Goal: Task Accomplishment & Management: Manage account settings

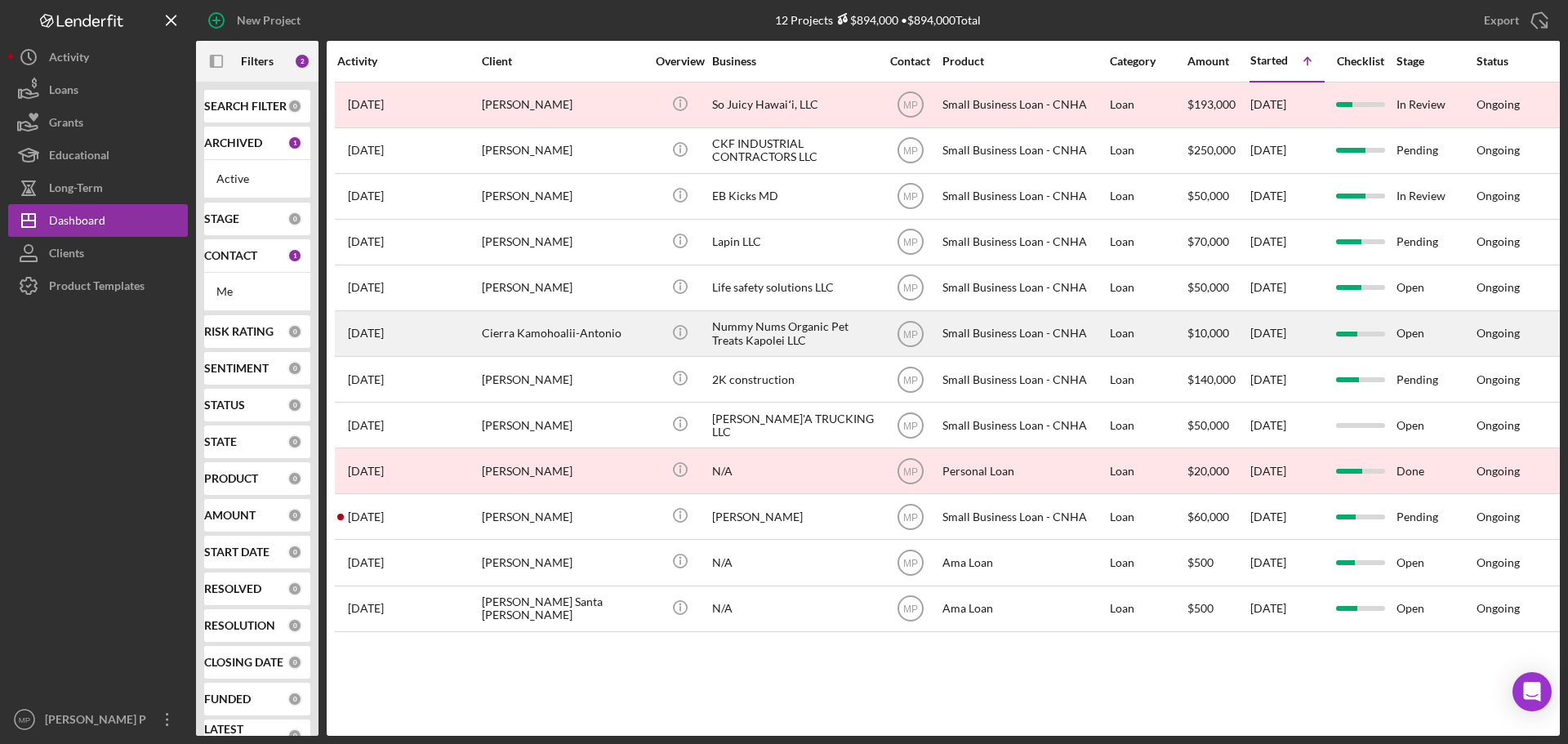
click at [779, 345] on div "Nummy Nums Organic Pet Treats Kapolei LLC" at bounding box center [793, 333] width 163 height 43
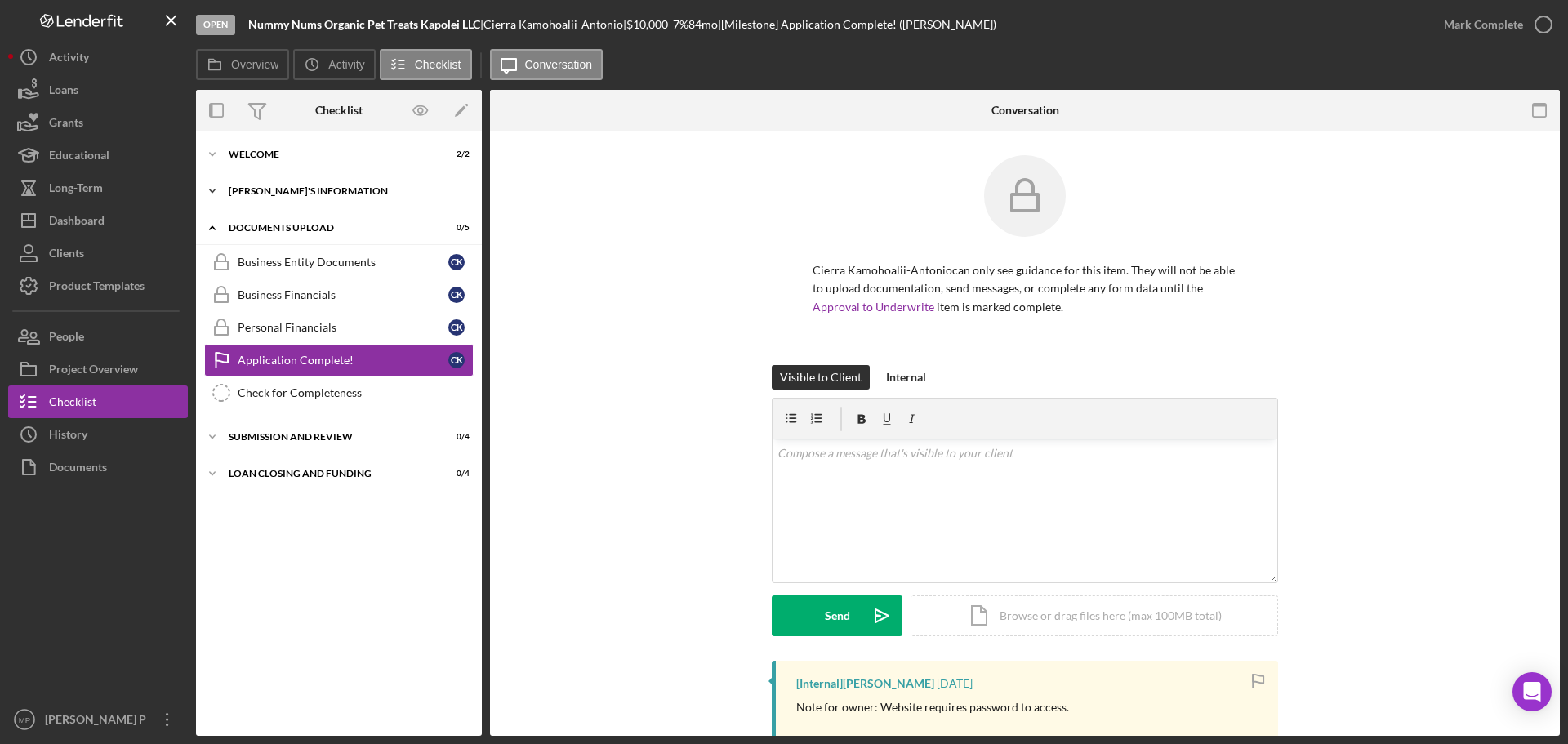
click at [292, 190] on div "[PERSON_NAME]'S INFORMATION" at bounding box center [345, 191] width 233 height 10
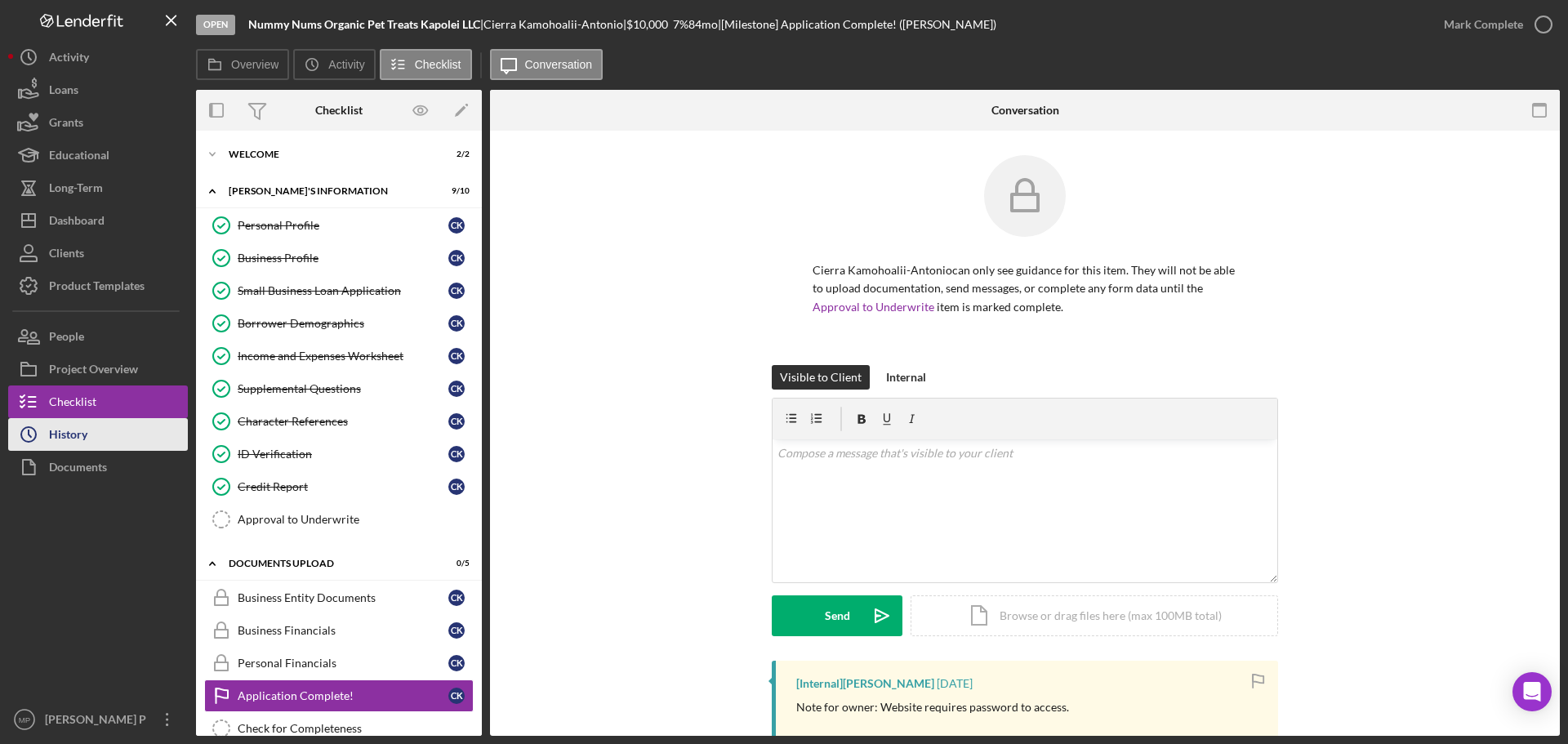
click at [48, 432] on icon "Icon/History" at bounding box center [28, 435] width 40 height 40
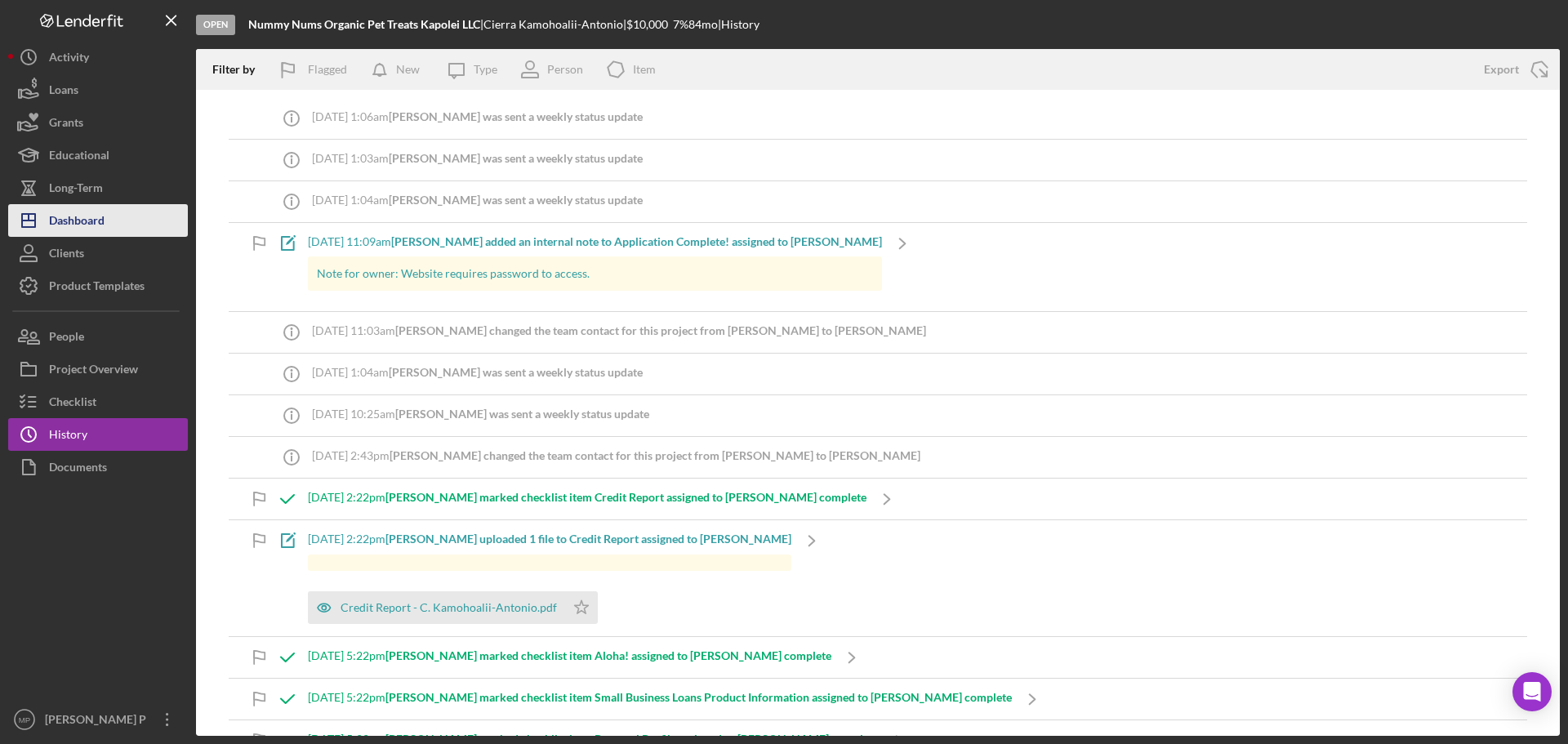
click at [104, 223] on div "Dashboard" at bounding box center [77, 223] width 56 height 37
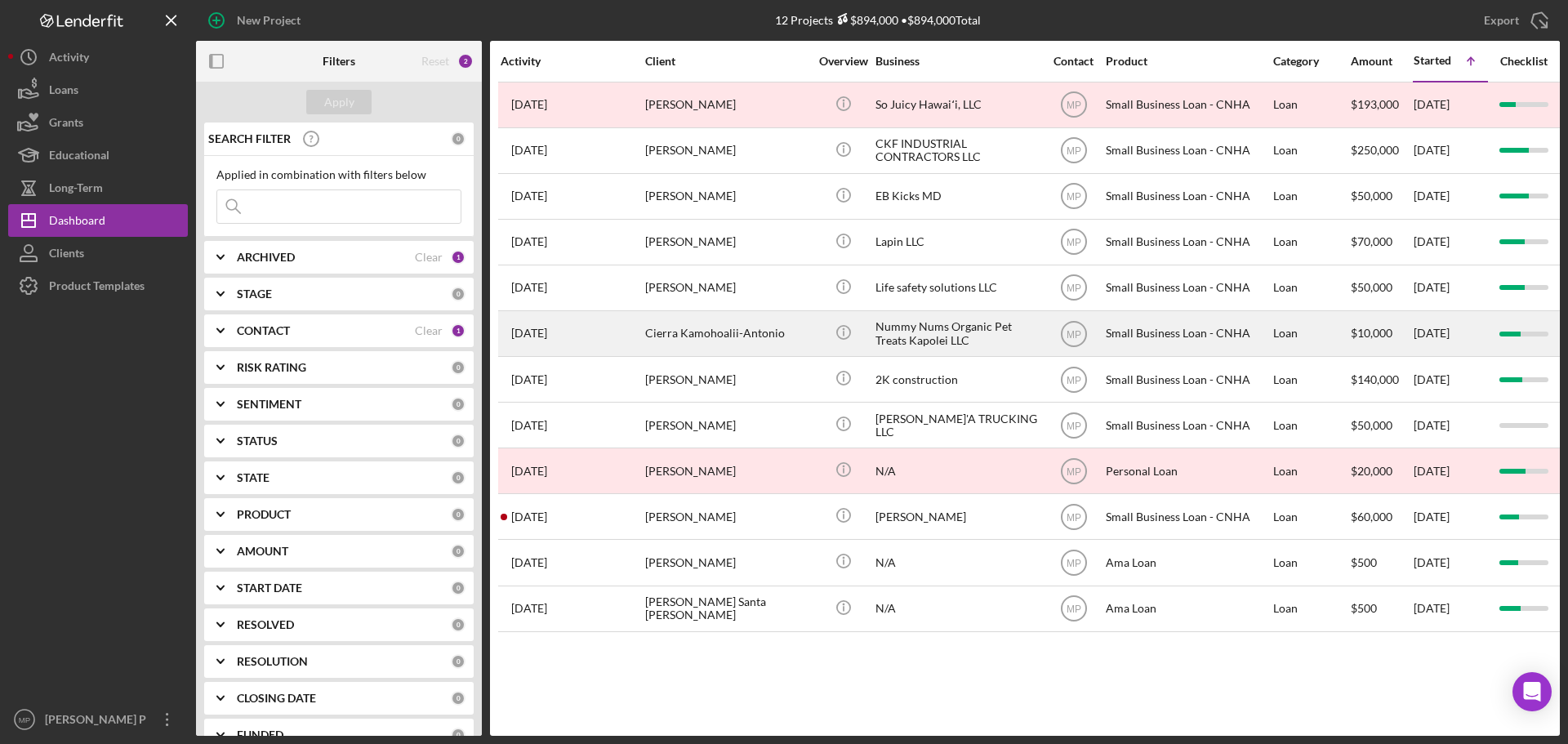
click at [963, 337] on div "Nummy Nums Organic Pet Treats Kapolei LLC" at bounding box center [956, 333] width 163 height 43
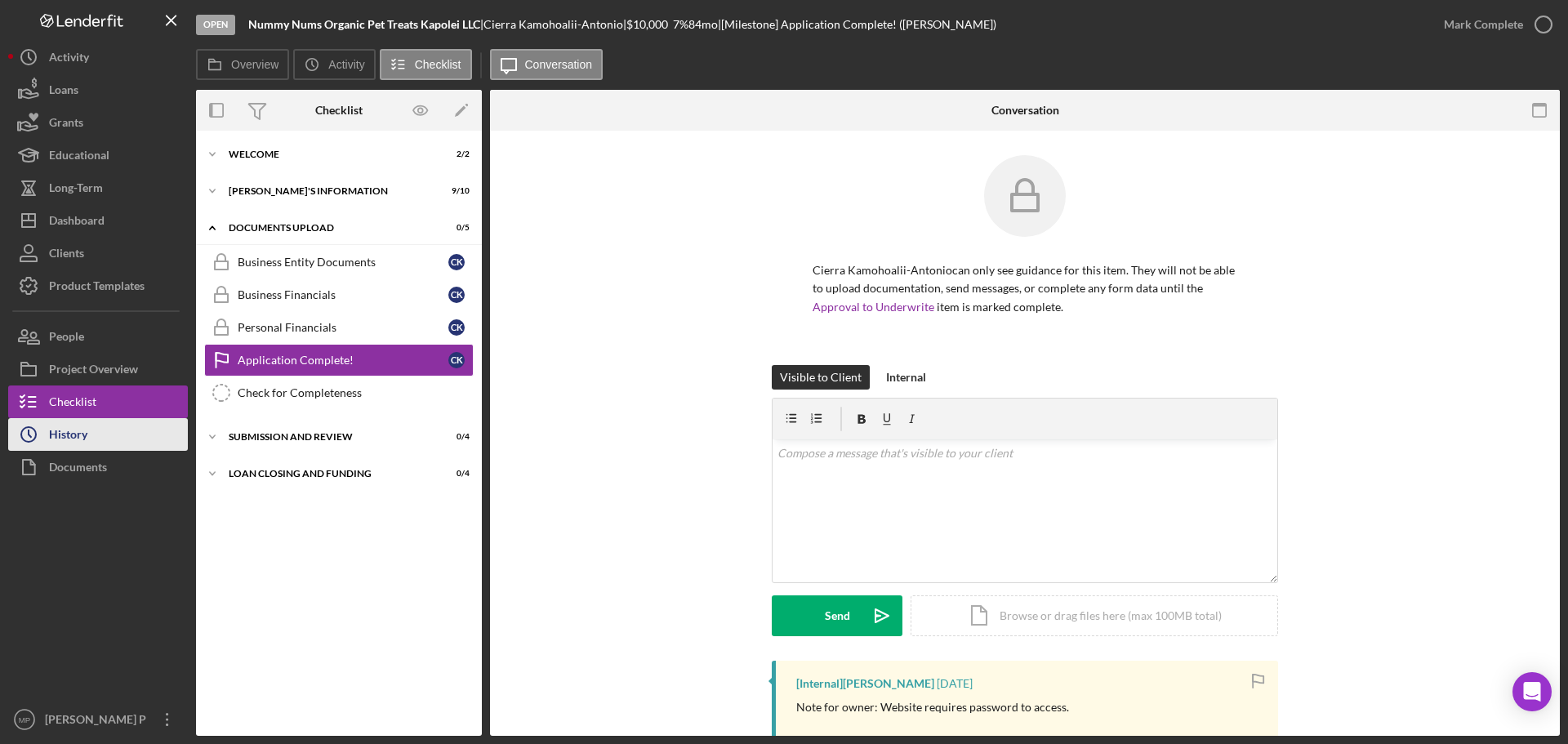
click at [89, 436] on button "Icon/History History" at bounding box center [97, 435] width 179 height 33
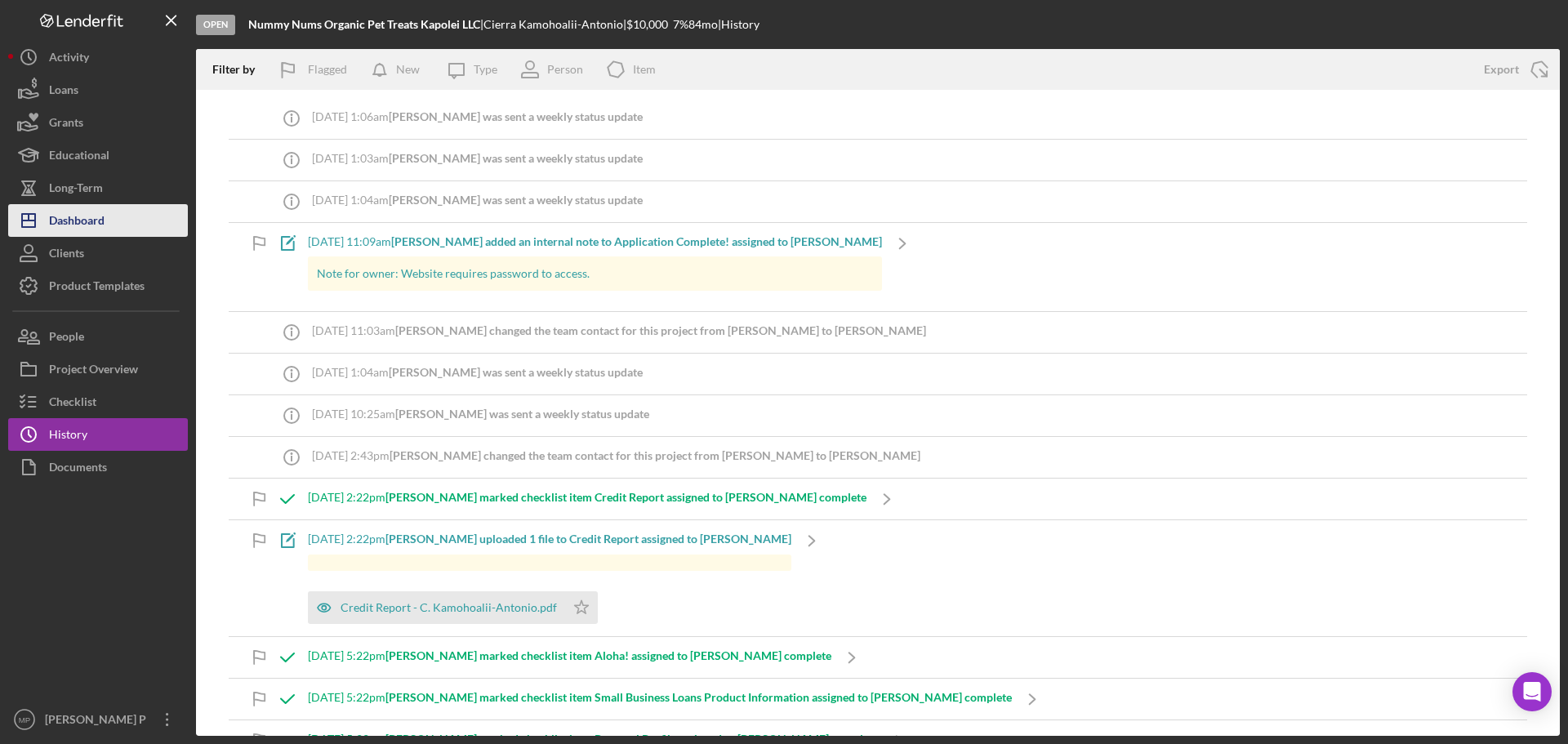
click at [119, 227] on button "Icon/Dashboard Dashboard" at bounding box center [97, 221] width 179 height 33
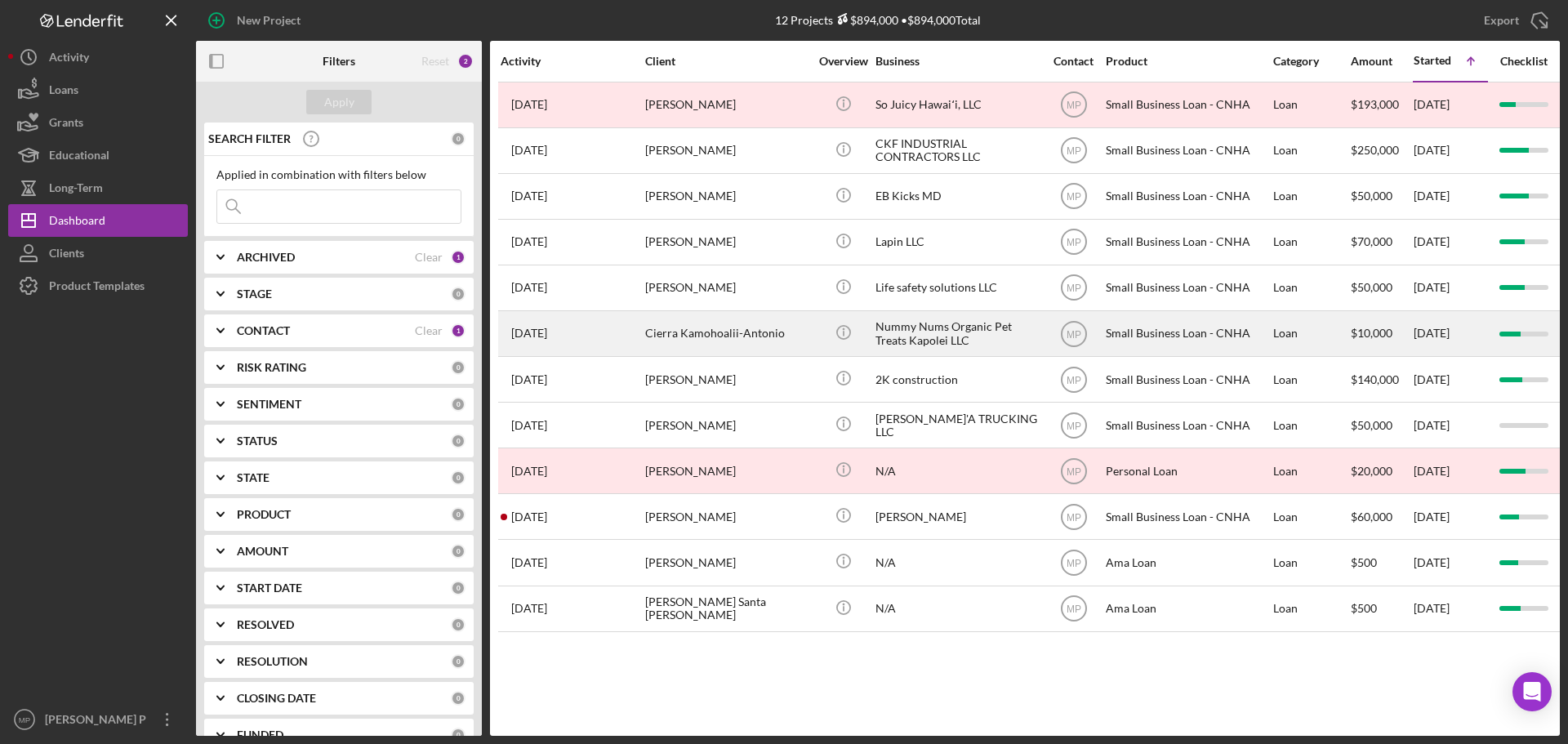
click at [951, 334] on div "Nummy Nums Organic Pet Treats Kapolei LLC" at bounding box center [956, 333] width 163 height 43
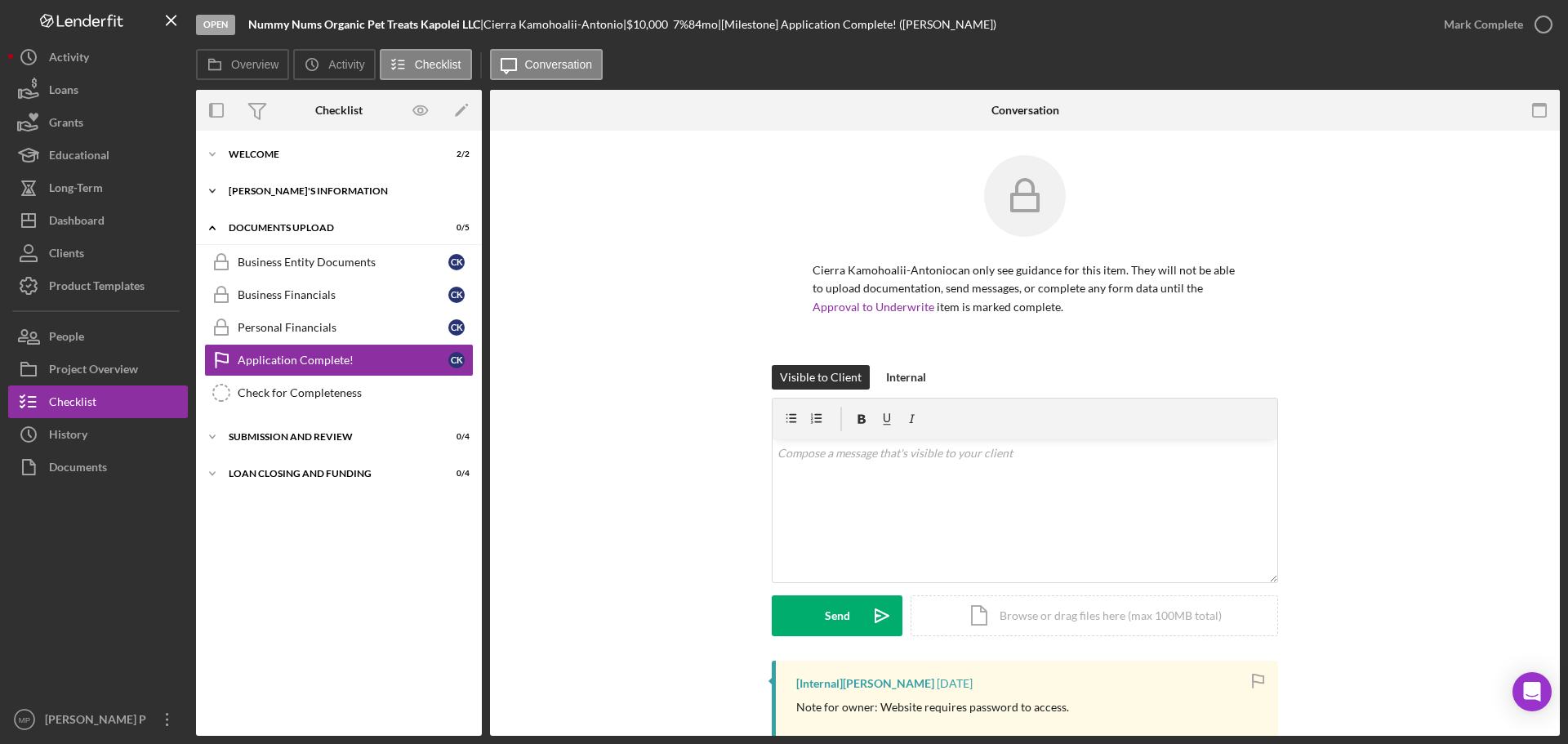
click at [276, 192] on div "[PERSON_NAME]'S INFORMATION" at bounding box center [345, 191] width 233 height 10
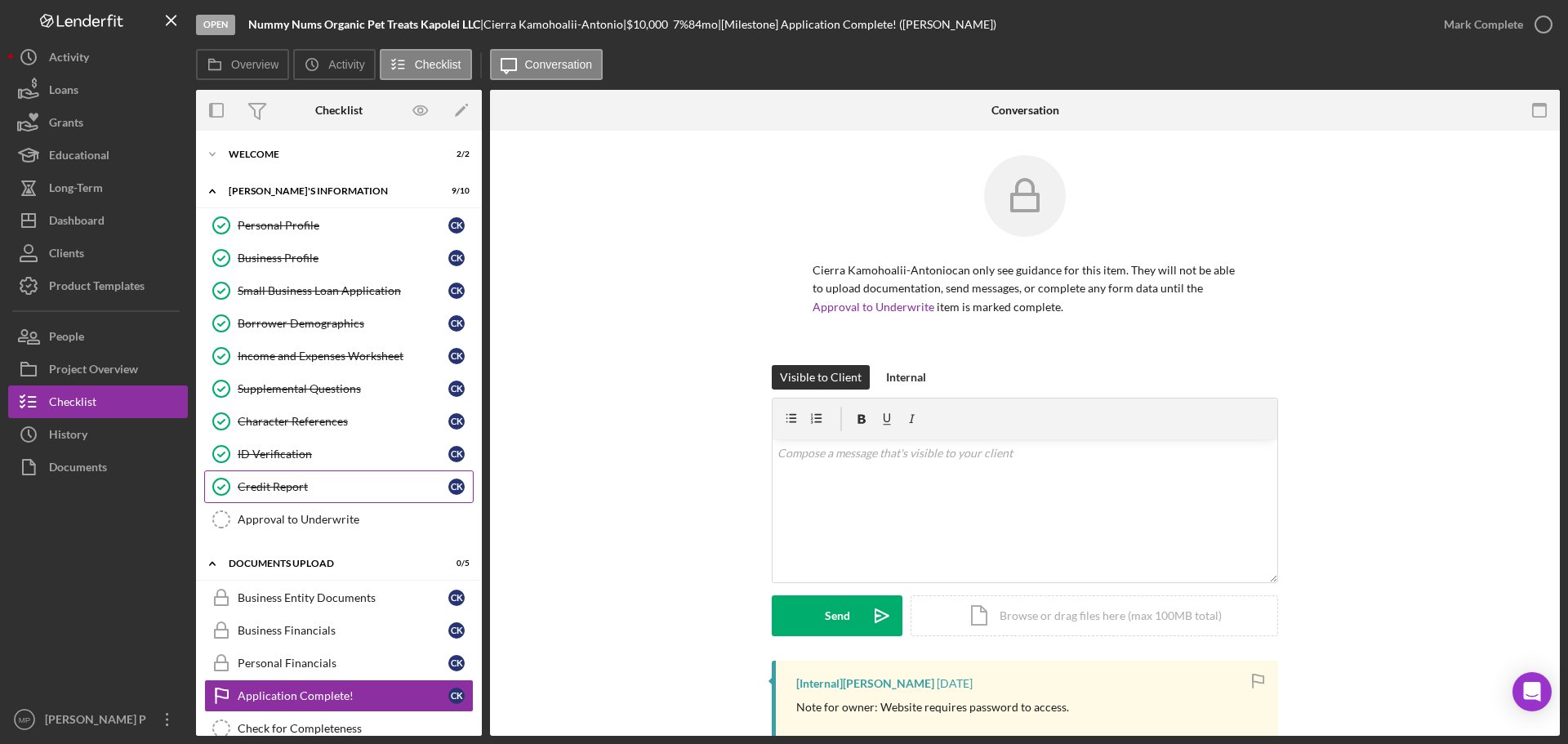
click at [308, 485] on div "Credit Report" at bounding box center [343, 487] width 211 height 13
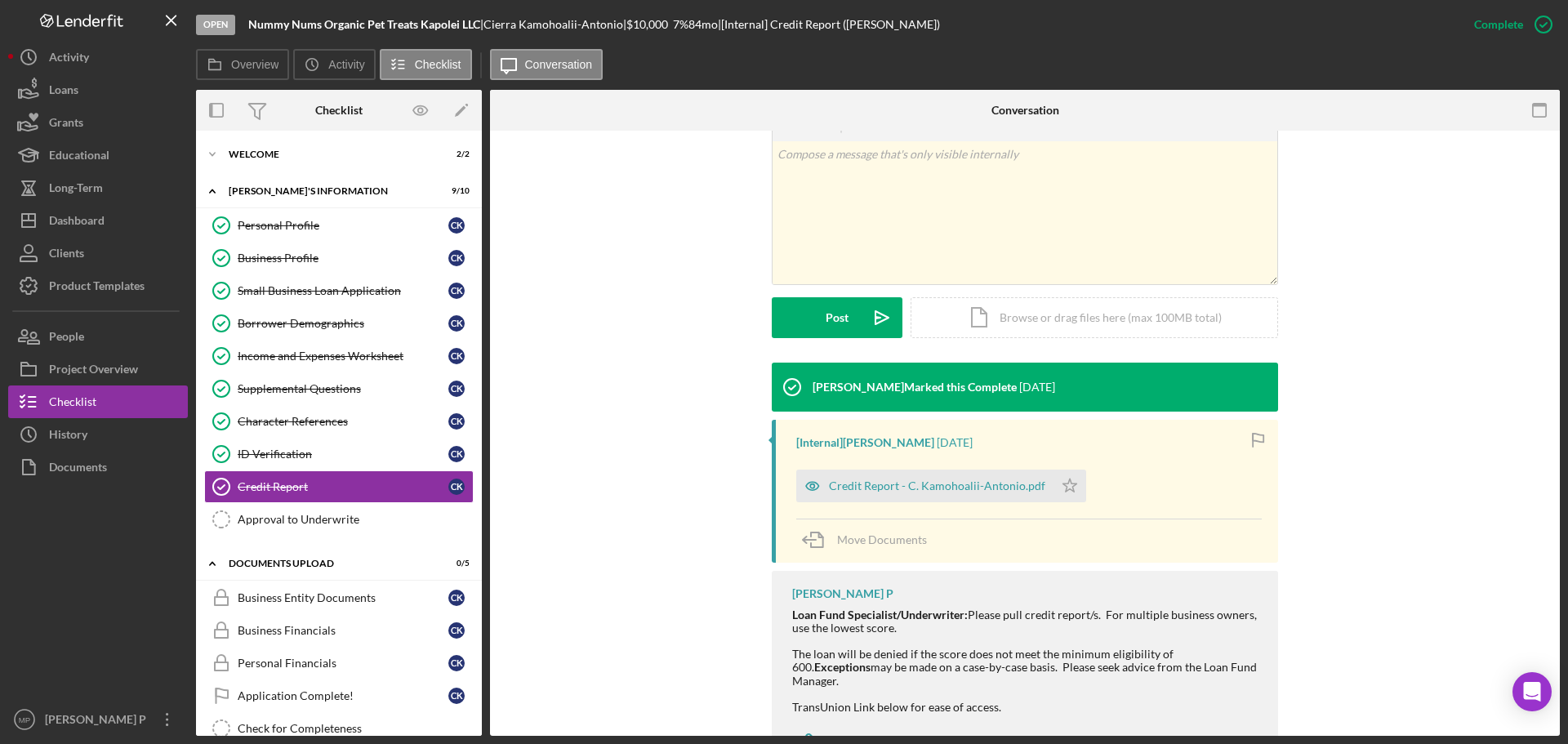
scroll to position [327, 0]
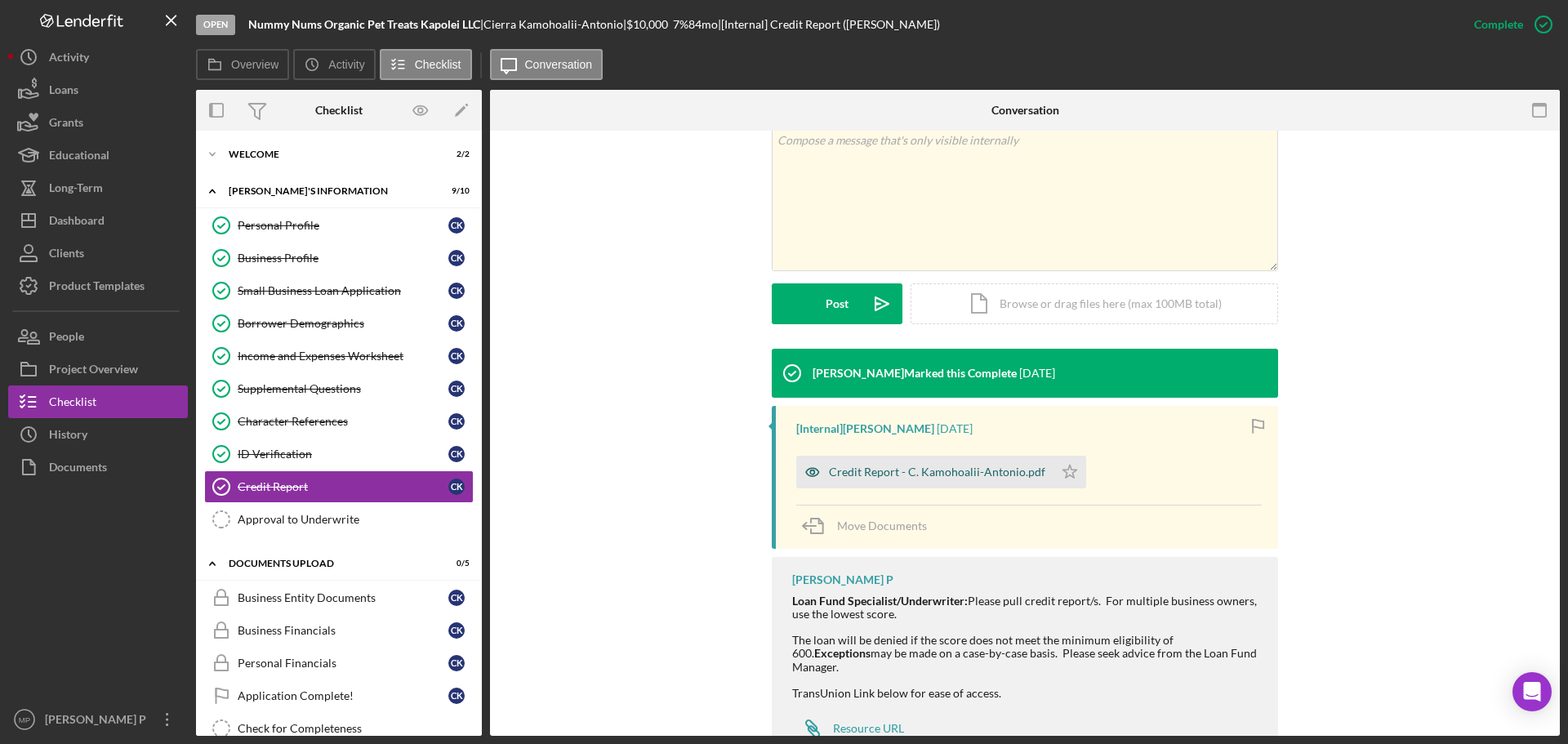
click at [989, 474] on div "Credit Report - C. Kamohoalii-Antonio.pdf" at bounding box center [937, 472] width 217 height 13
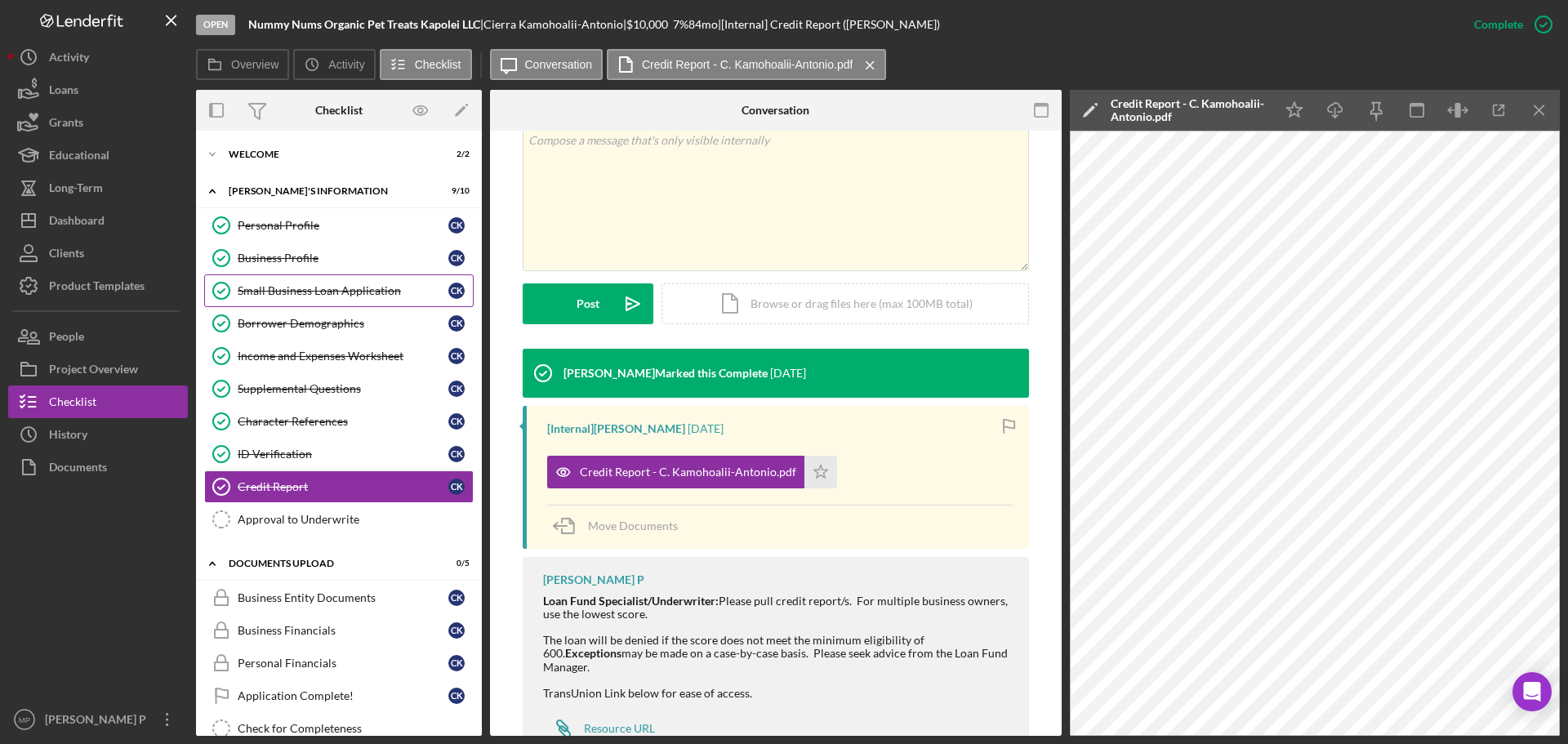
click at [324, 288] on div "Small Business Loan Application" at bounding box center [343, 291] width 211 height 13
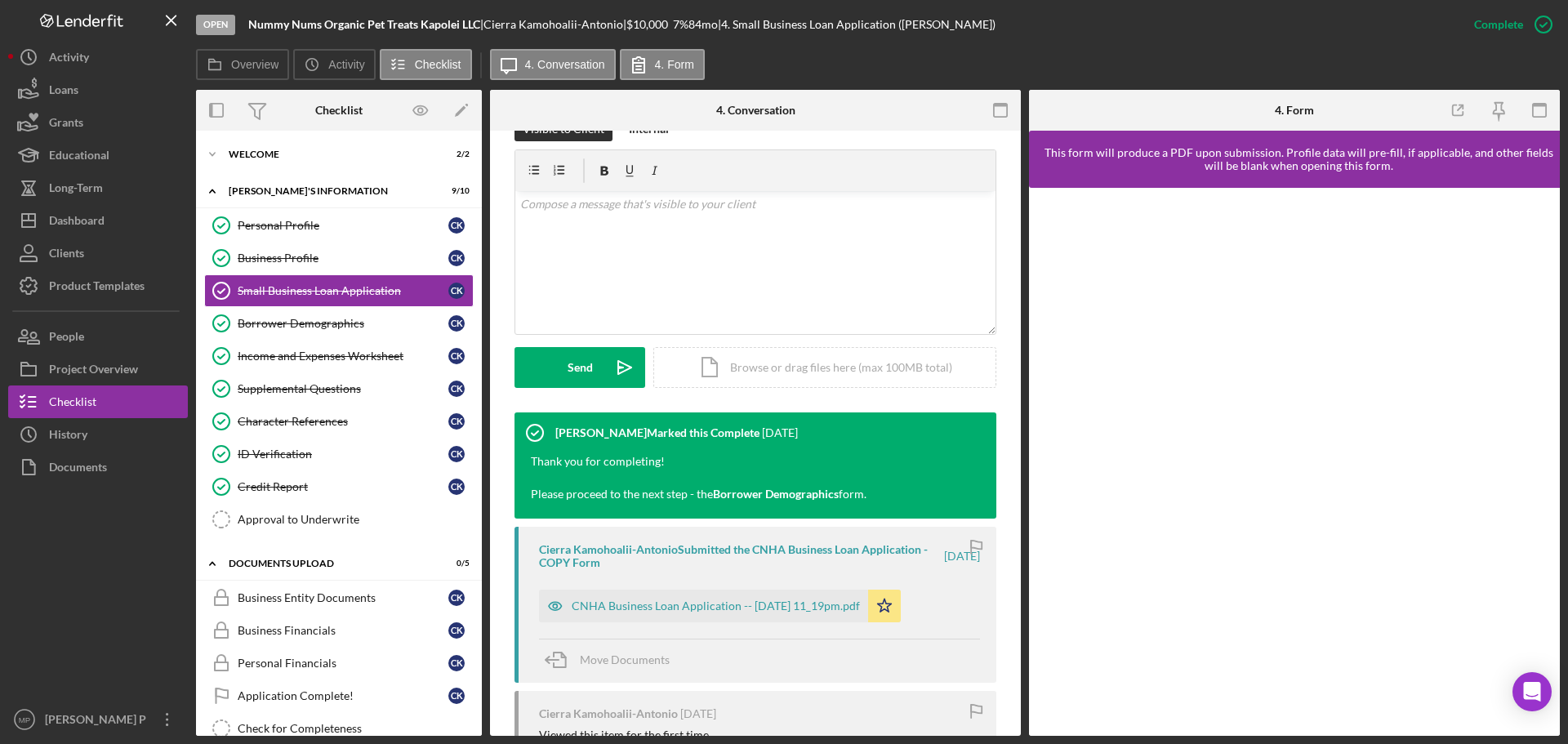
scroll to position [327, 0]
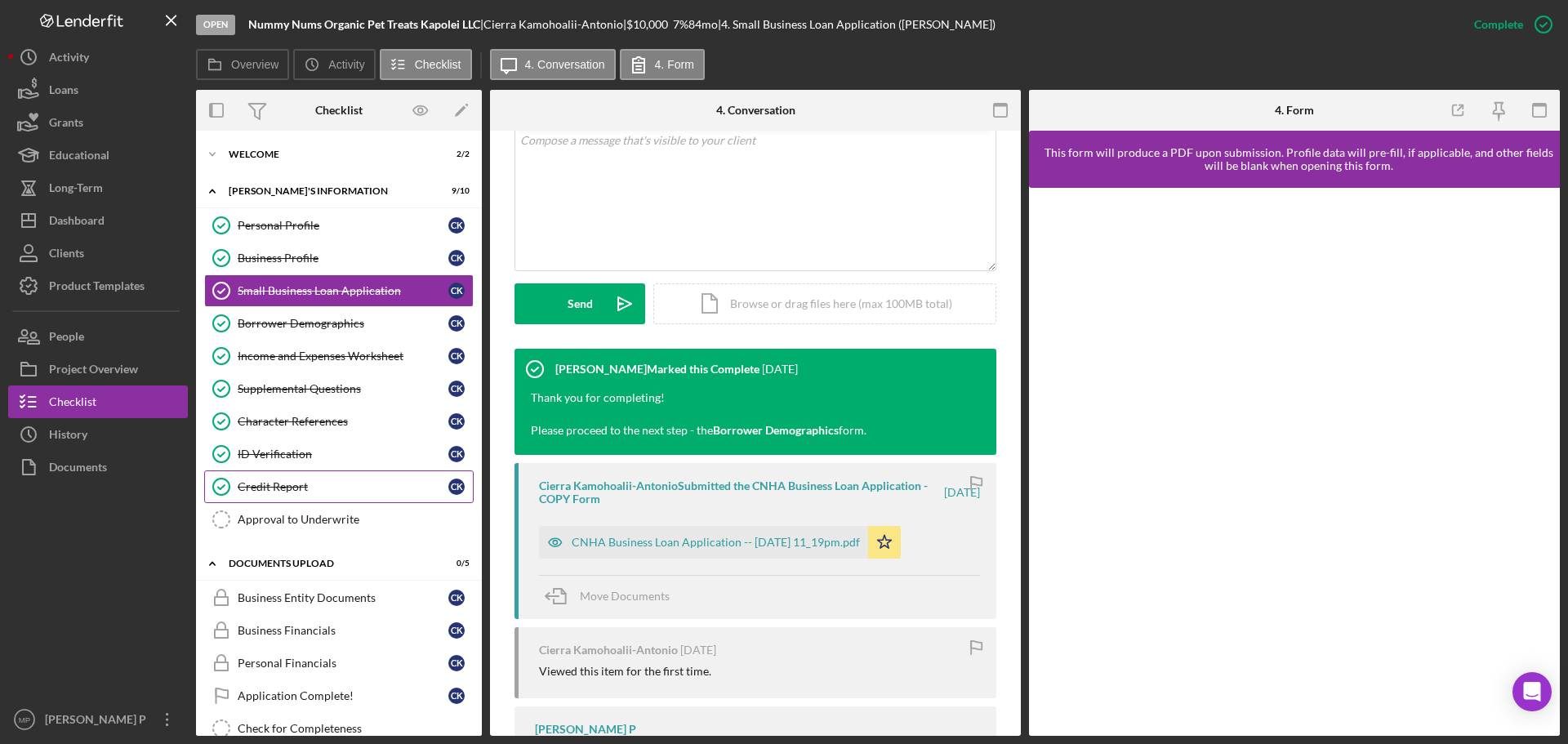
click at [303, 489] on div "Credit Report" at bounding box center [343, 487] width 211 height 13
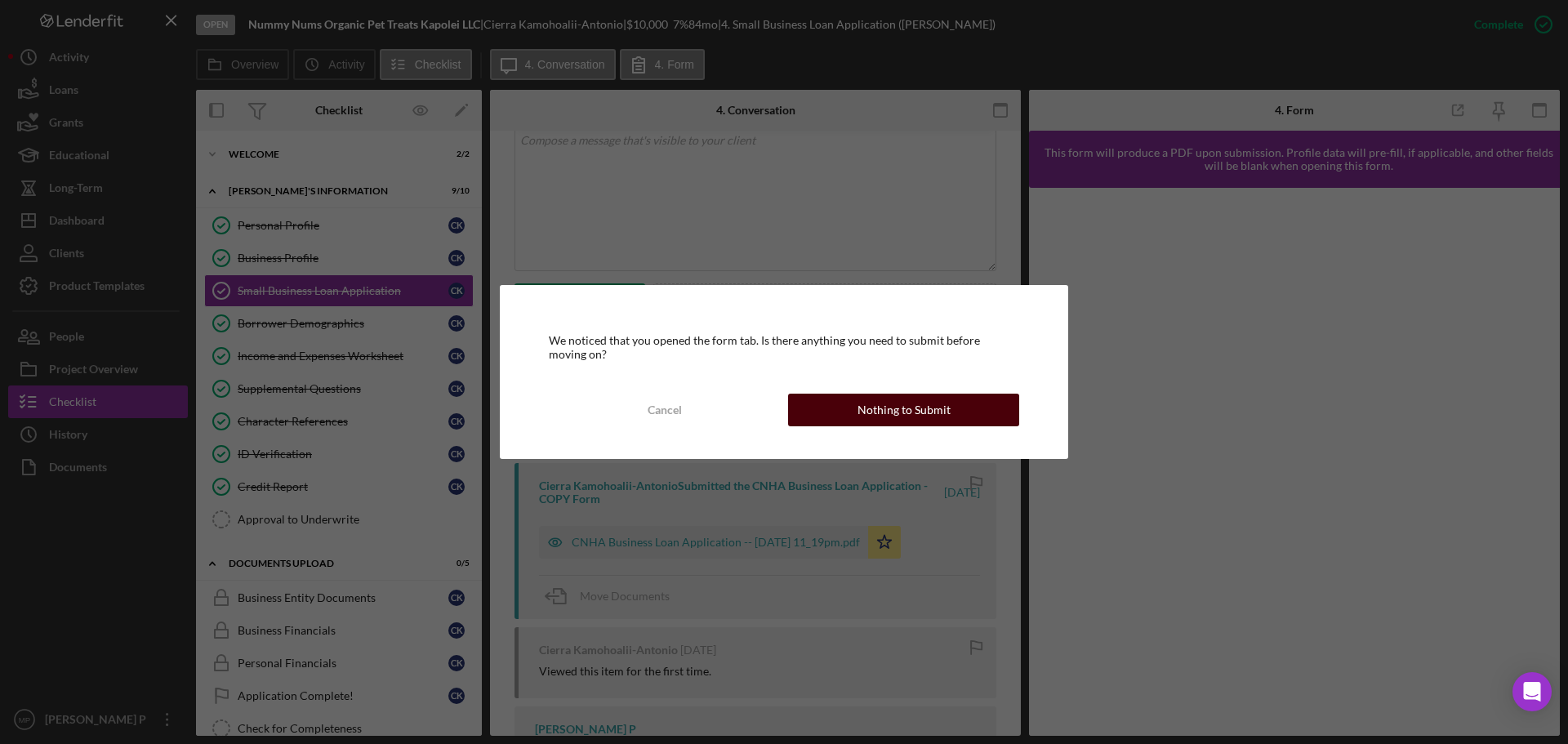
click at [855, 414] on button "Nothing to Submit" at bounding box center [904, 410] width 231 height 33
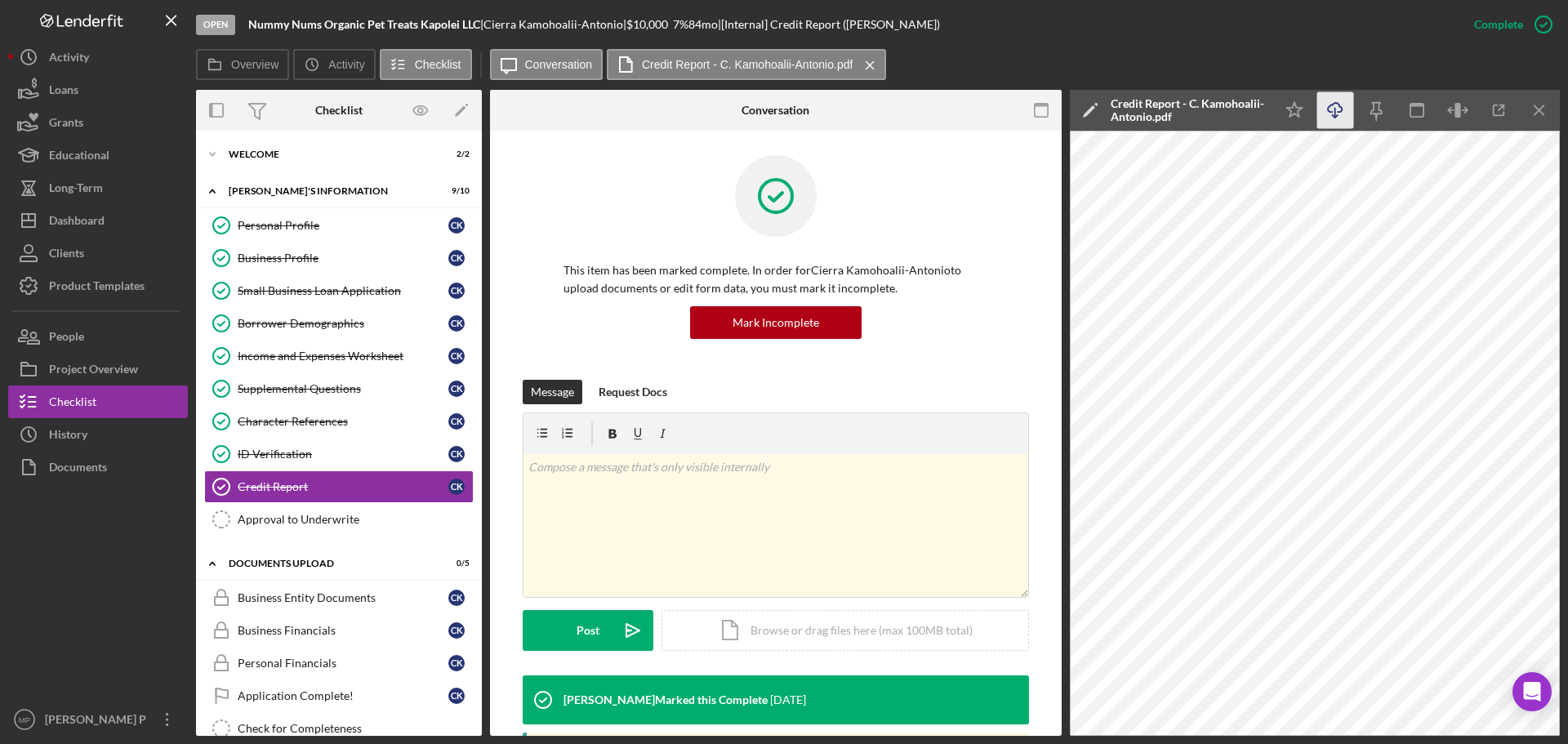
click at [1339, 104] on icon "button" at bounding box center [1335, 107] width 13 height 9
click at [1544, 107] on icon "Icon/Menu Close" at bounding box center [1540, 111] width 37 height 37
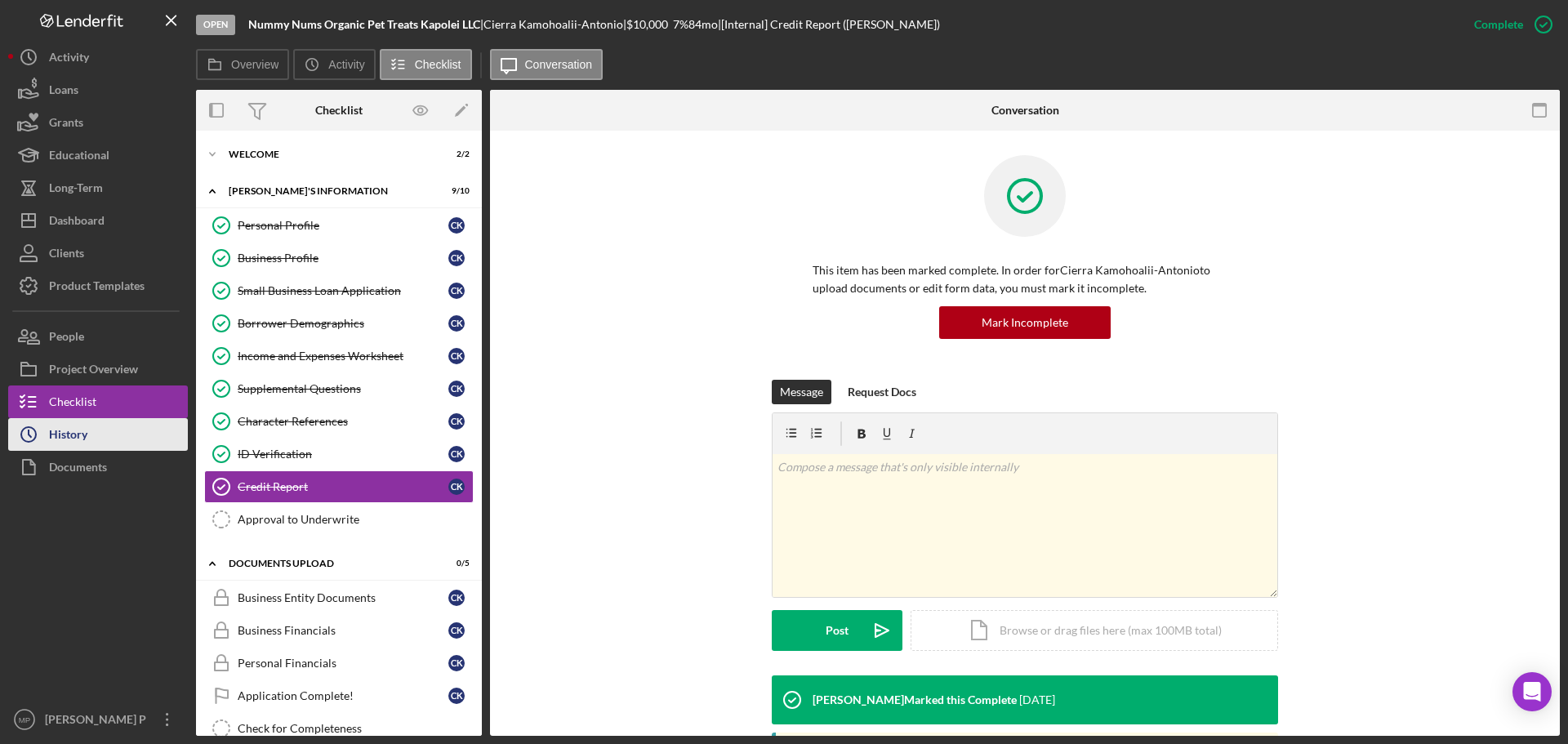
click at [89, 446] on button "Icon/History History" at bounding box center [97, 435] width 179 height 33
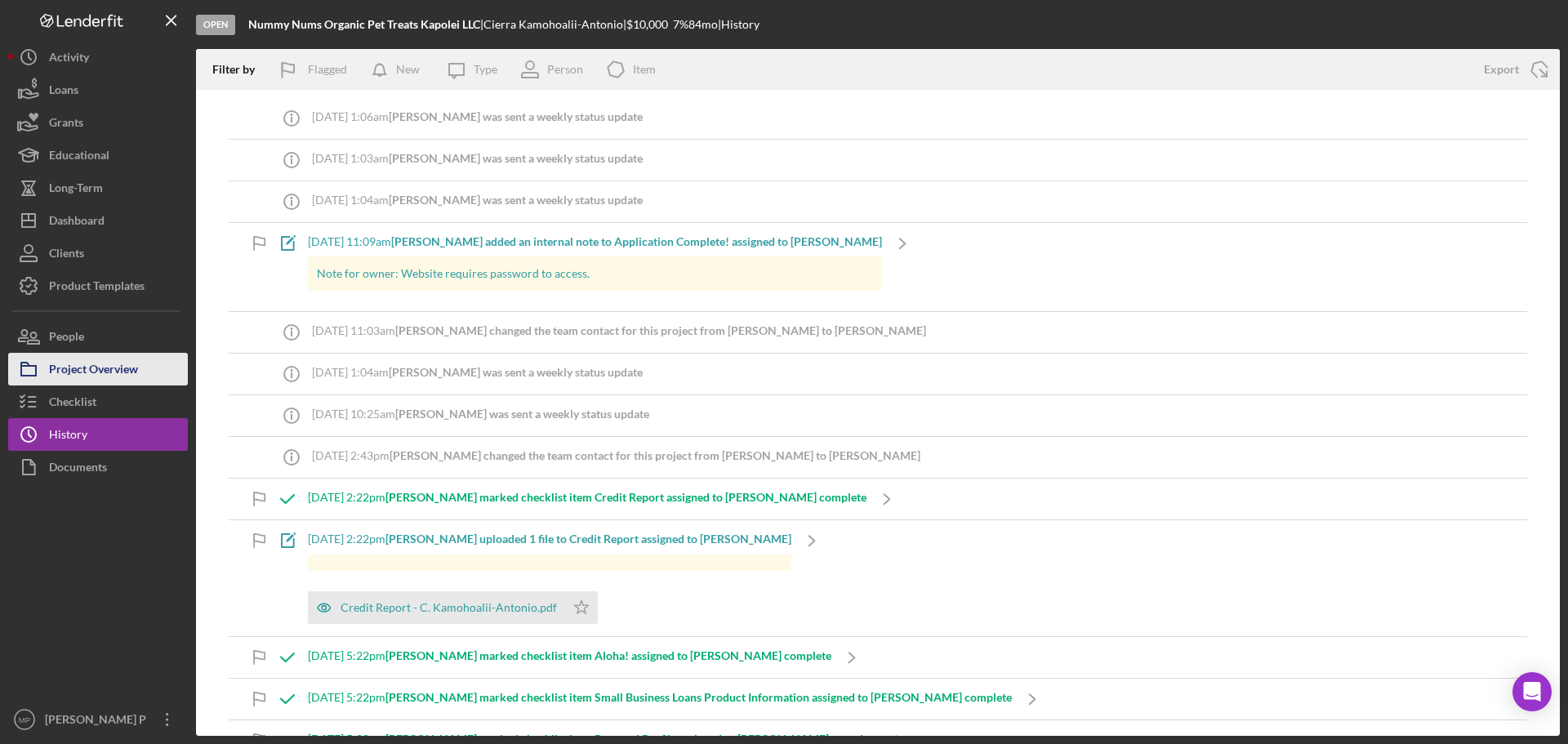
click at [64, 372] on div "Project Overview" at bounding box center [93, 371] width 89 height 37
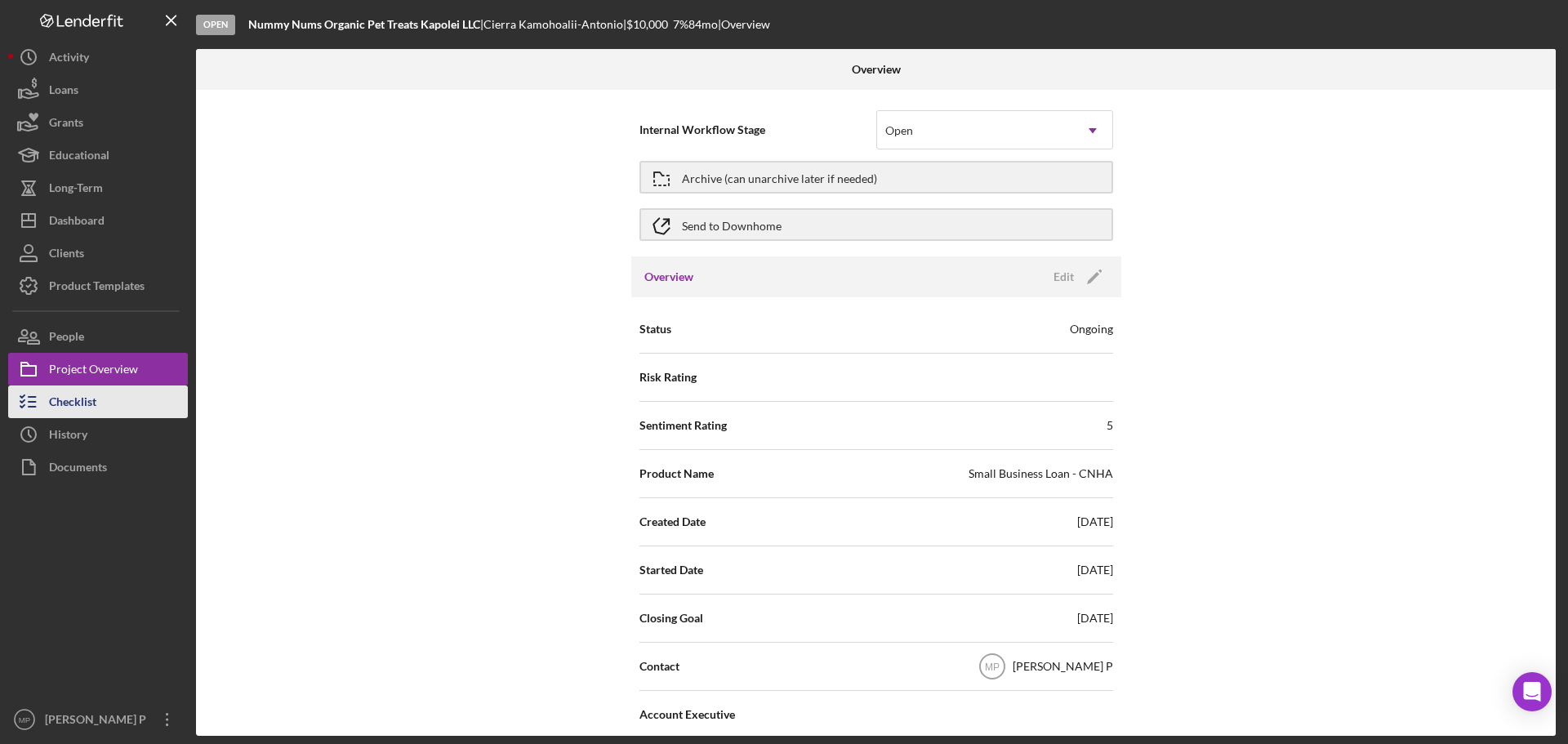
click at [140, 404] on button "Checklist" at bounding box center [97, 402] width 179 height 33
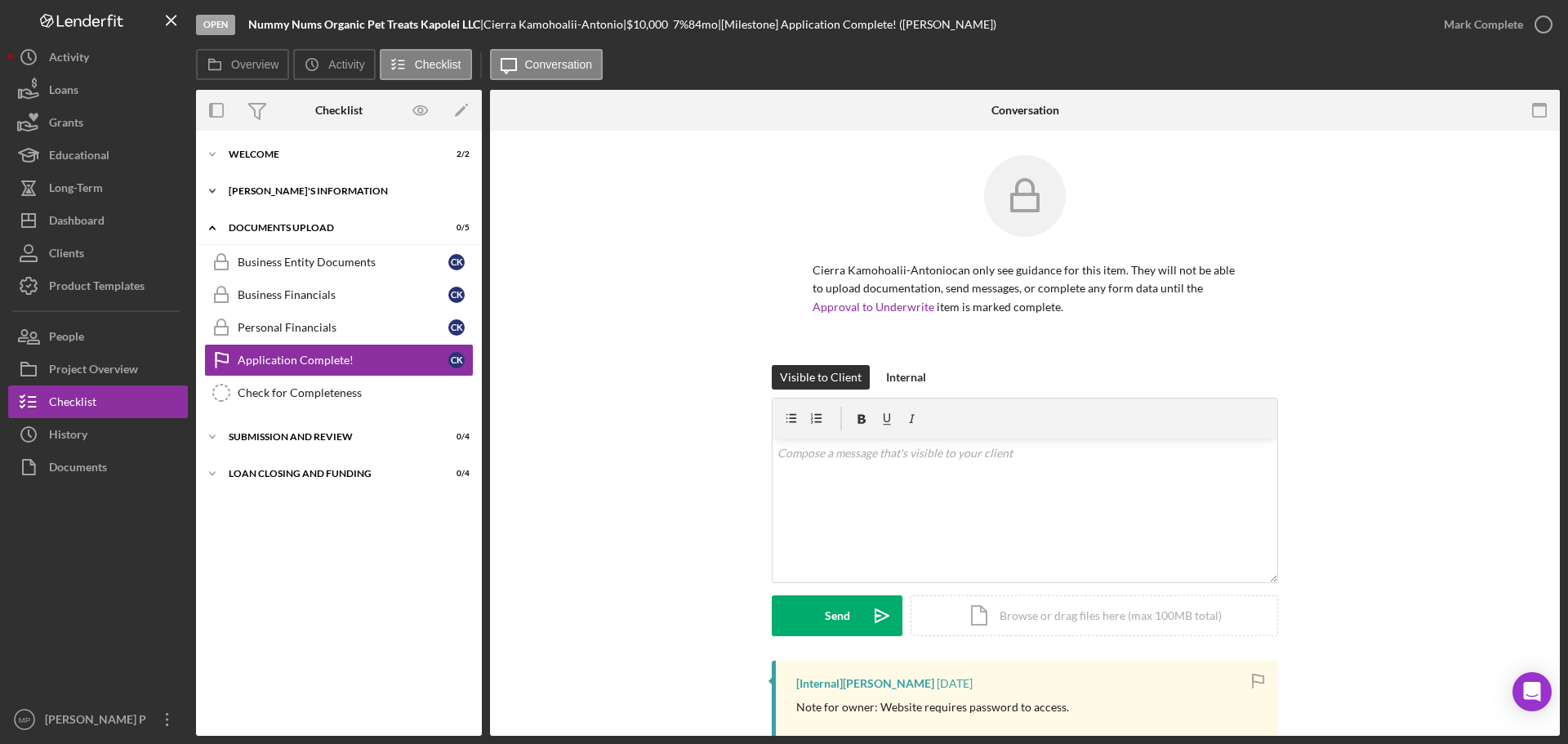
click at [325, 198] on div "Icon/Expander [PERSON_NAME]'S INFORMATION 9 / 10" at bounding box center [338, 191] width 286 height 33
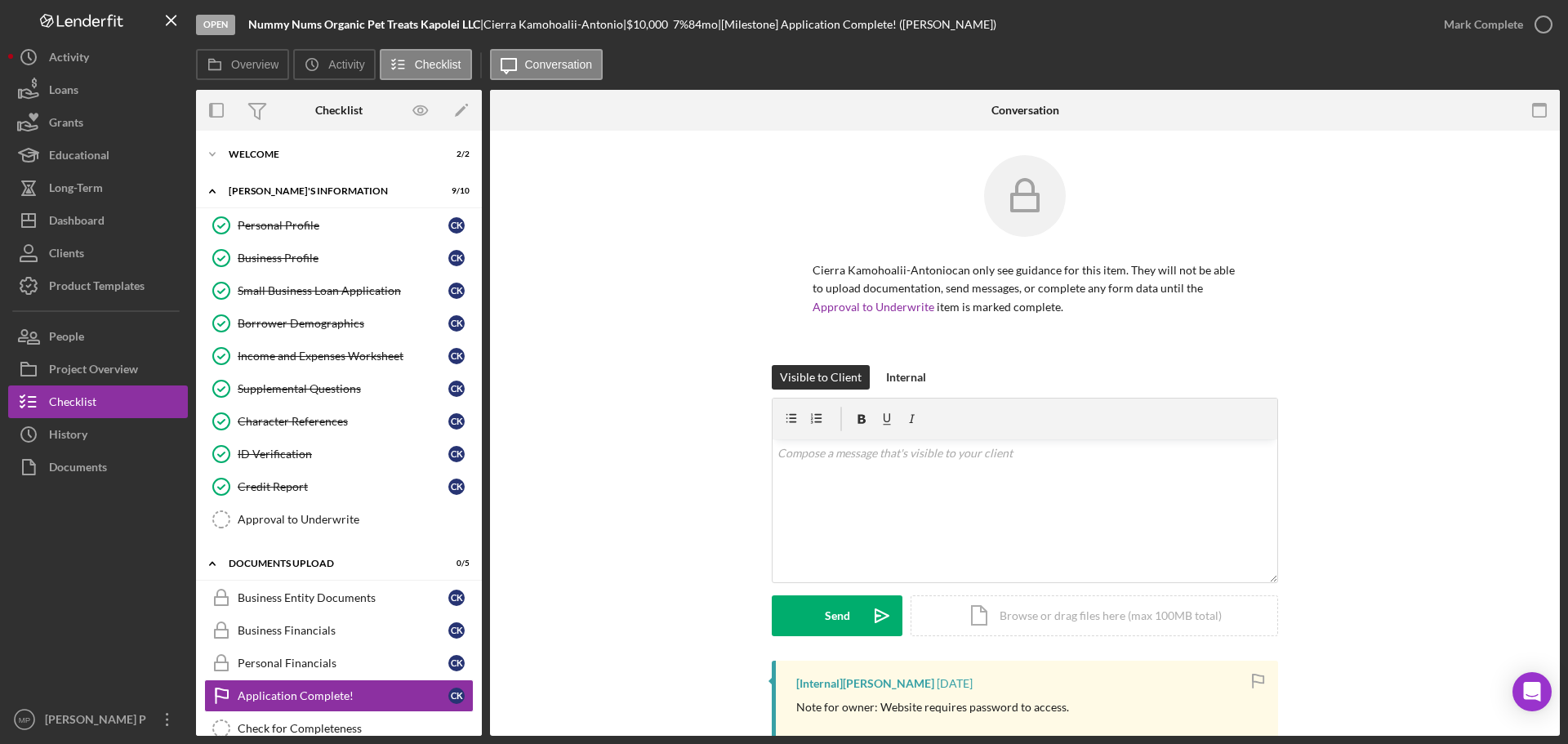
click at [120, 571] on div at bounding box center [97, 594] width 179 height 220
click at [112, 215] on button "Icon/Dashboard Dashboard" at bounding box center [97, 221] width 179 height 33
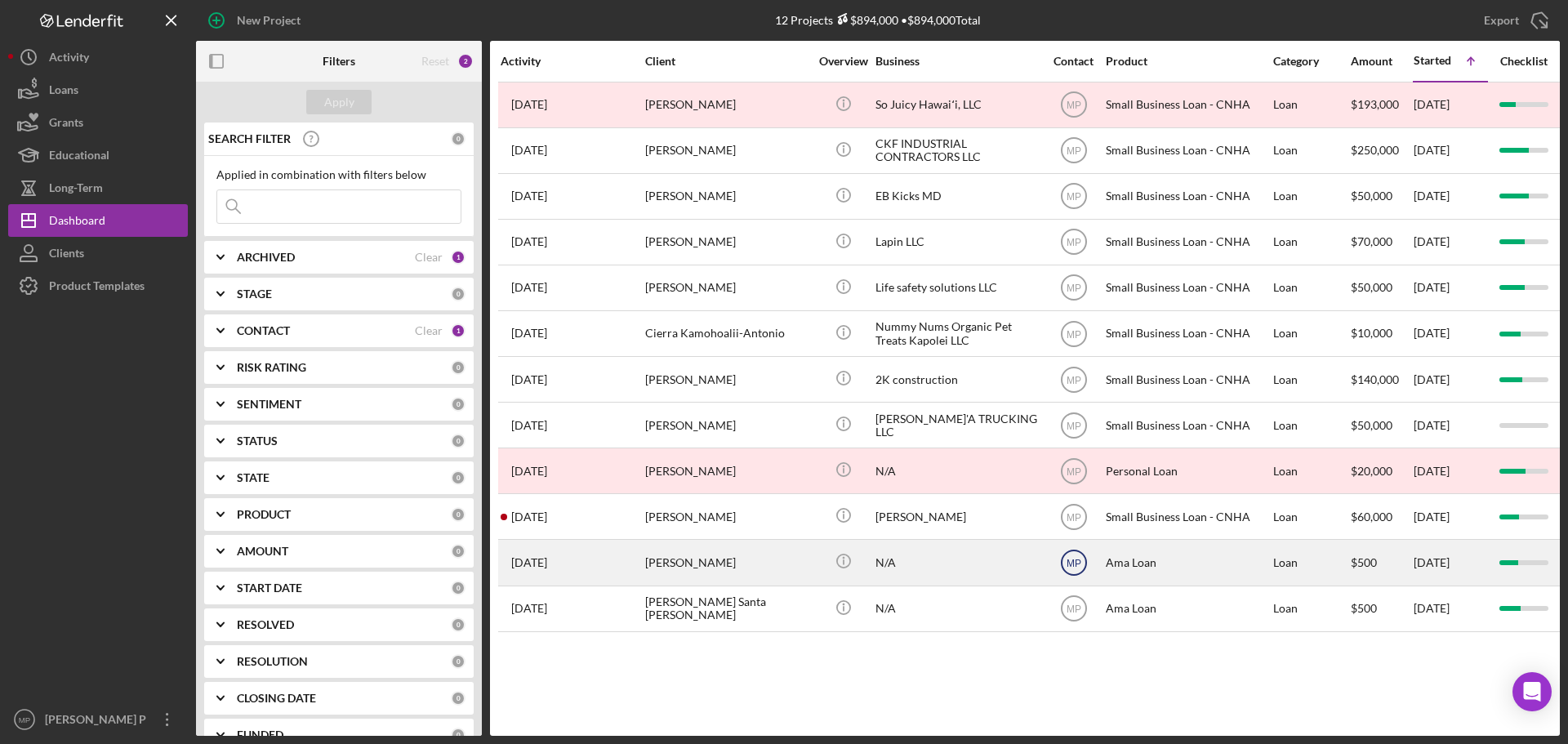
click at [1076, 563] on text "MP" at bounding box center [1074, 564] width 14 height 12
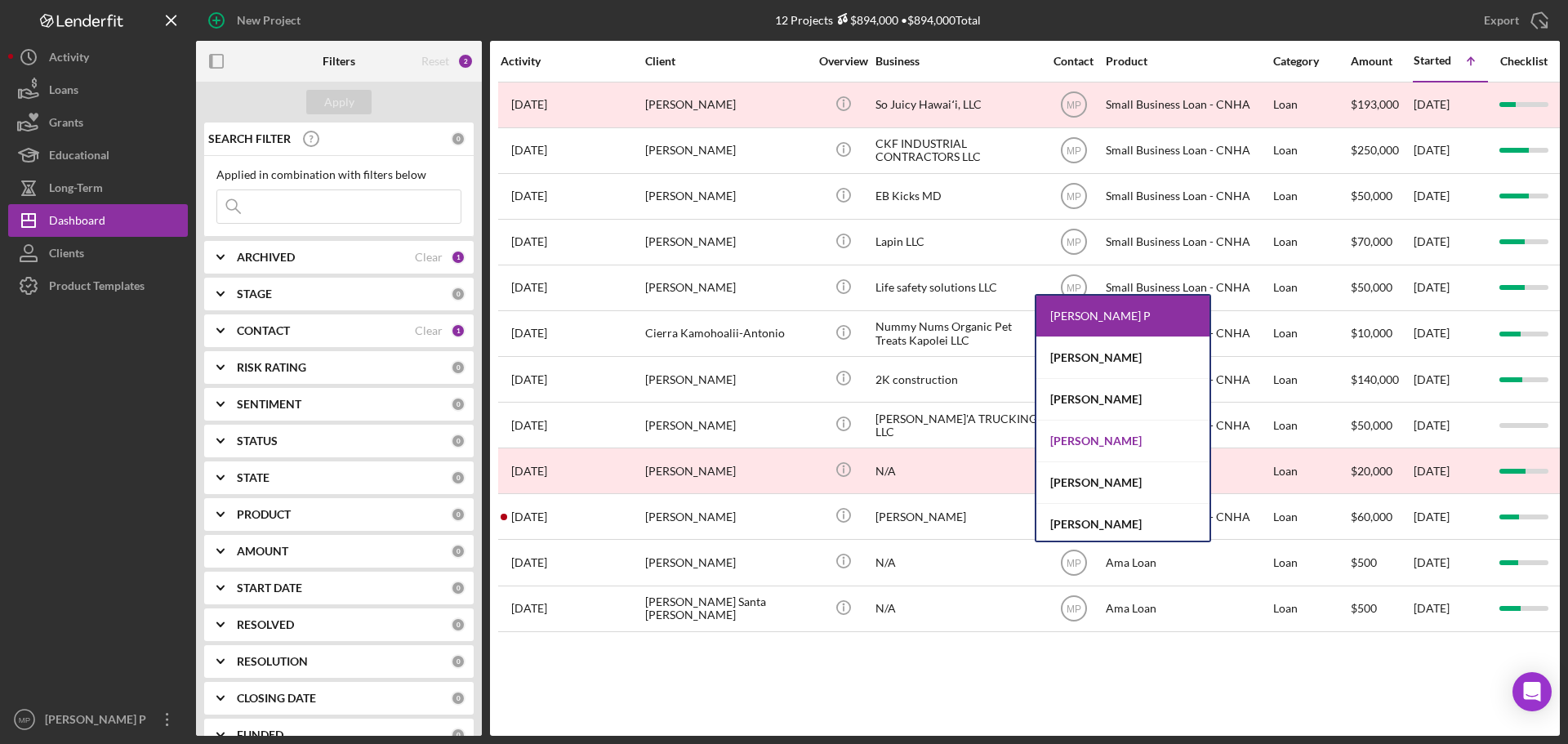
click at [1113, 445] on div "[PERSON_NAME]" at bounding box center [1123, 440] width 173 height 41
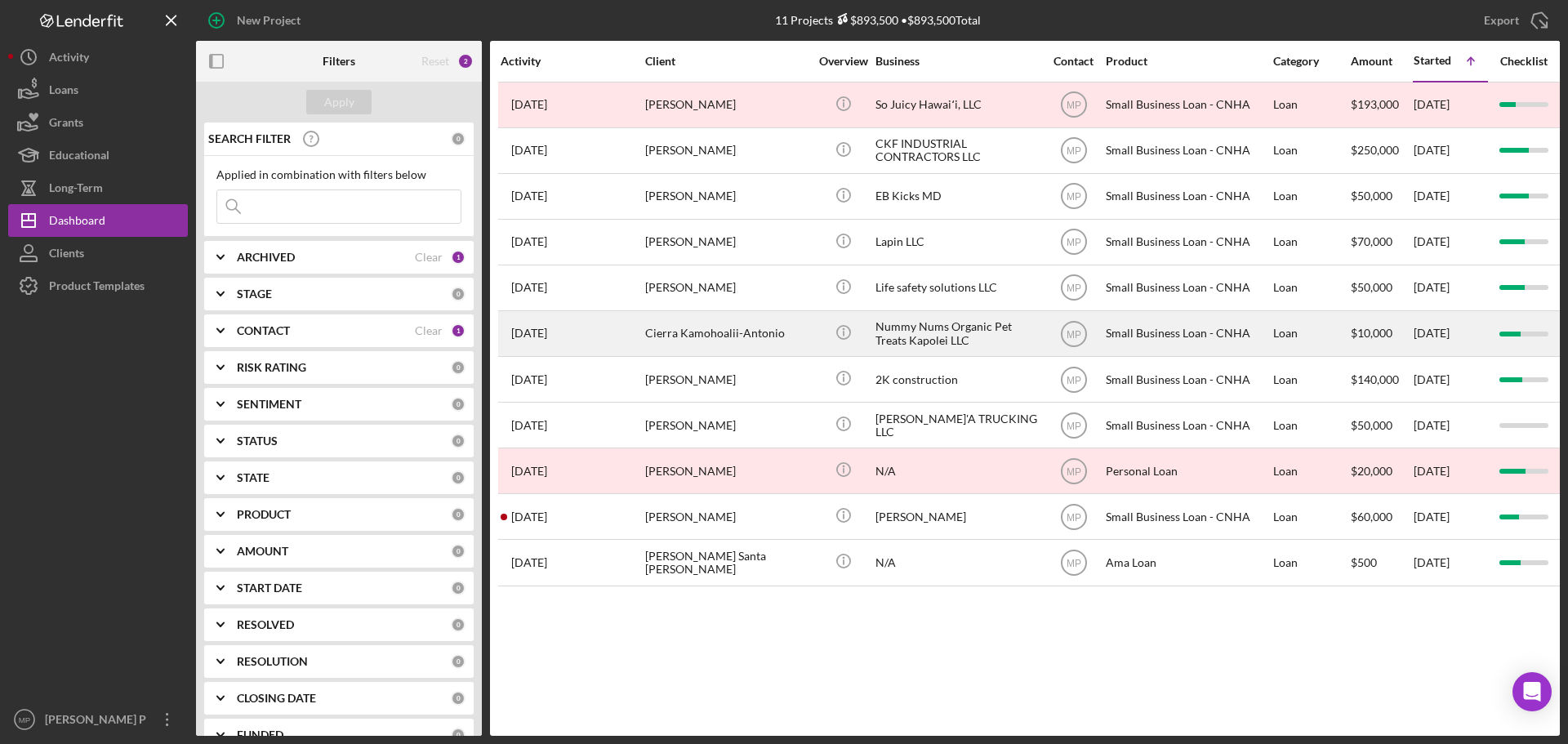
click at [895, 334] on div "Nummy Nums Organic Pet Treats Kapolei LLC" at bounding box center [956, 333] width 163 height 43
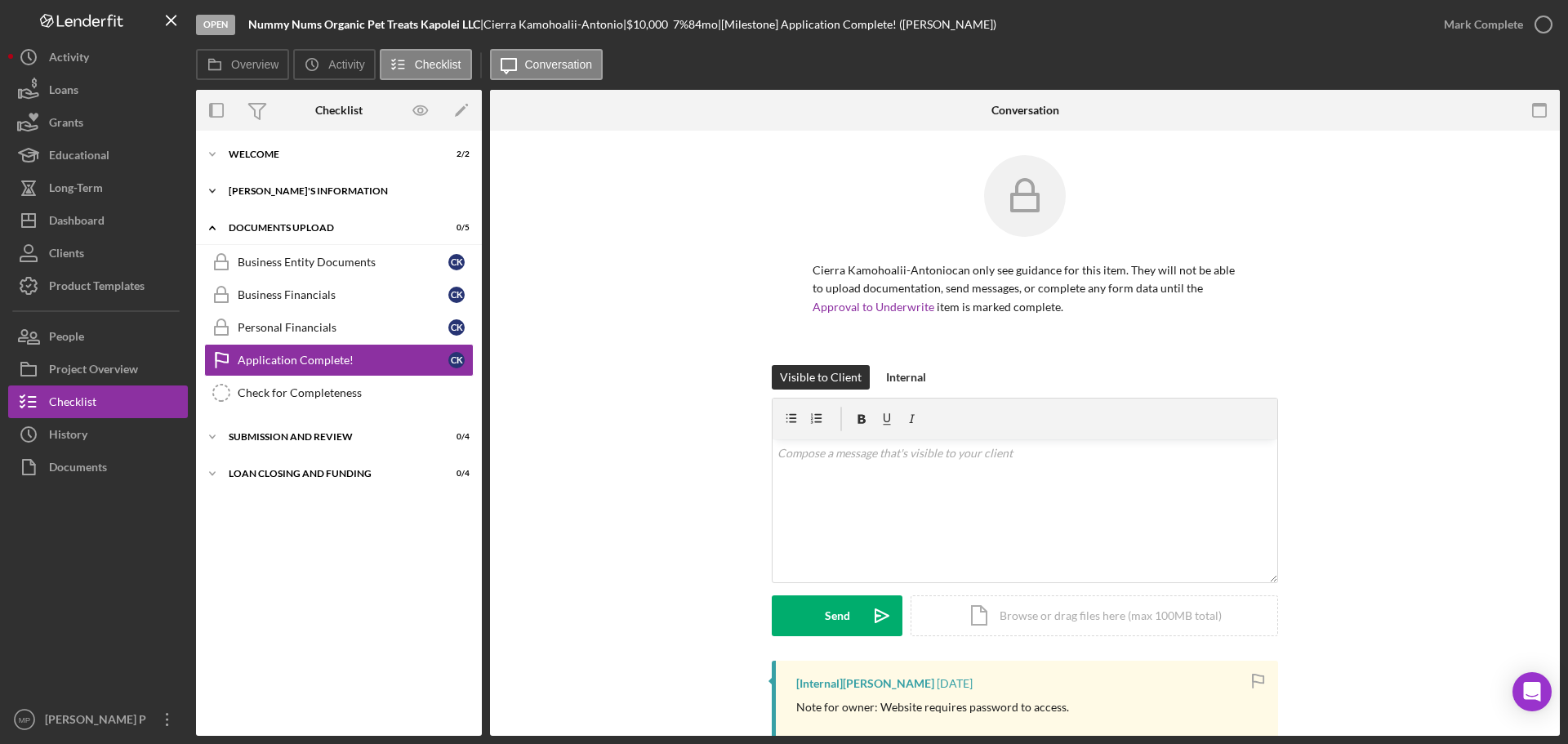
click at [313, 192] on div "[PERSON_NAME]'S INFORMATION" at bounding box center [345, 191] width 233 height 10
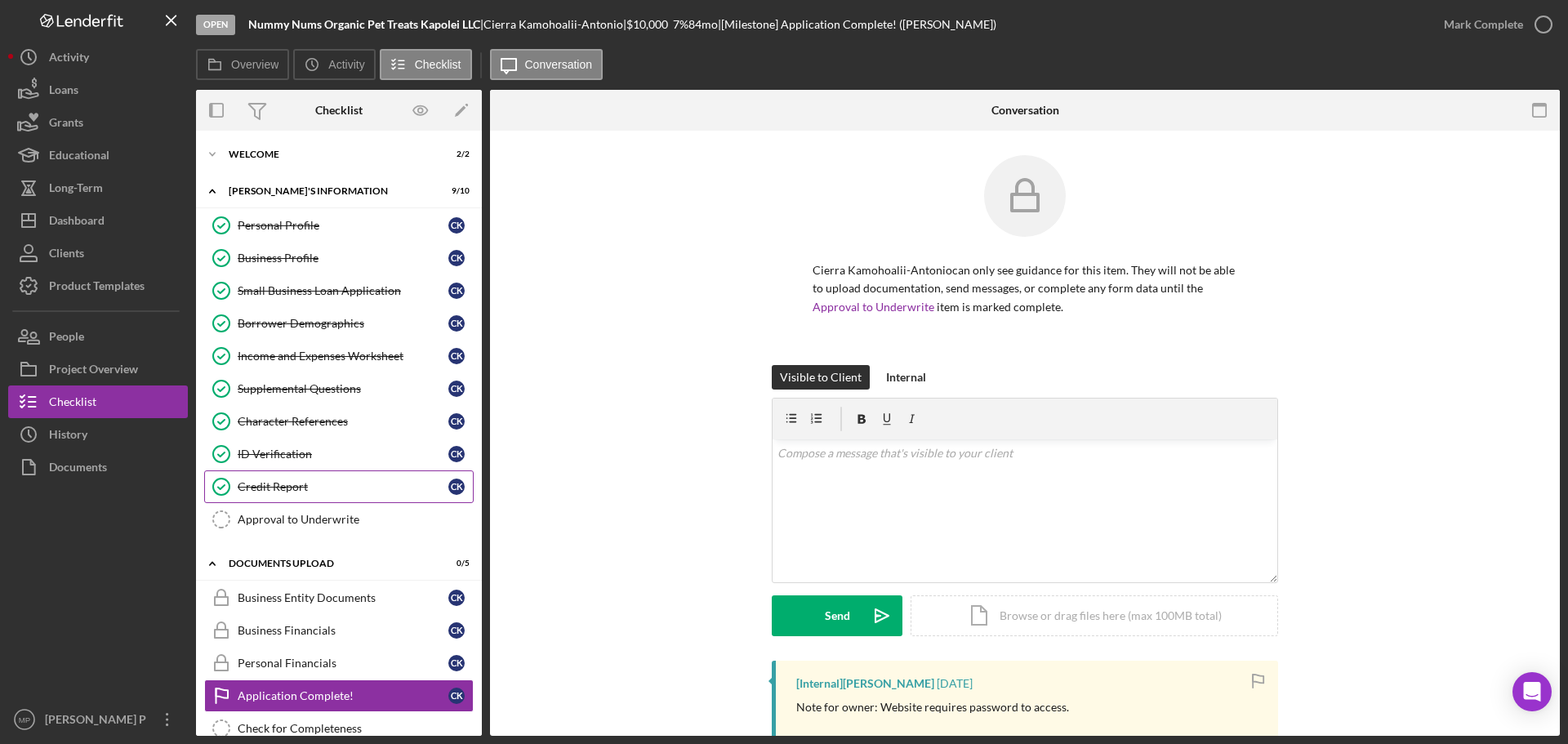
click at [331, 480] on div "Credit Report" at bounding box center [343, 487] width 211 height 13
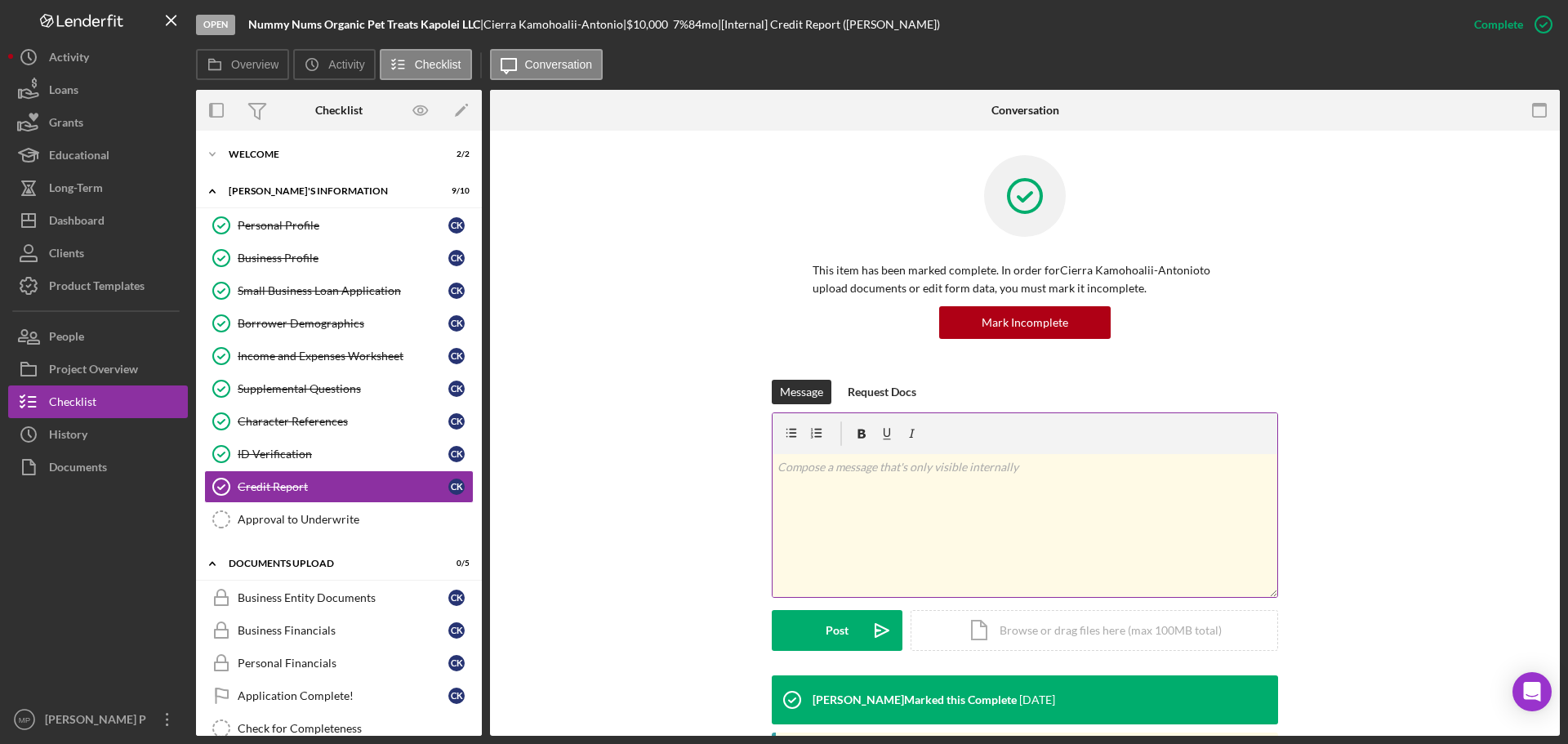
click at [870, 468] on p at bounding box center [1025, 466] width 495 height 18
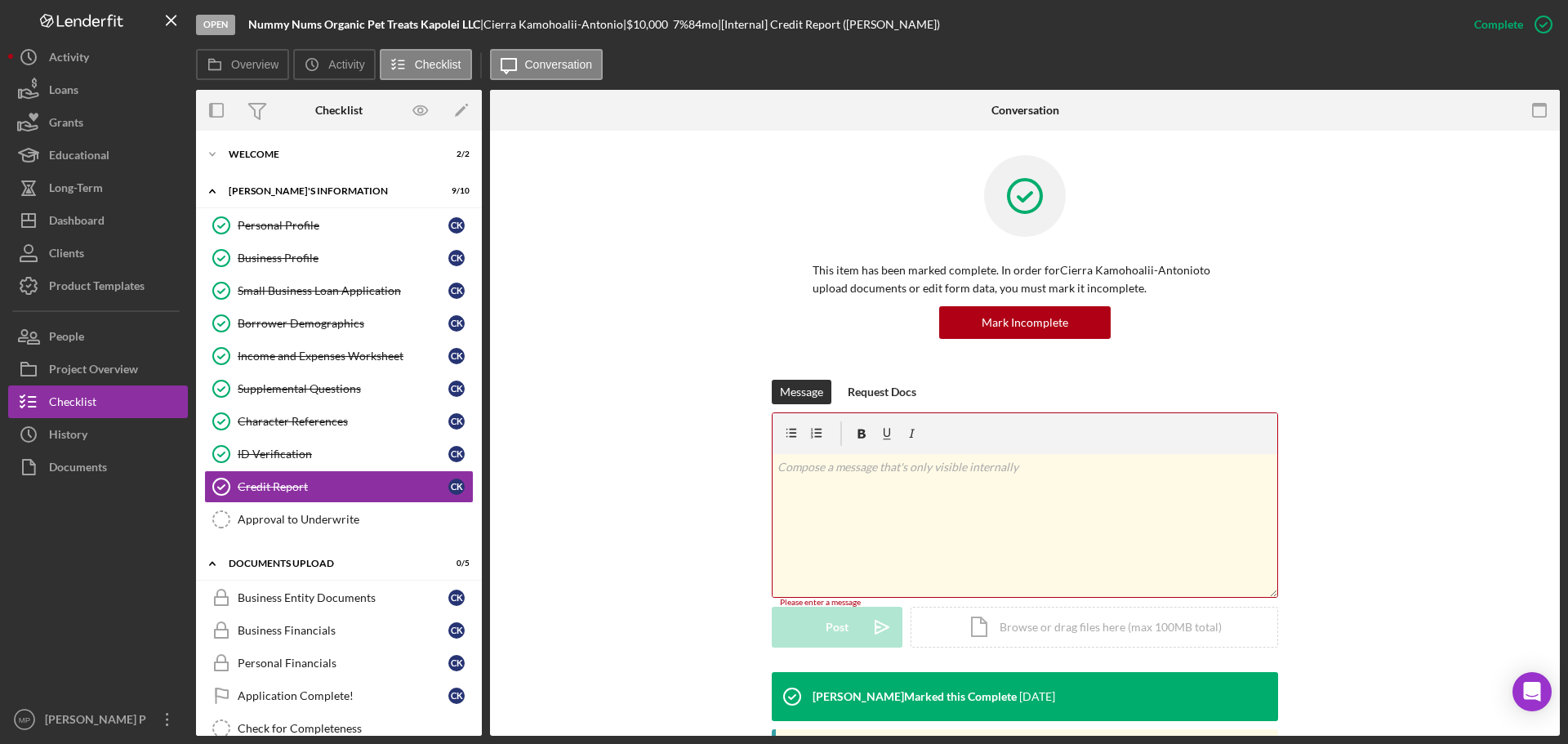
click at [894, 476] on p at bounding box center [1025, 466] width 495 height 18
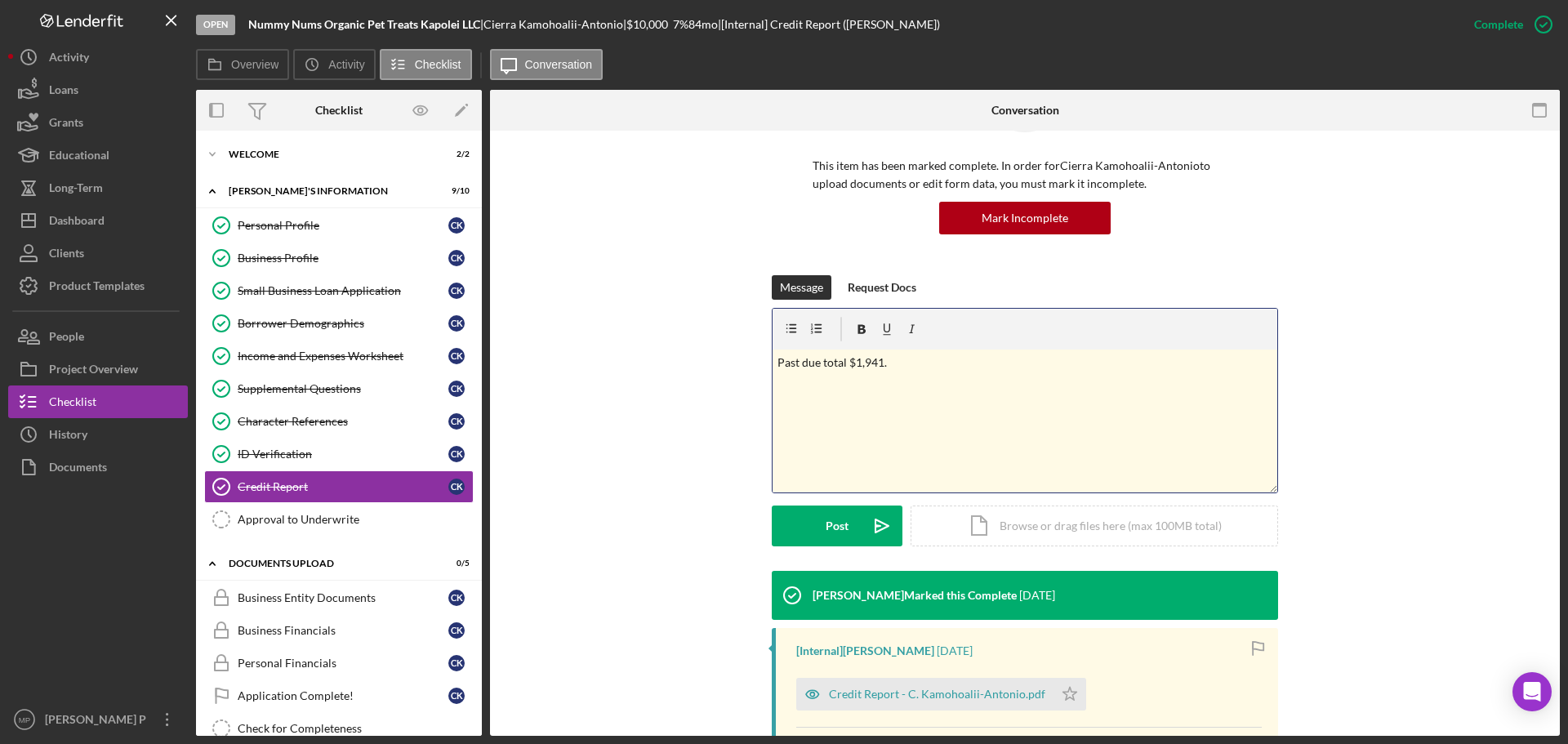
scroll to position [163, 0]
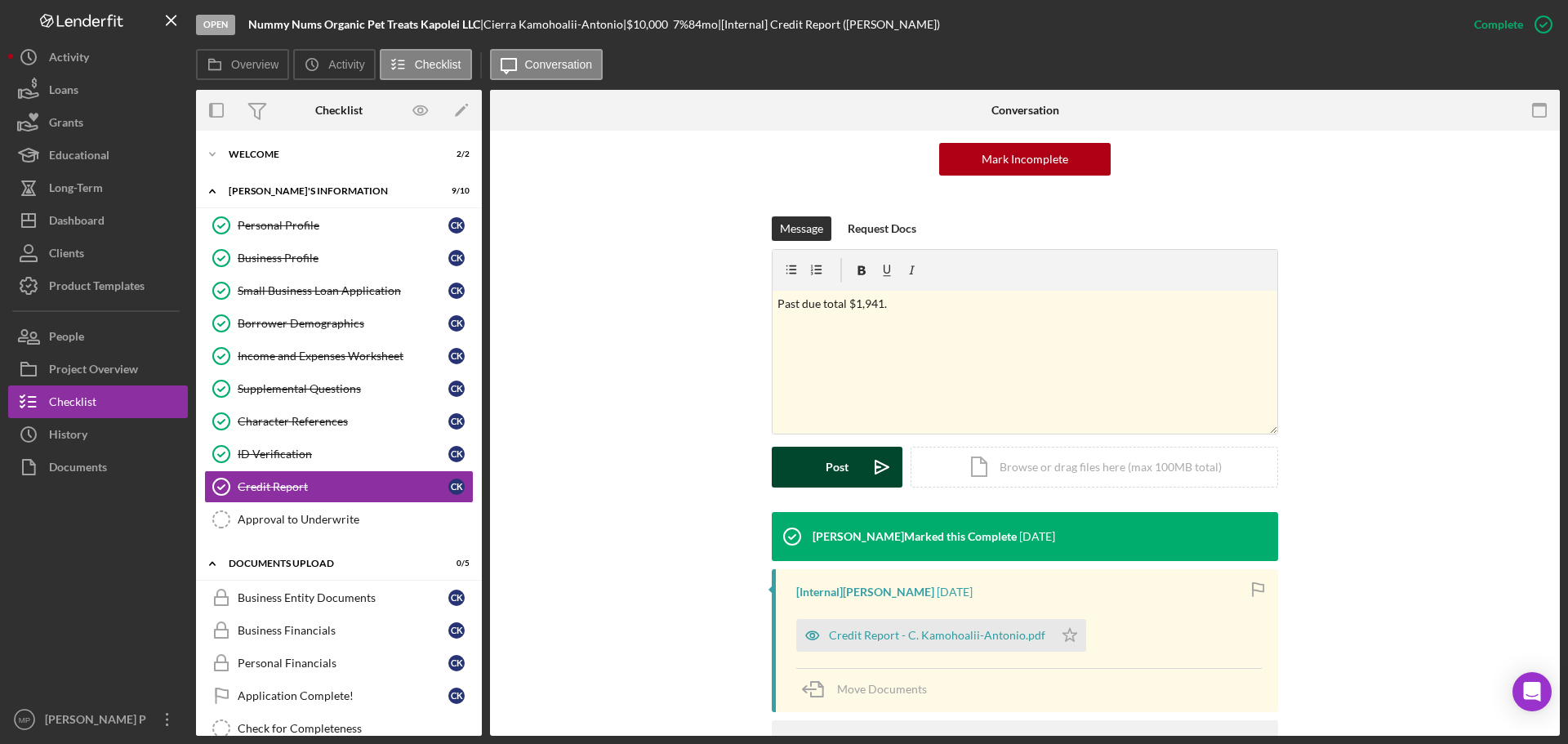
click at [826, 456] on div "Post" at bounding box center [837, 467] width 23 height 40
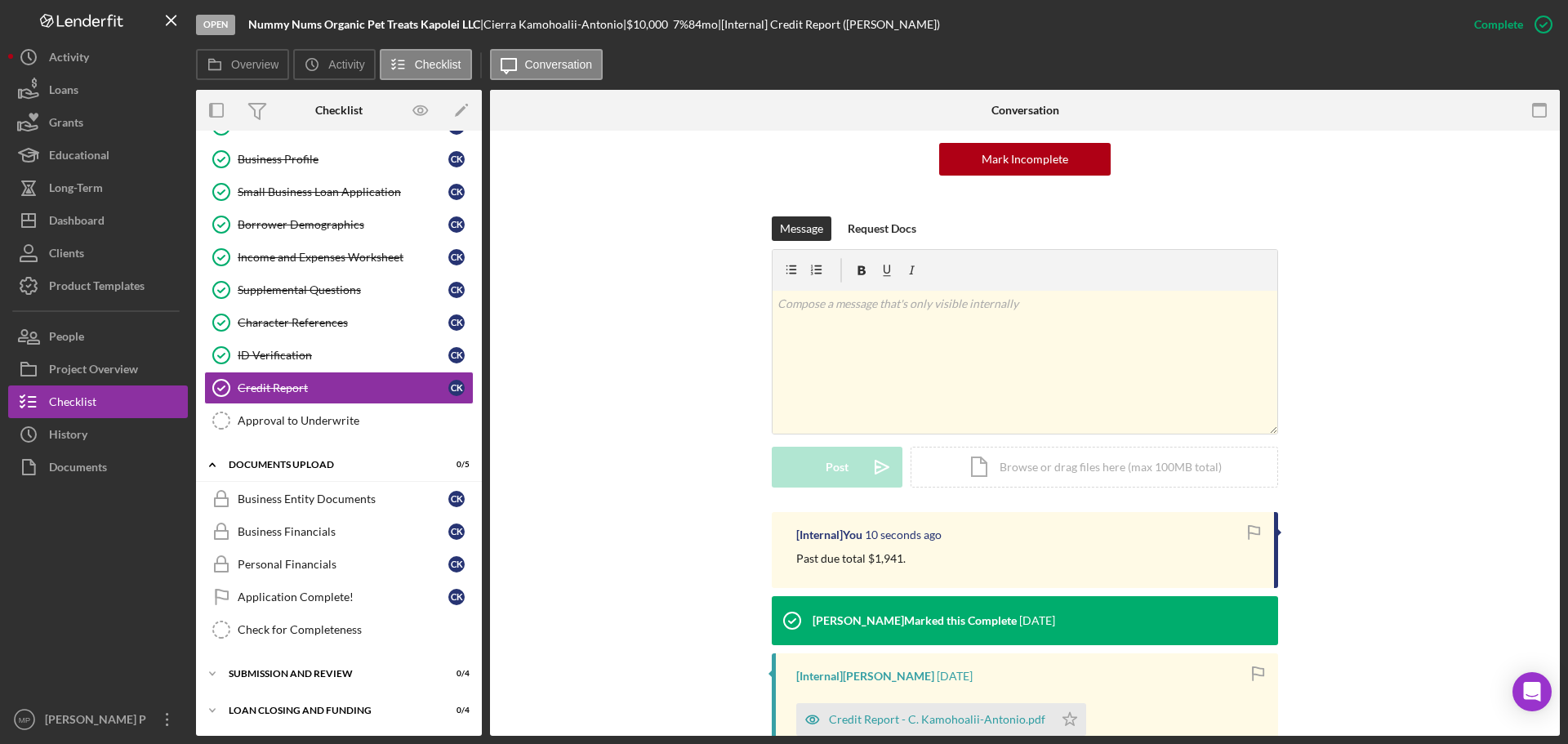
scroll to position [0, 0]
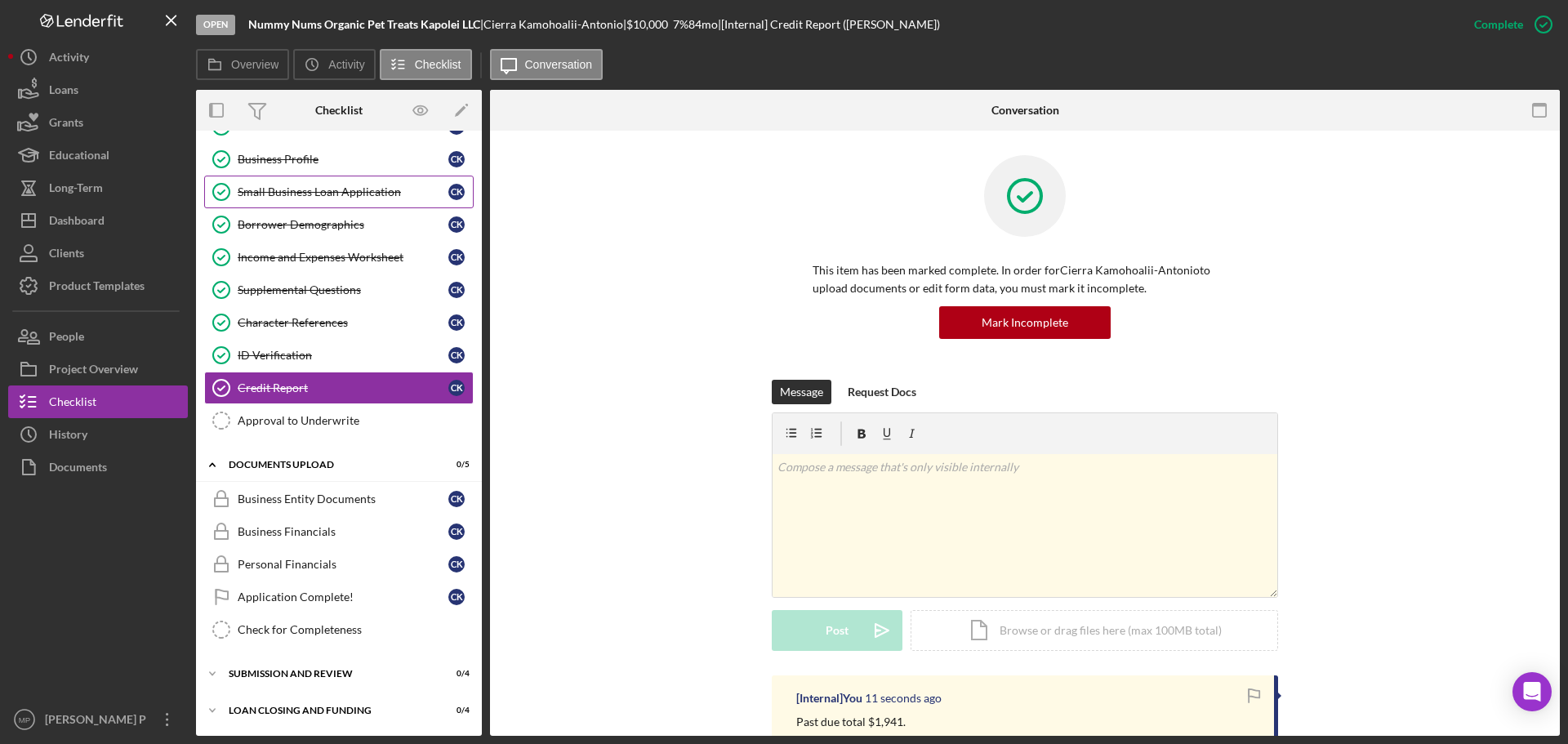
click at [335, 190] on div "Small Business Loan Application" at bounding box center [343, 192] width 211 height 13
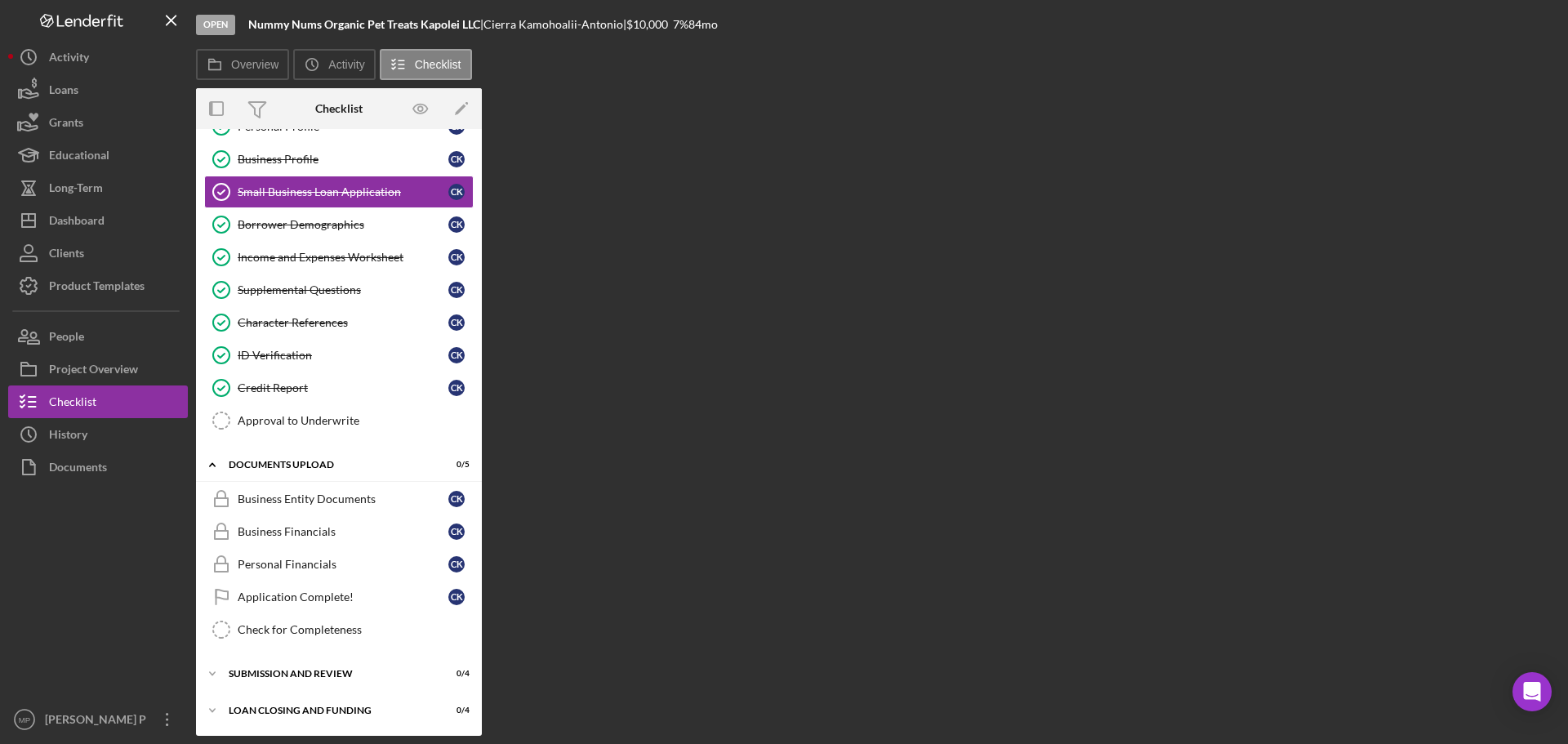
scroll to position [99, 0]
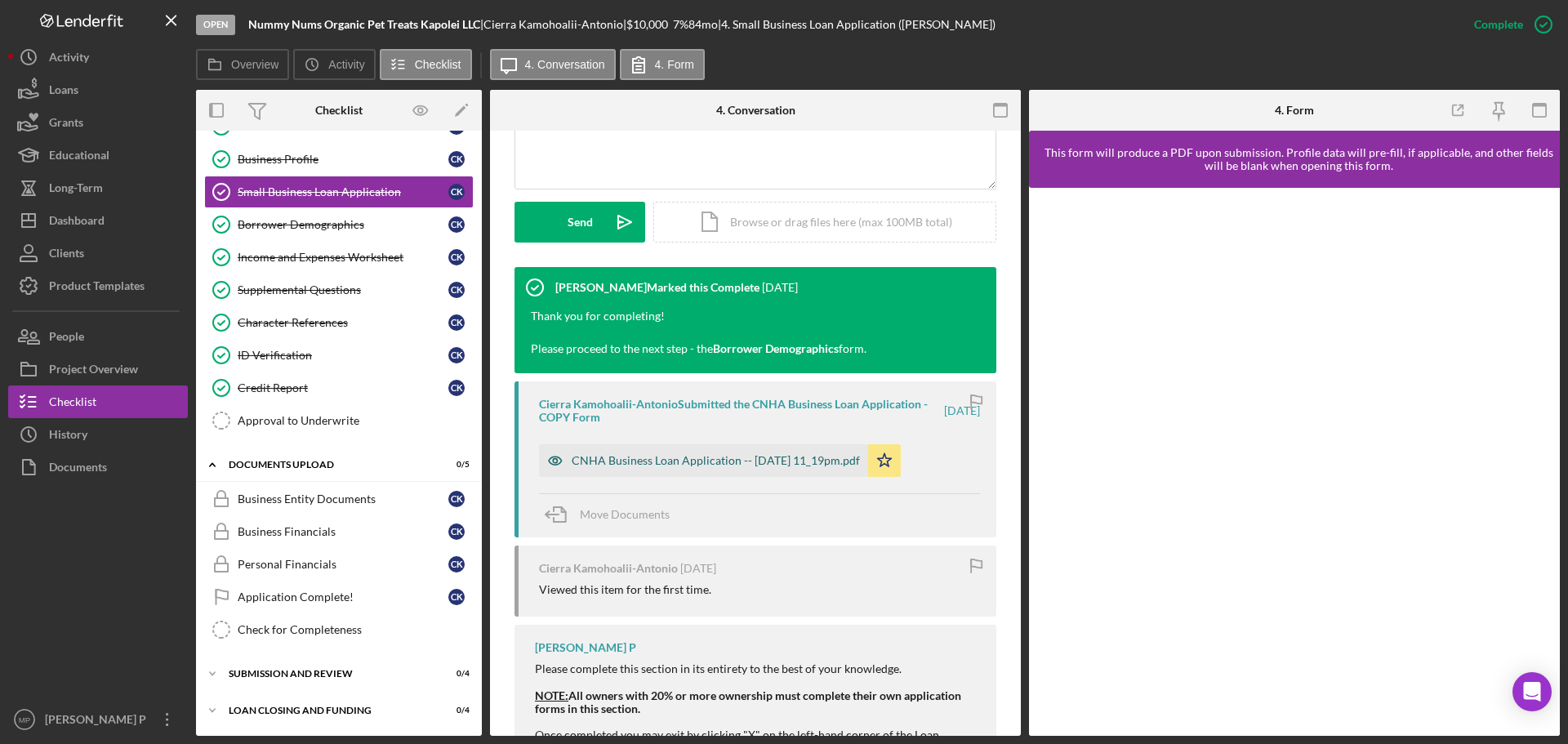
click at [759, 462] on div "CNHA Business Loan Application -- [DATE] 11_19pm.pdf" at bounding box center [715, 461] width 288 height 13
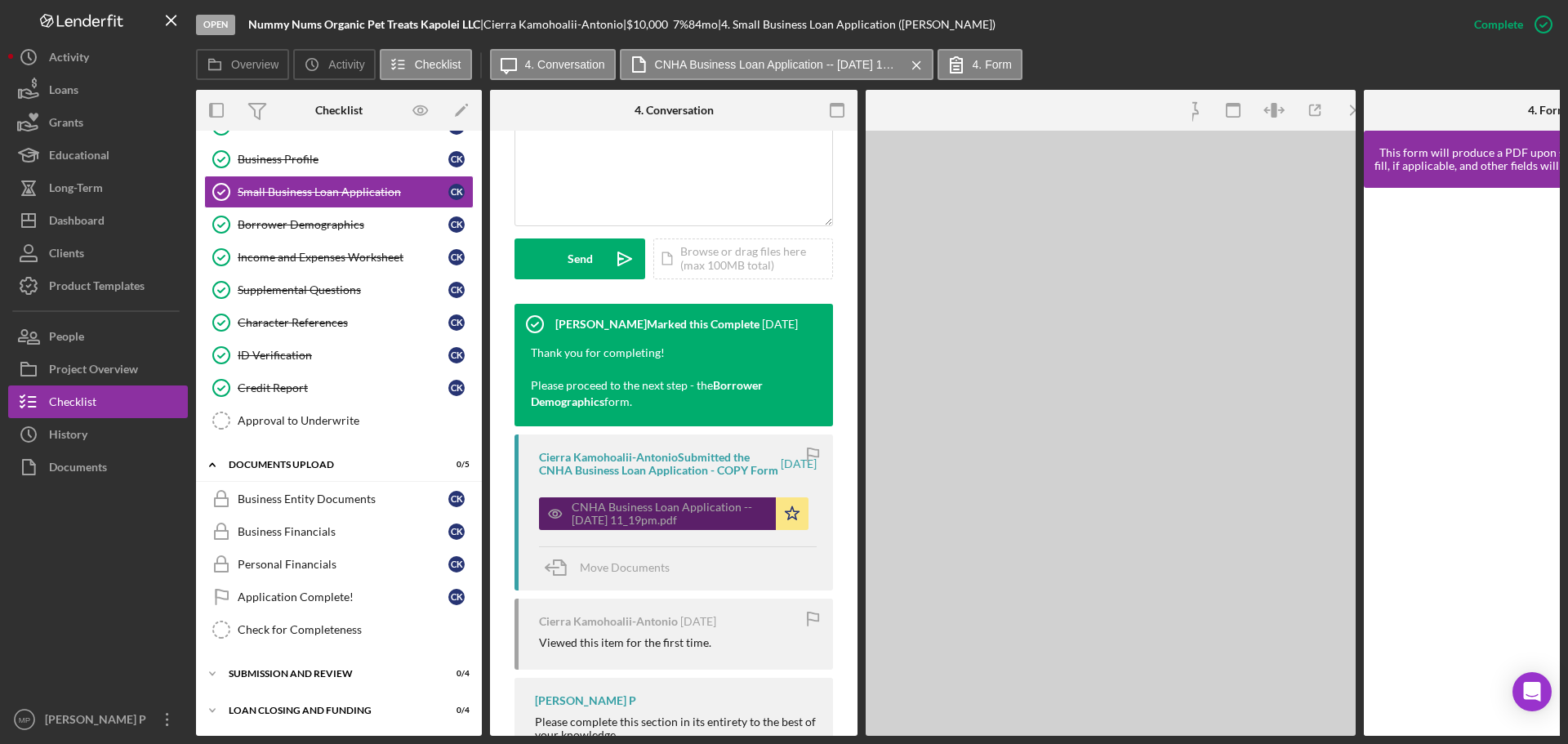
scroll to position [445, 0]
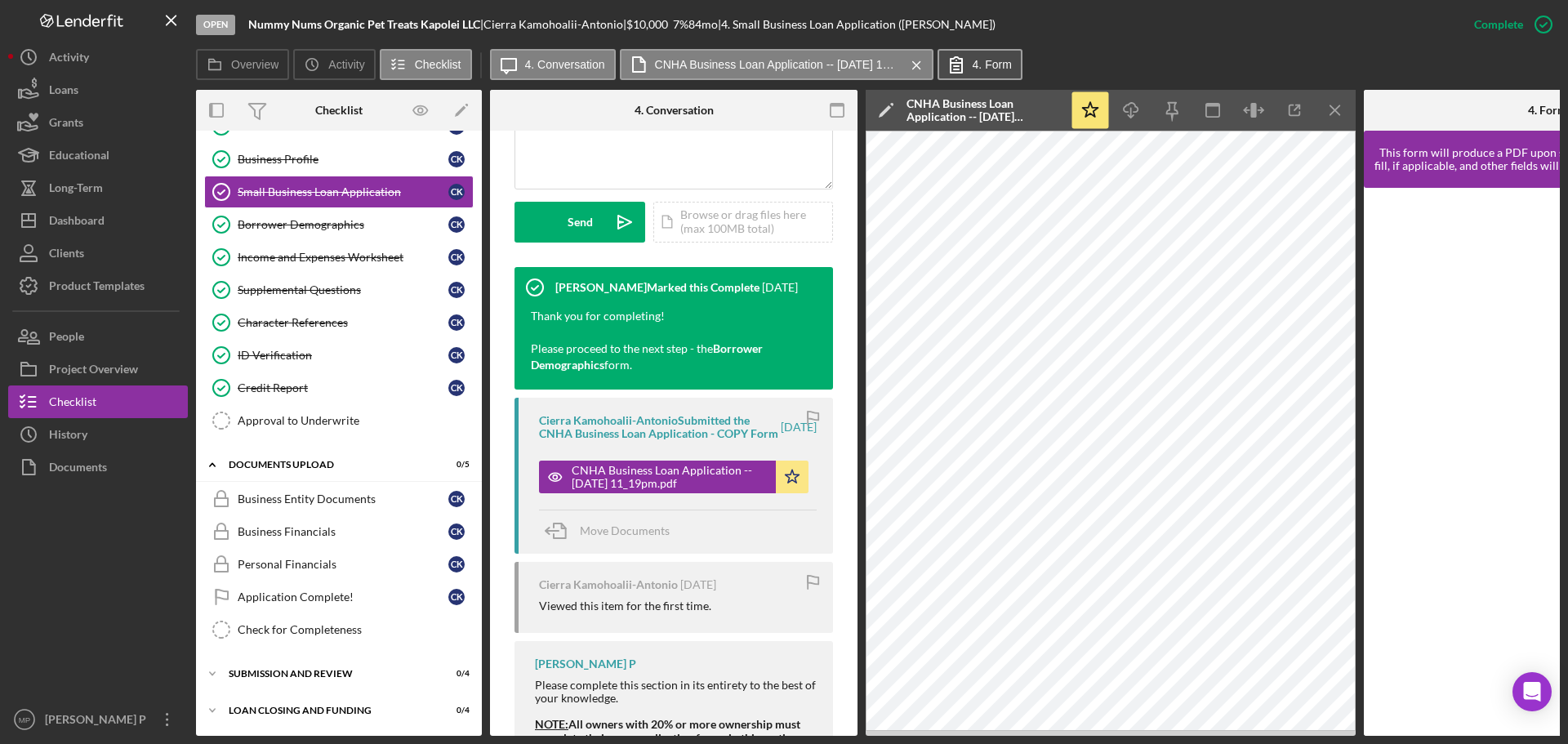
click at [987, 64] on label "4. Form" at bounding box center [992, 65] width 40 height 13
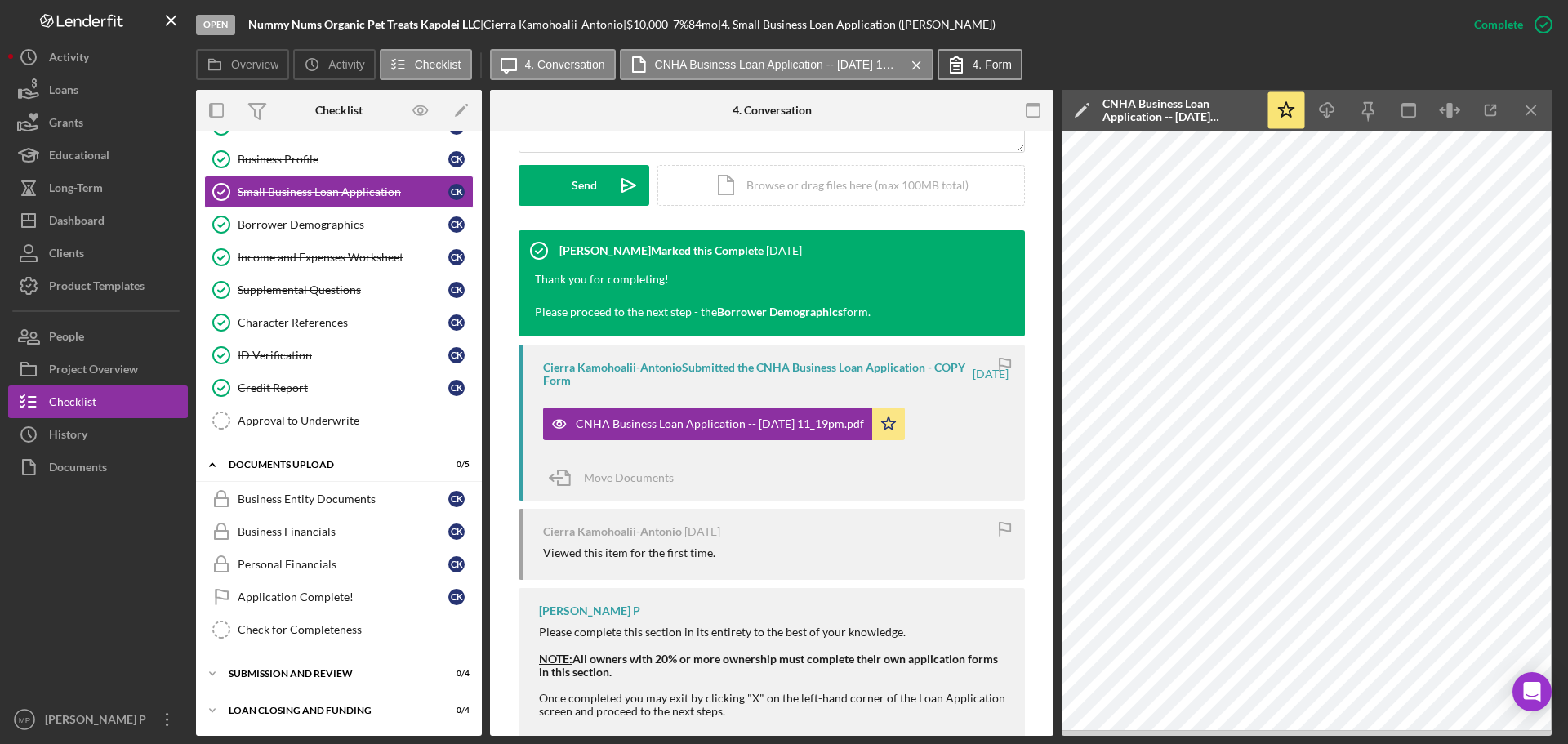
scroll to position [409, 0]
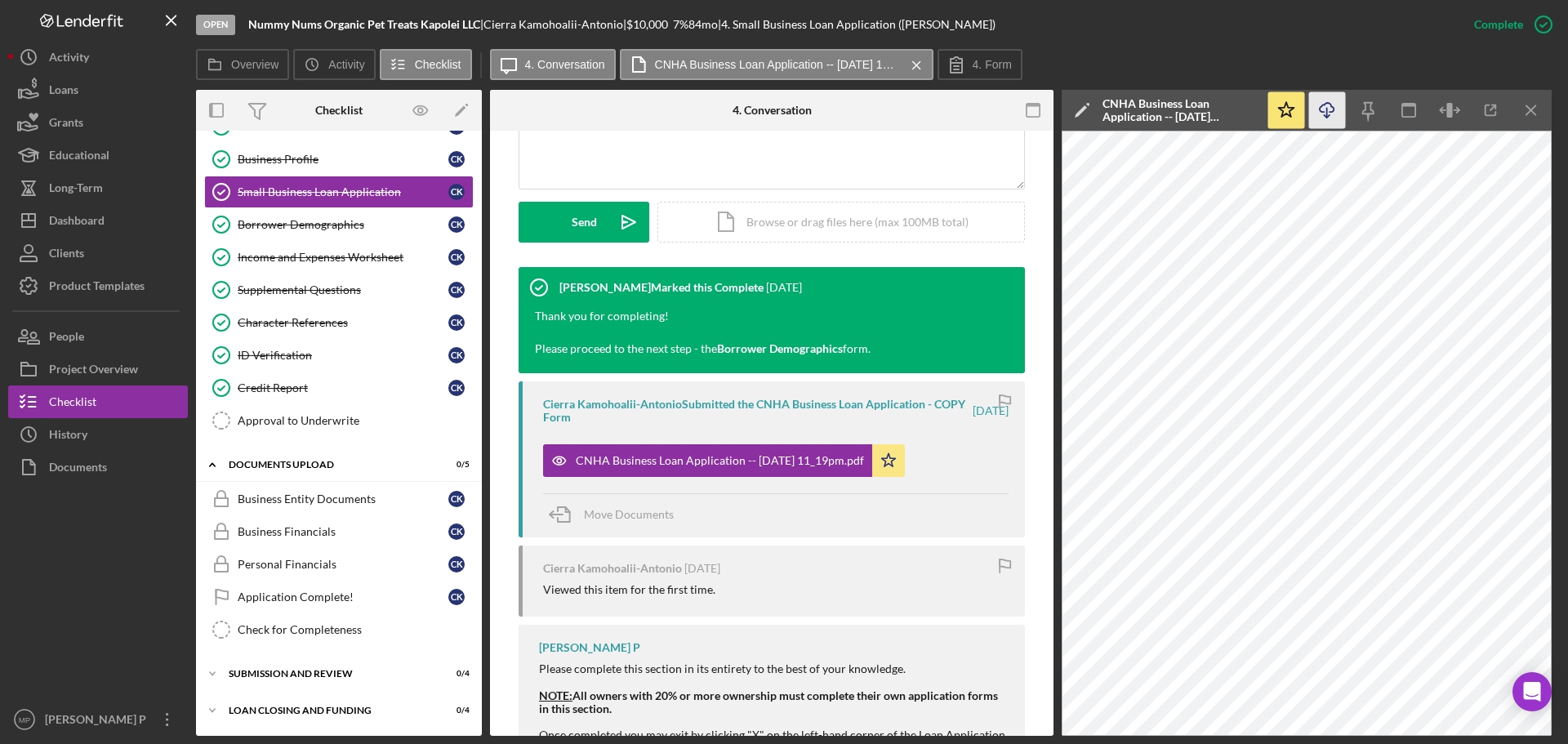
click at [1330, 104] on icon "Icon/Download" at bounding box center [1327, 111] width 37 height 37
drag, startPoint x: 1161, startPoint y: 36, endPoint x: 1074, endPoint y: 73, distance: 94.5
click at [1161, 36] on div "Open Nummy Nums Organic Pet Treats Kapolei LLC | Cierra Kamohoalii-Antonio | $1…" at bounding box center [826, 24] width 1262 height 49
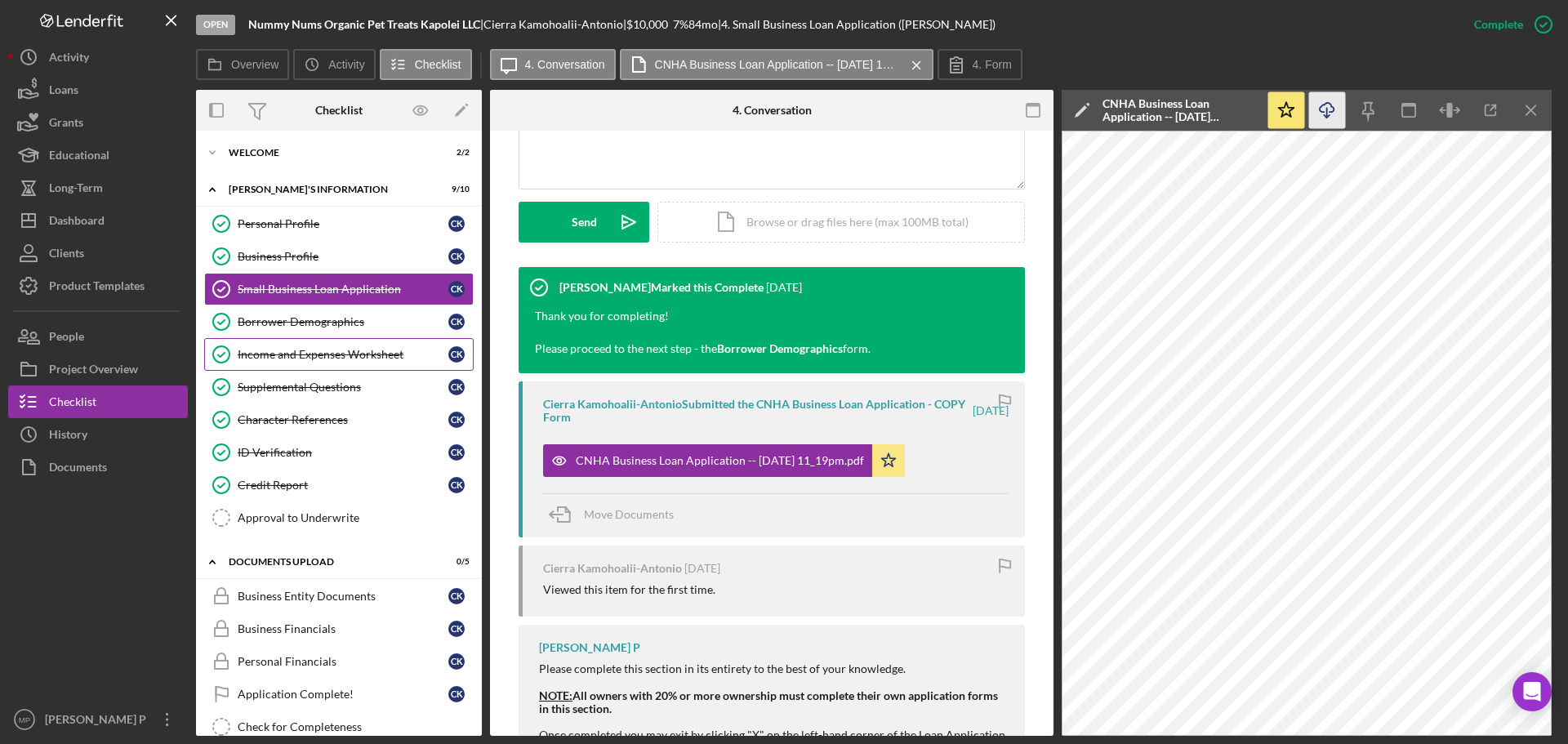
scroll to position [0, 0]
click at [325, 255] on div "Business Profile" at bounding box center [343, 258] width 211 height 13
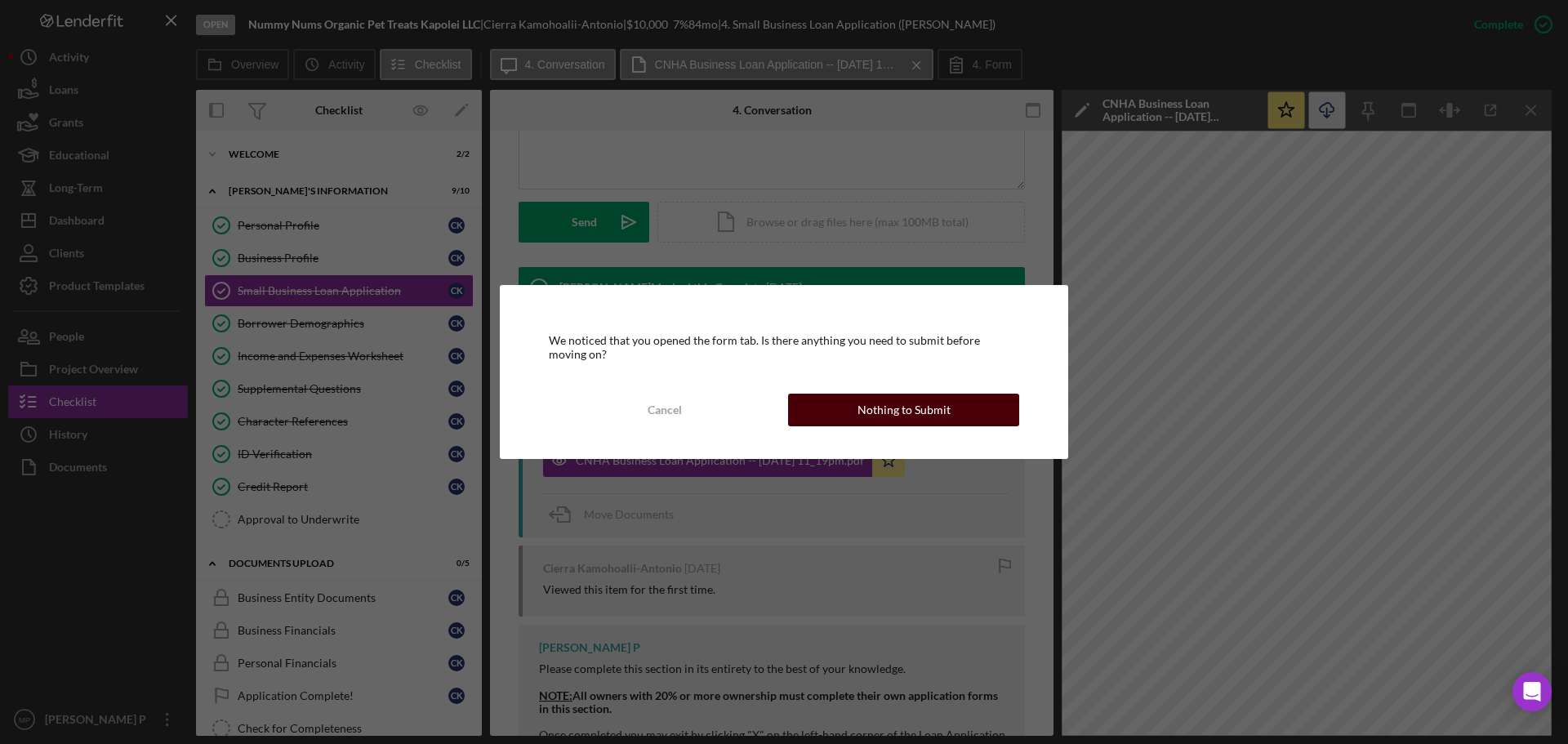
click at [923, 401] on div "Nothing to Submit" at bounding box center [904, 410] width 93 height 33
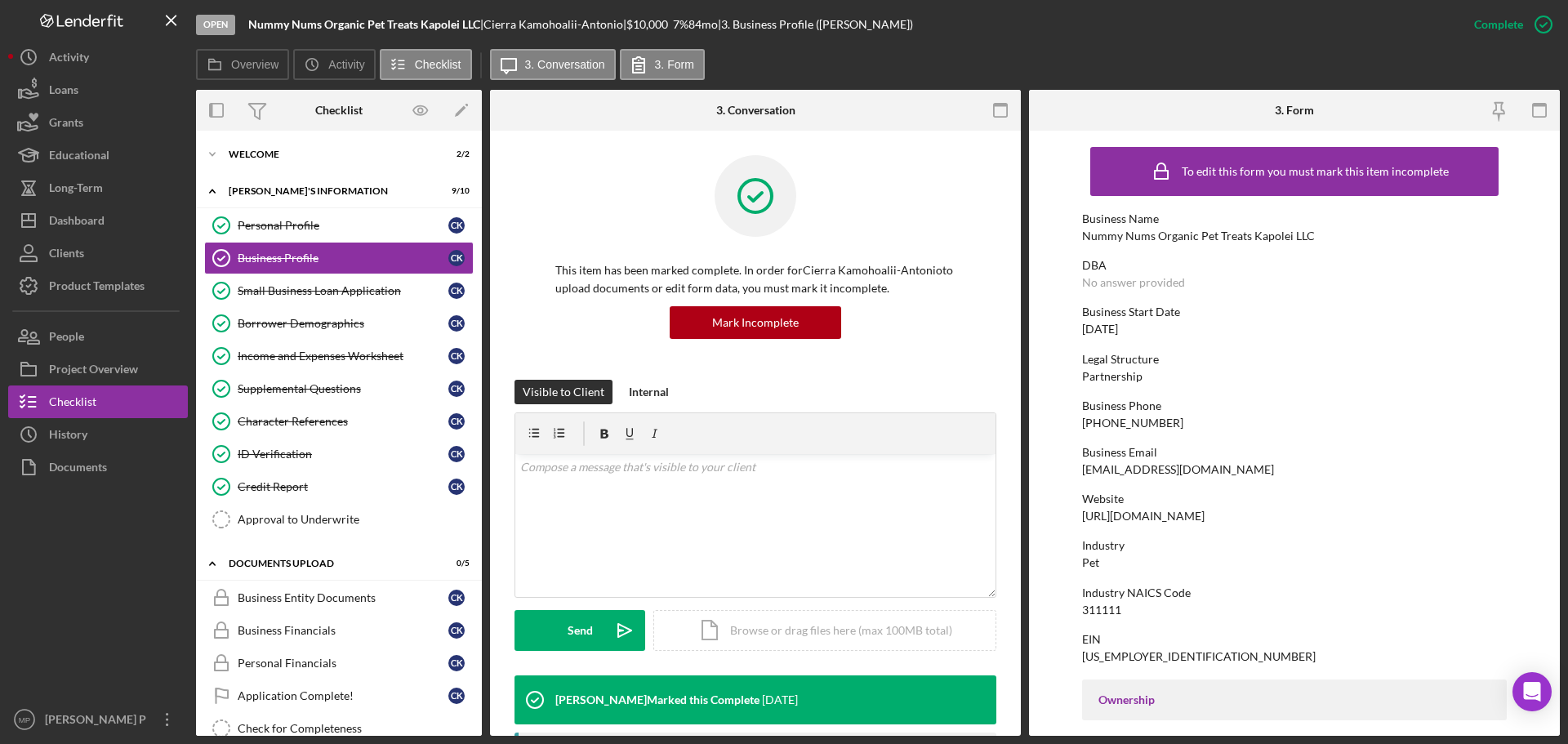
drag, startPoint x: 1078, startPoint y: 514, endPoint x: 1371, endPoint y: 513, distance: 293.0
click at [1283, 514] on form "To edit this form you must mark this item incomplete Business Name Nummy Nums O…" at bounding box center [1294, 434] width 531 height 605
copy div "[URL][DOMAIN_NAME]"
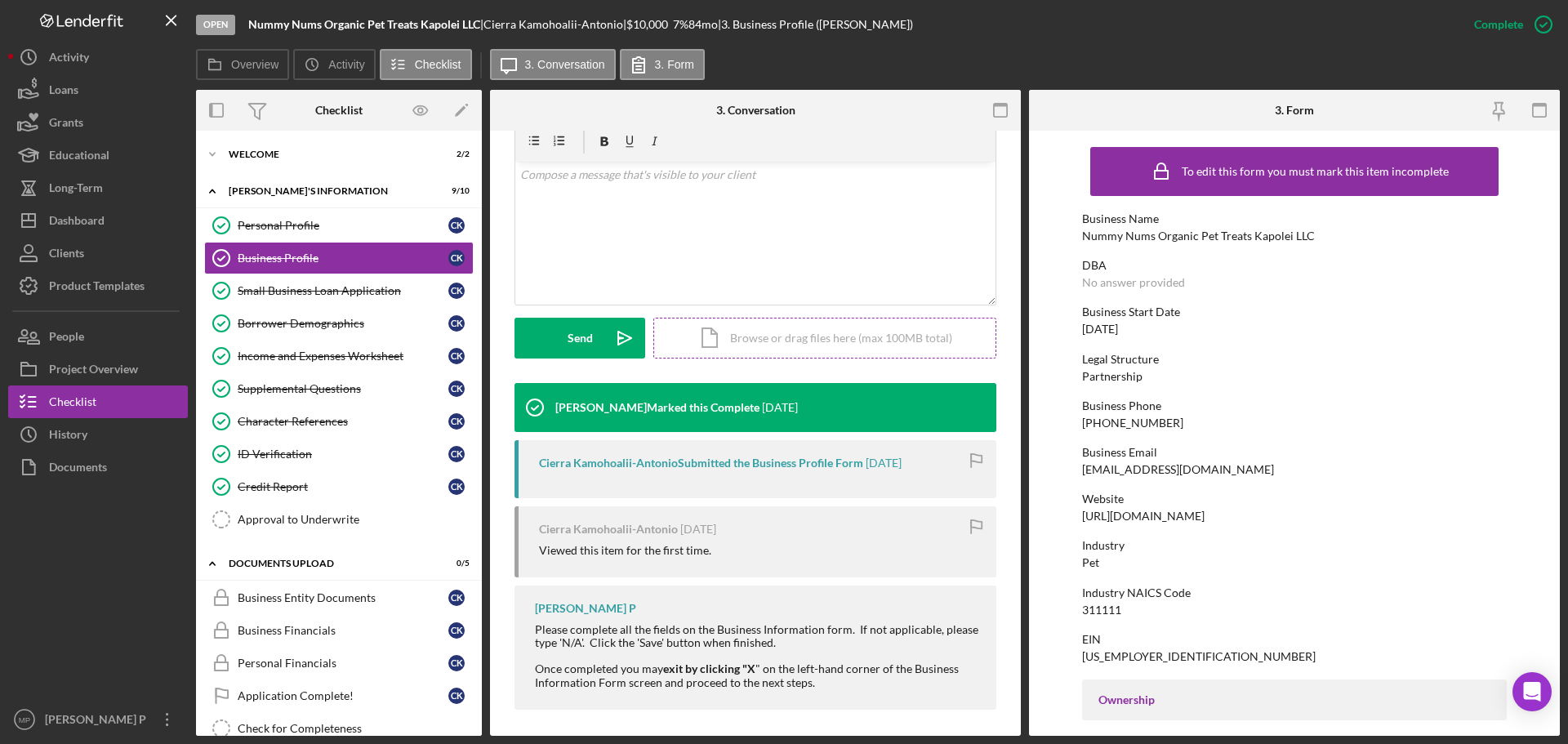
scroll to position [299, 0]
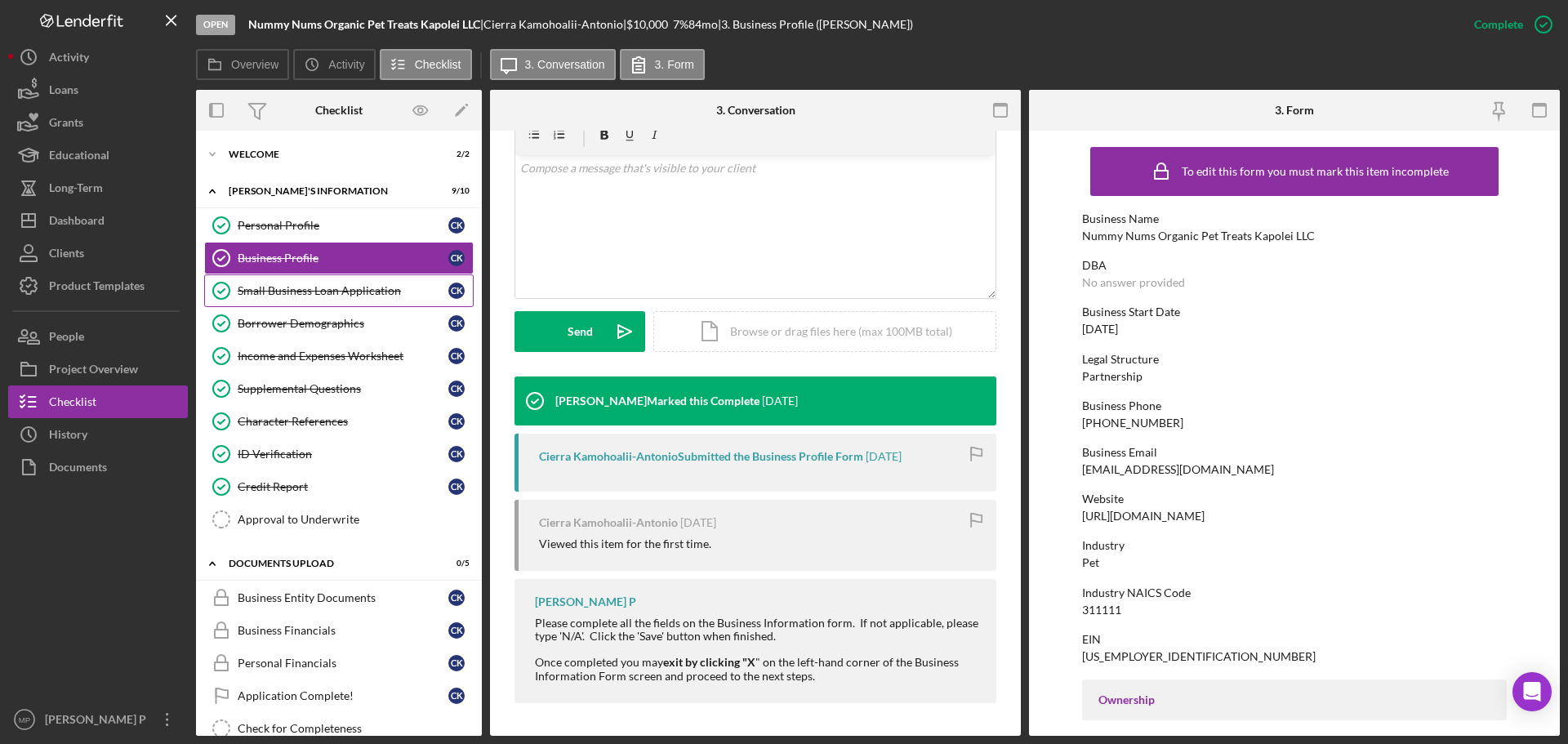
drag, startPoint x: 307, startPoint y: 293, endPoint x: 352, endPoint y: 298, distance: 45.3
click at [308, 292] on div "Small Business Loan Application" at bounding box center [343, 291] width 211 height 13
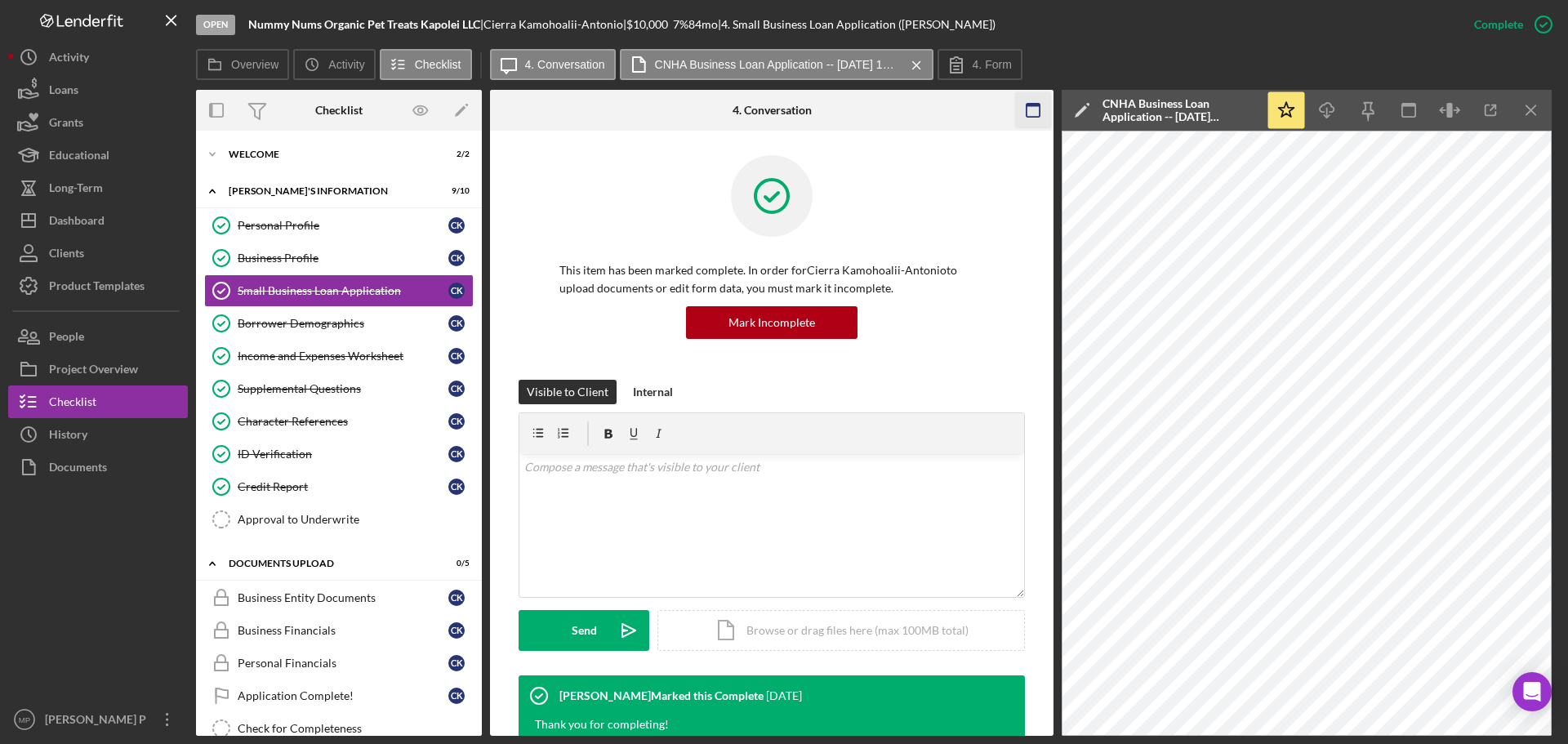
click at [1529, 109] on line "button" at bounding box center [1530, 109] width 9 height 9
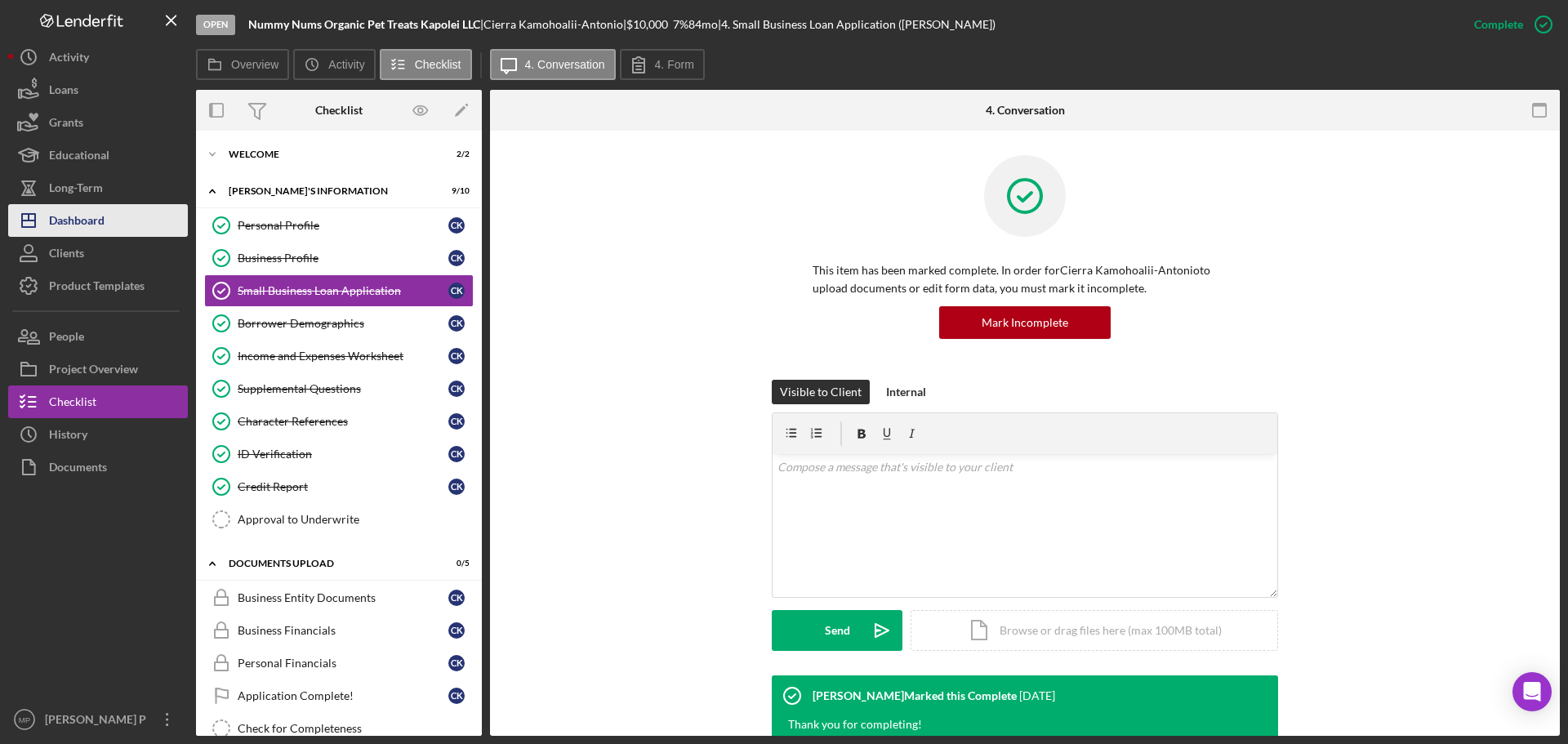
click at [84, 221] on div "Dashboard" at bounding box center [77, 223] width 56 height 37
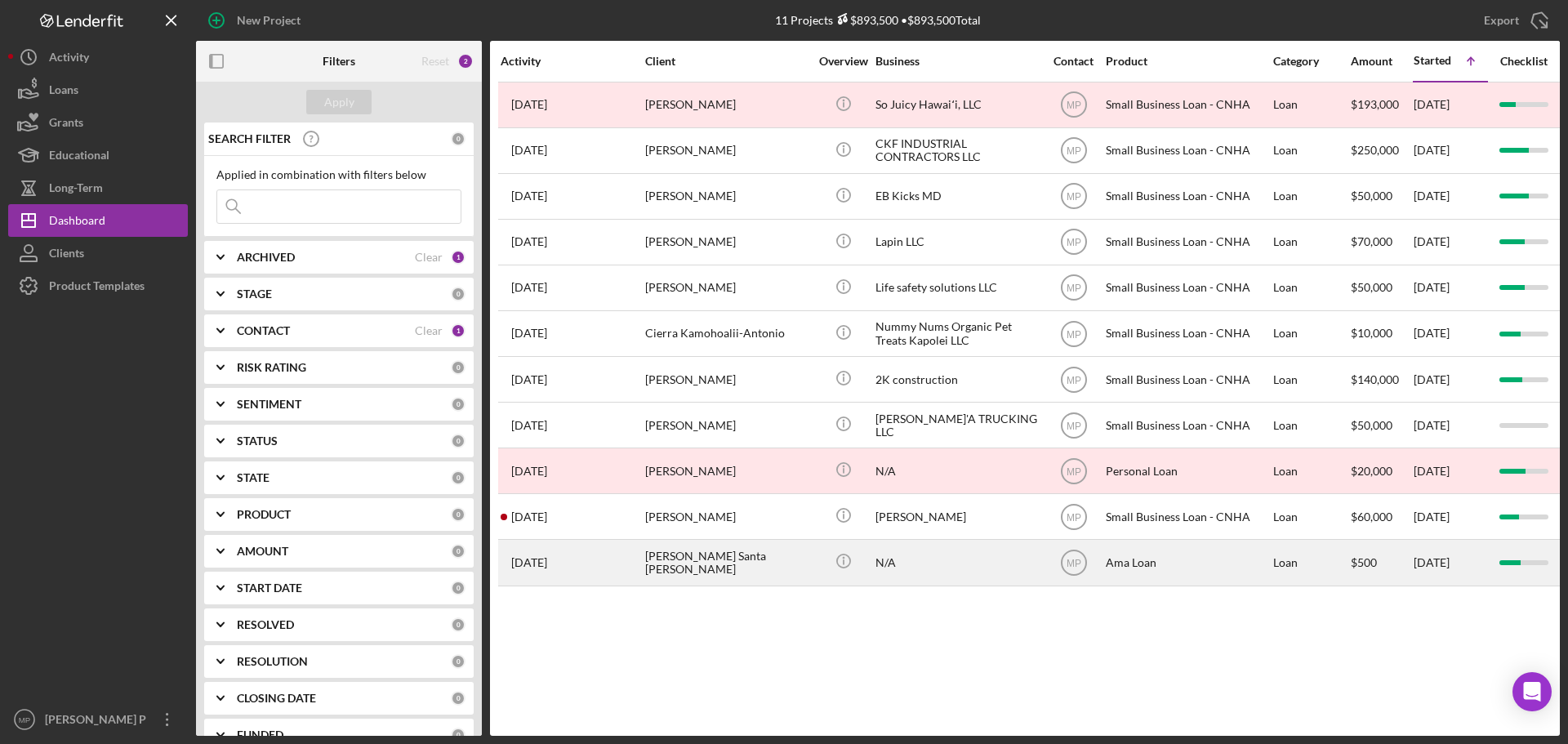
click at [690, 574] on div "[PERSON_NAME] Santa [PERSON_NAME]" at bounding box center [726, 562] width 163 height 43
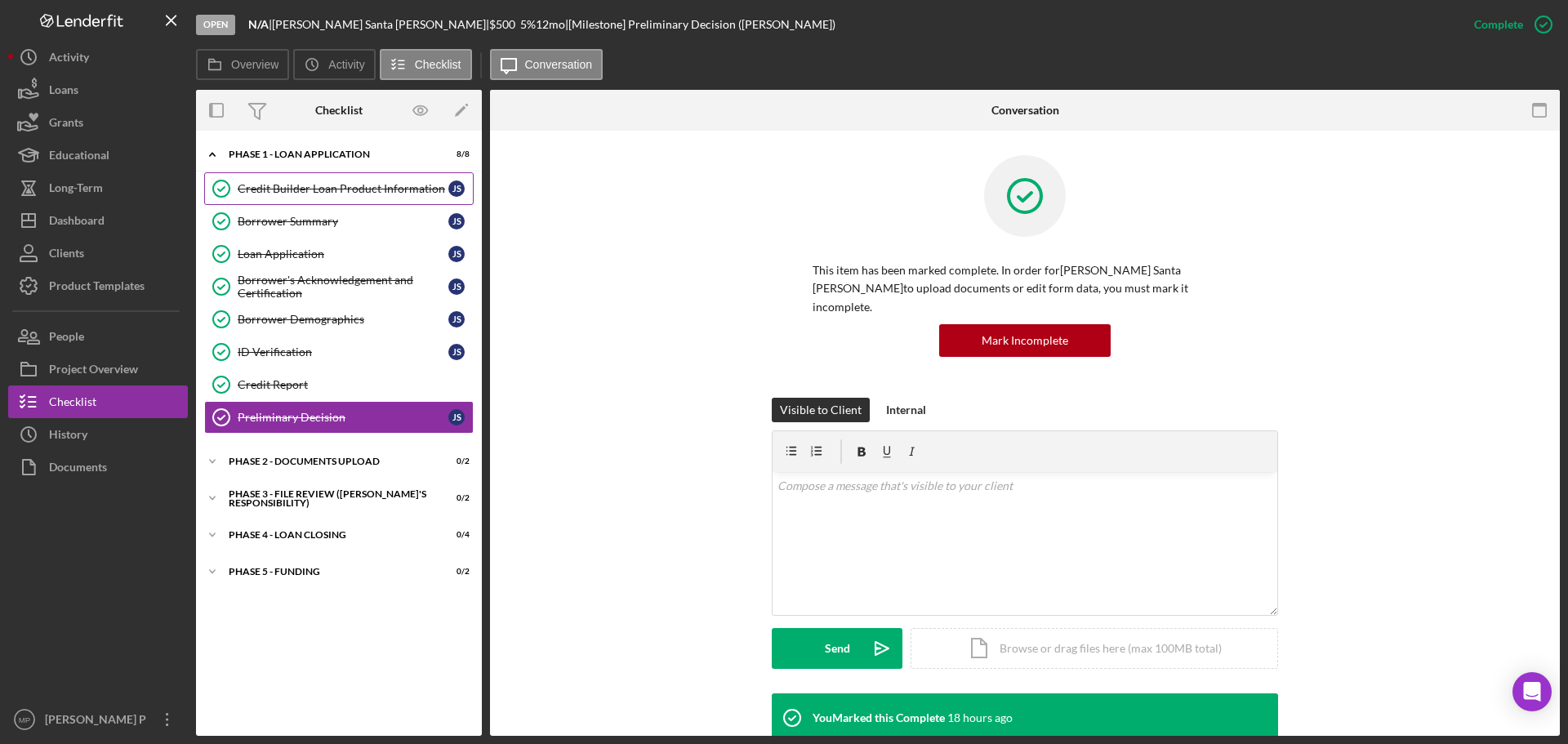
click at [345, 186] on div "Credit Builder Loan Product Information" at bounding box center [343, 189] width 211 height 13
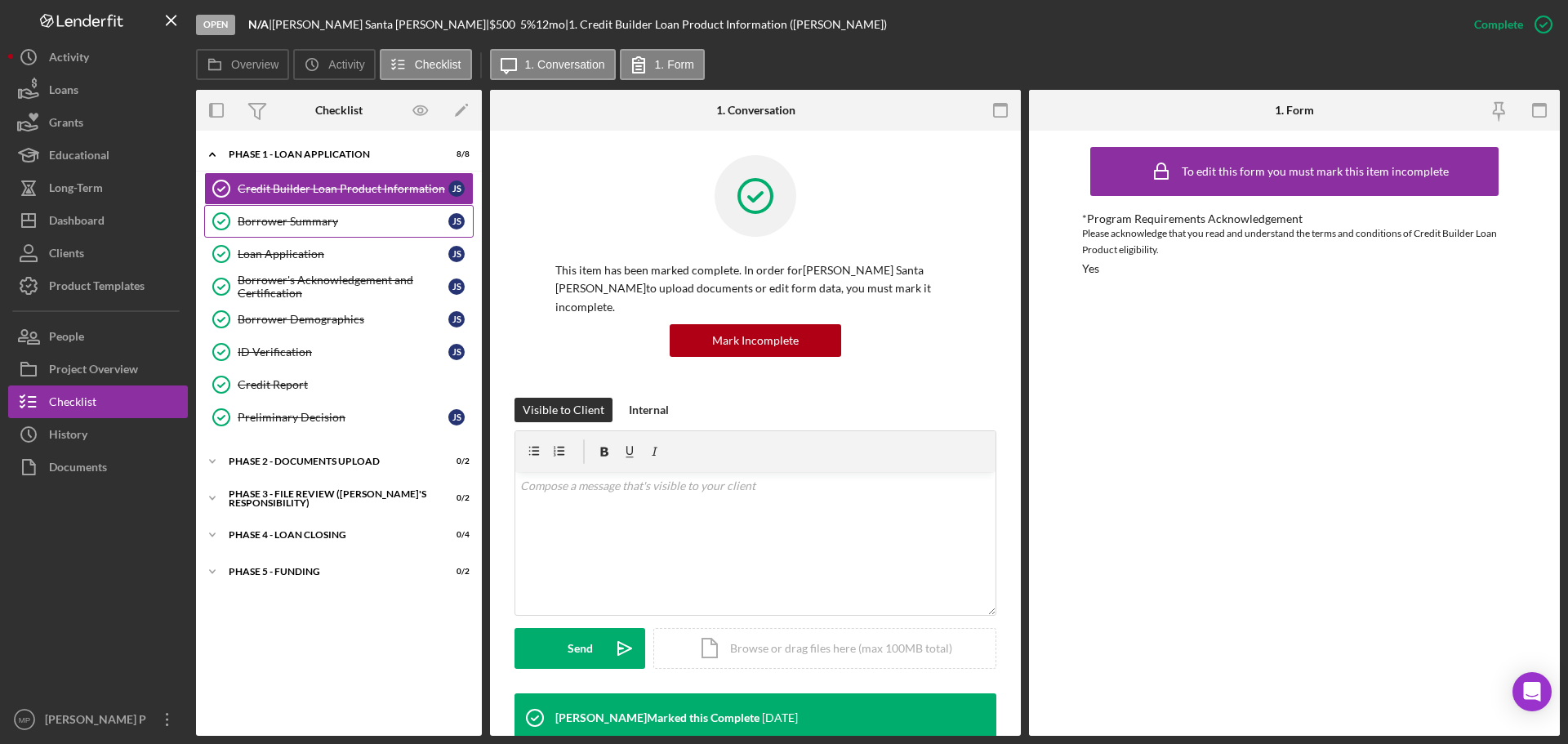
click at [332, 227] on div "Borrower Summary" at bounding box center [343, 222] width 211 height 13
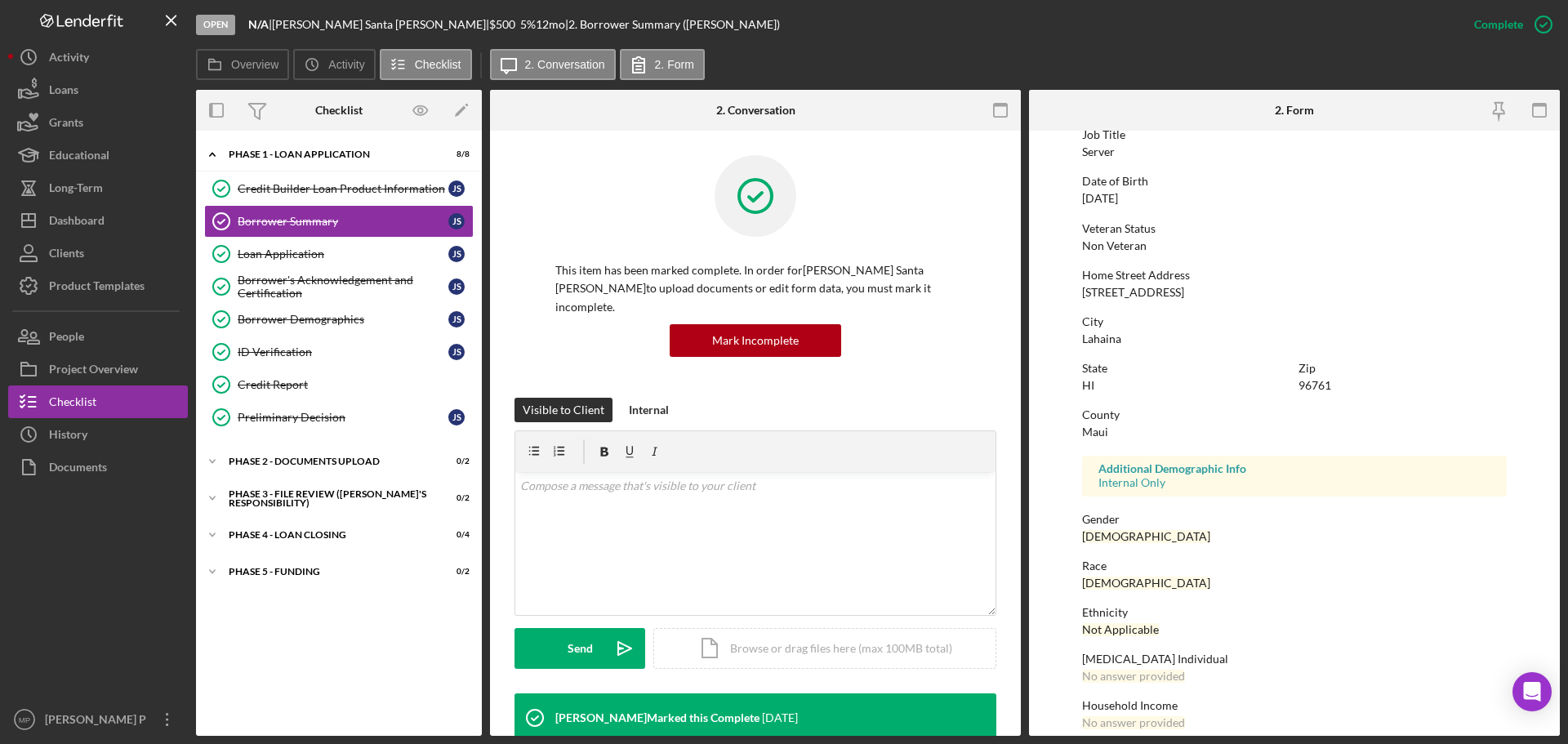
scroll to position [157, 0]
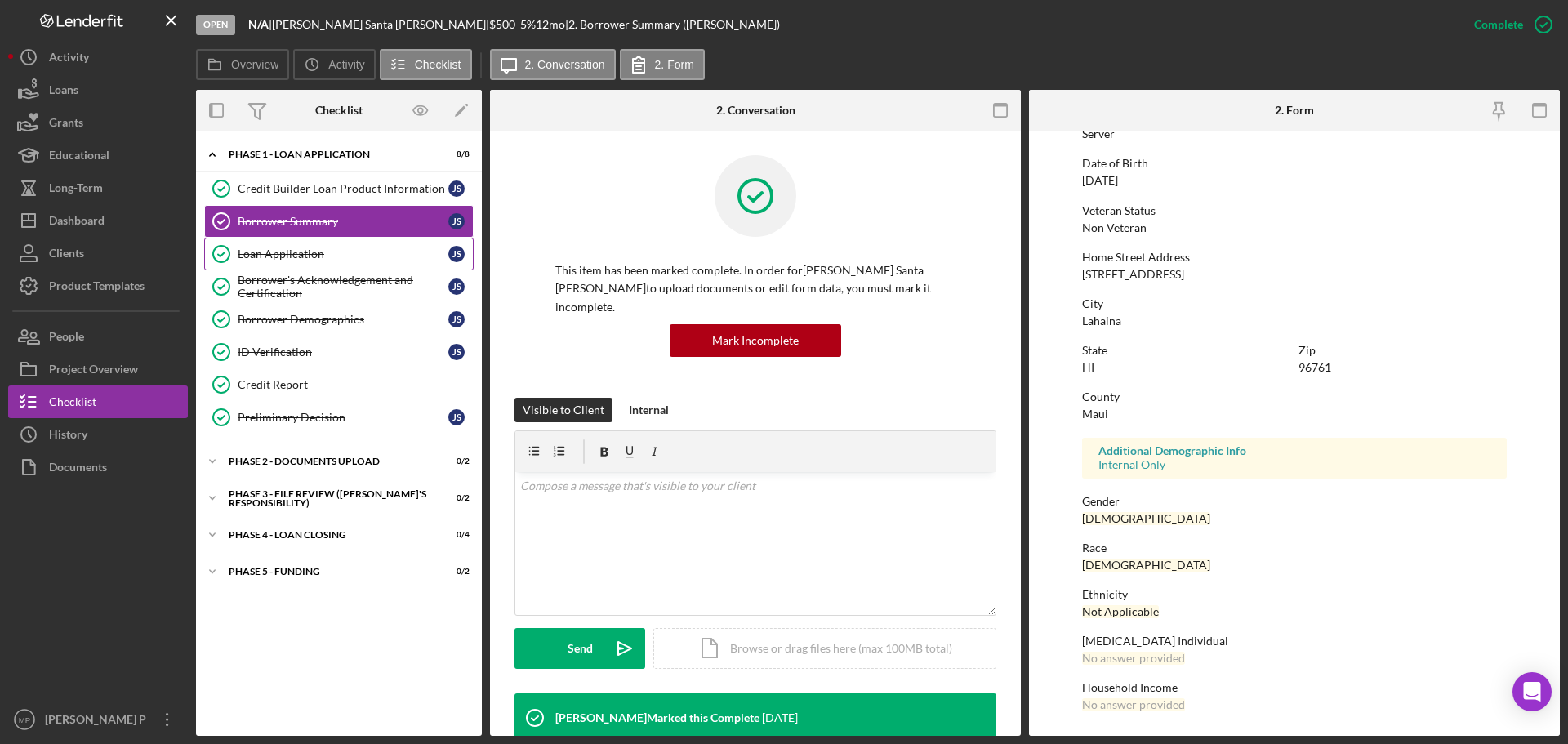
click at [299, 254] on div "Loan Application" at bounding box center [343, 254] width 211 height 13
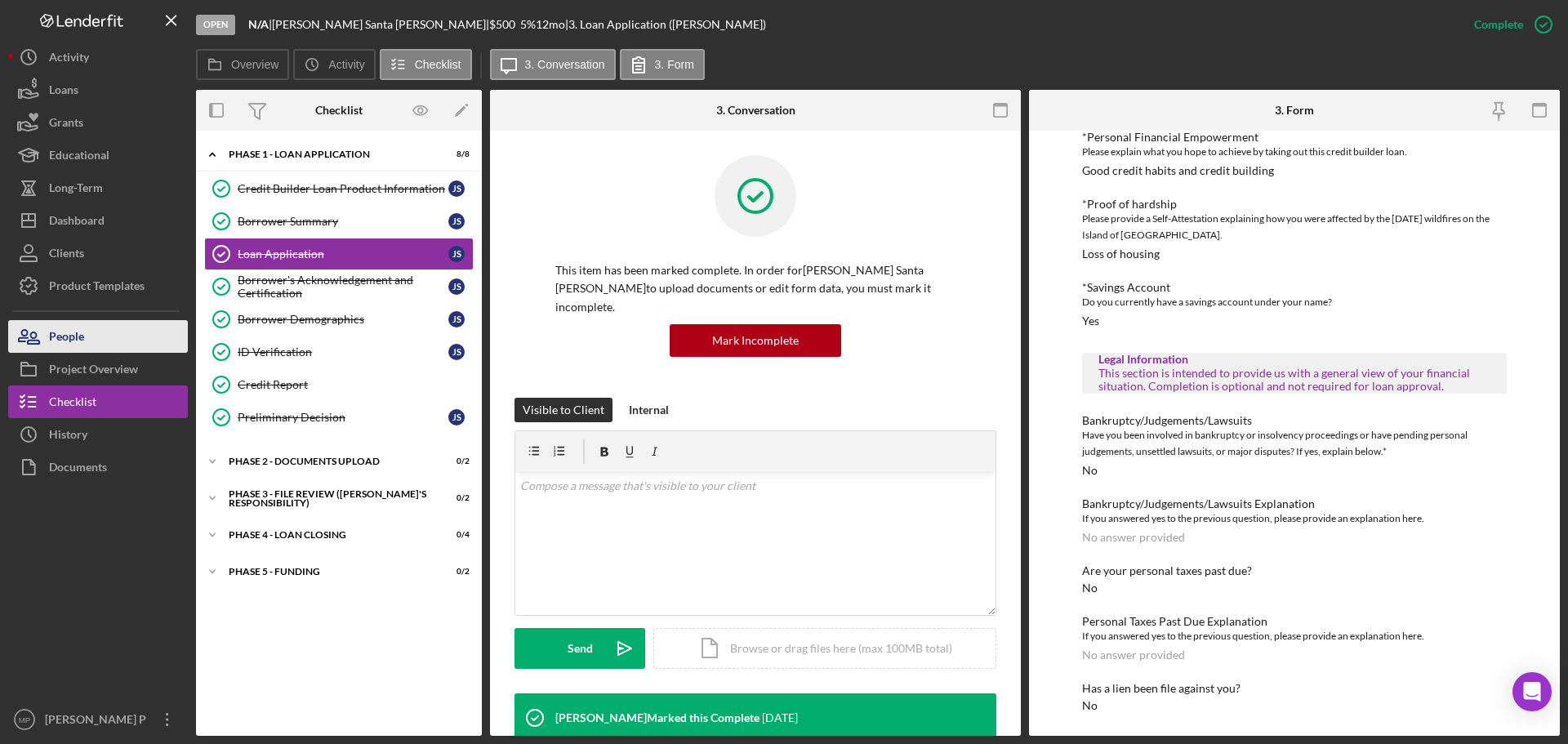
click at [122, 340] on button "People" at bounding box center [97, 336] width 179 height 33
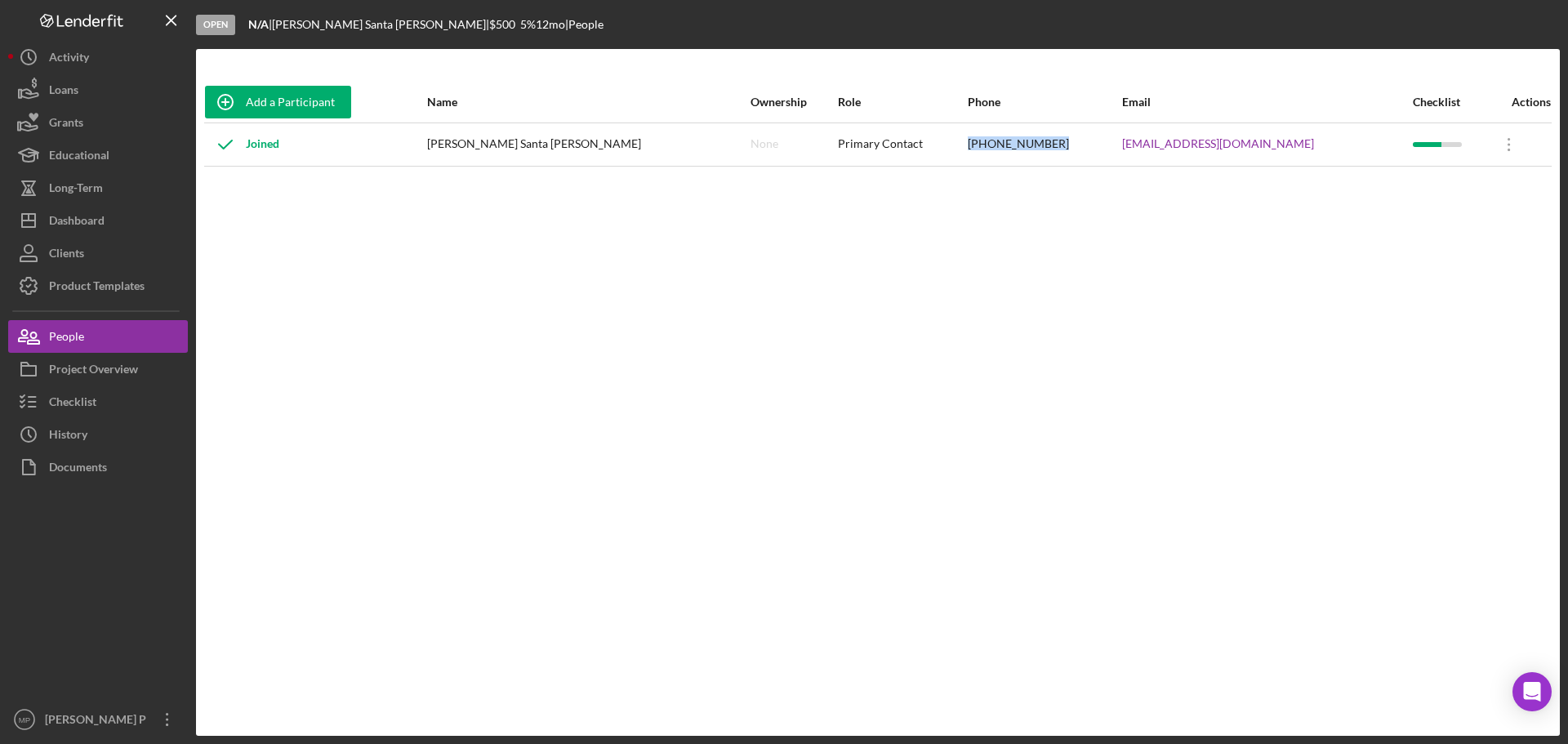
drag, startPoint x: 1012, startPoint y: 142, endPoint x: 1101, endPoint y: 149, distance: 89.3
click at [1097, 145] on div "[PHONE_NUMBER]" at bounding box center [1044, 145] width 152 height 40
copy div "[PHONE_NUMBER]"
click at [89, 226] on div "Dashboard" at bounding box center [77, 223] width 56 height 37
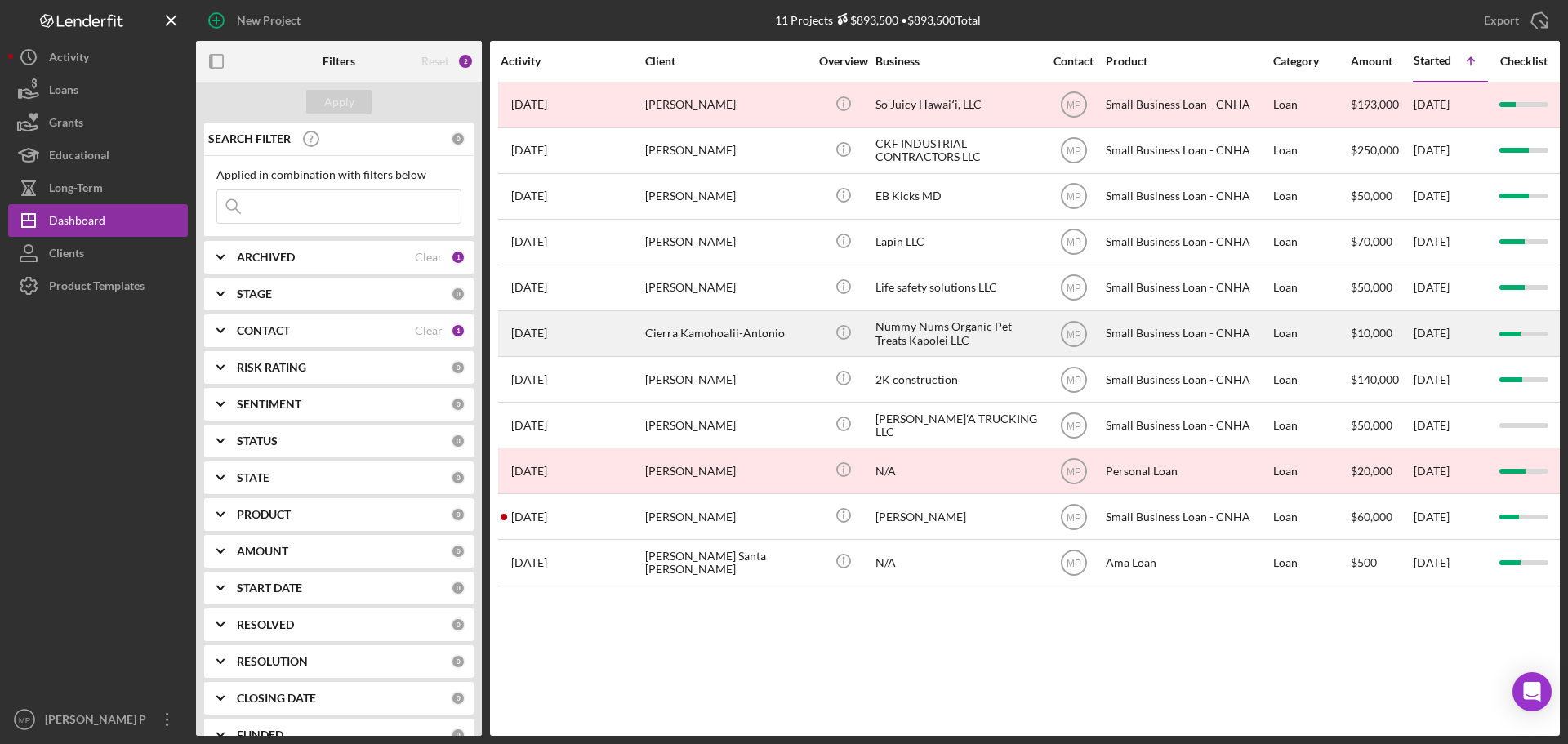
click at [912, 341] on div "Nummy Nums Organic Pet Treats Kapolei LLC" at bounding box center [956, 333] width 163 height 43
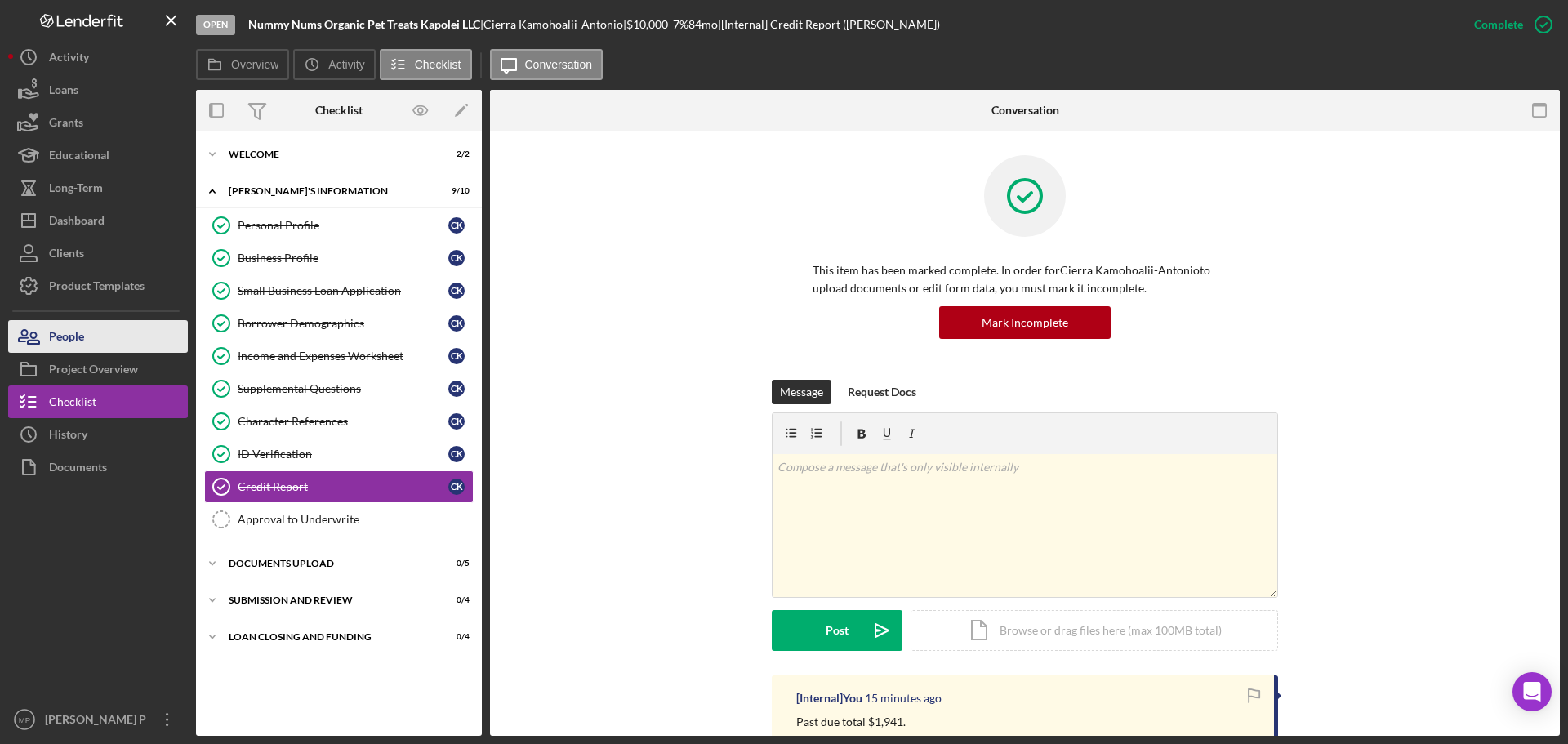
click at [104, 337] on button "People" at bounding box center [97, 336] width 179 height 33
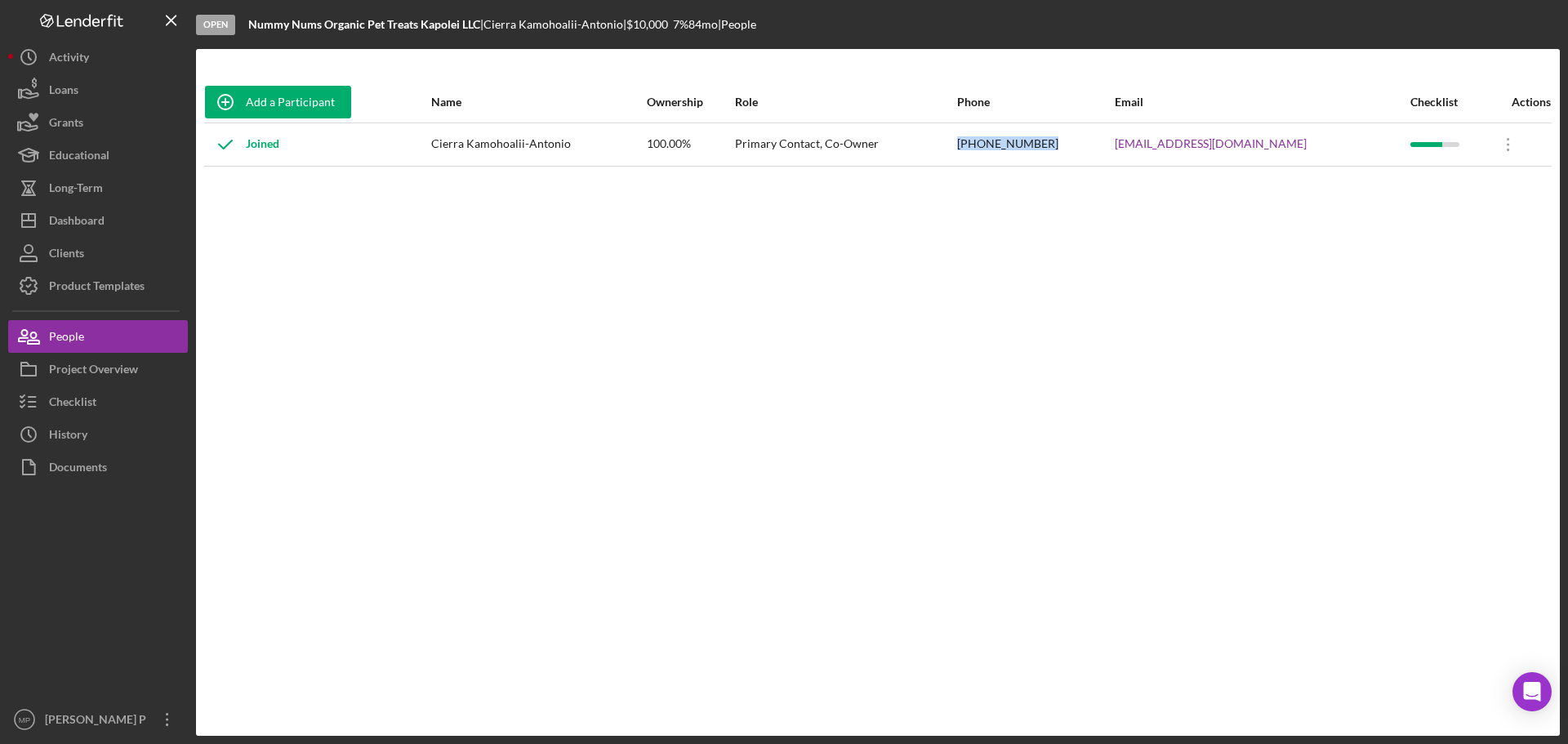
drag, startPoint x: 997, startPoint y: 142, endPoint x: 1088, endPoint y: 147, distance: 91.1
click at [1088, 147] on tr "Joined Cierra Kamohoalii-Antonio 100.00% Primary Contact, Co-Owner [PHONE_NUMBE…" at bounding box center [878, 144] width 1347 height 43
copy tr "[PHONE_NUMBER]"
click at [115, 406] on button "Checklist" at bounding box center [97, 402] width 179 height 33
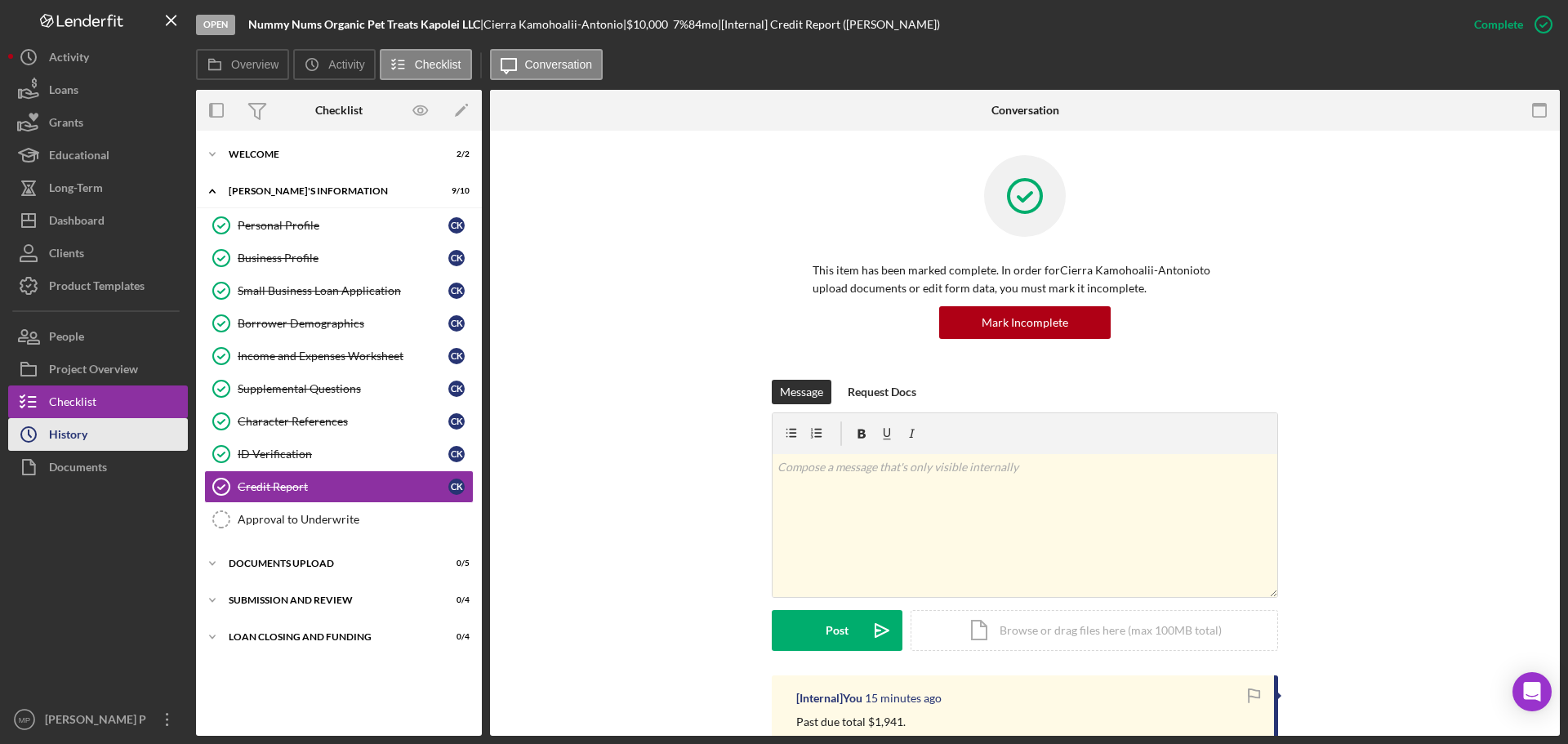
click at [99, 435] on button "Icon/History History" at bounding box center [97, 435] width 179 height 33
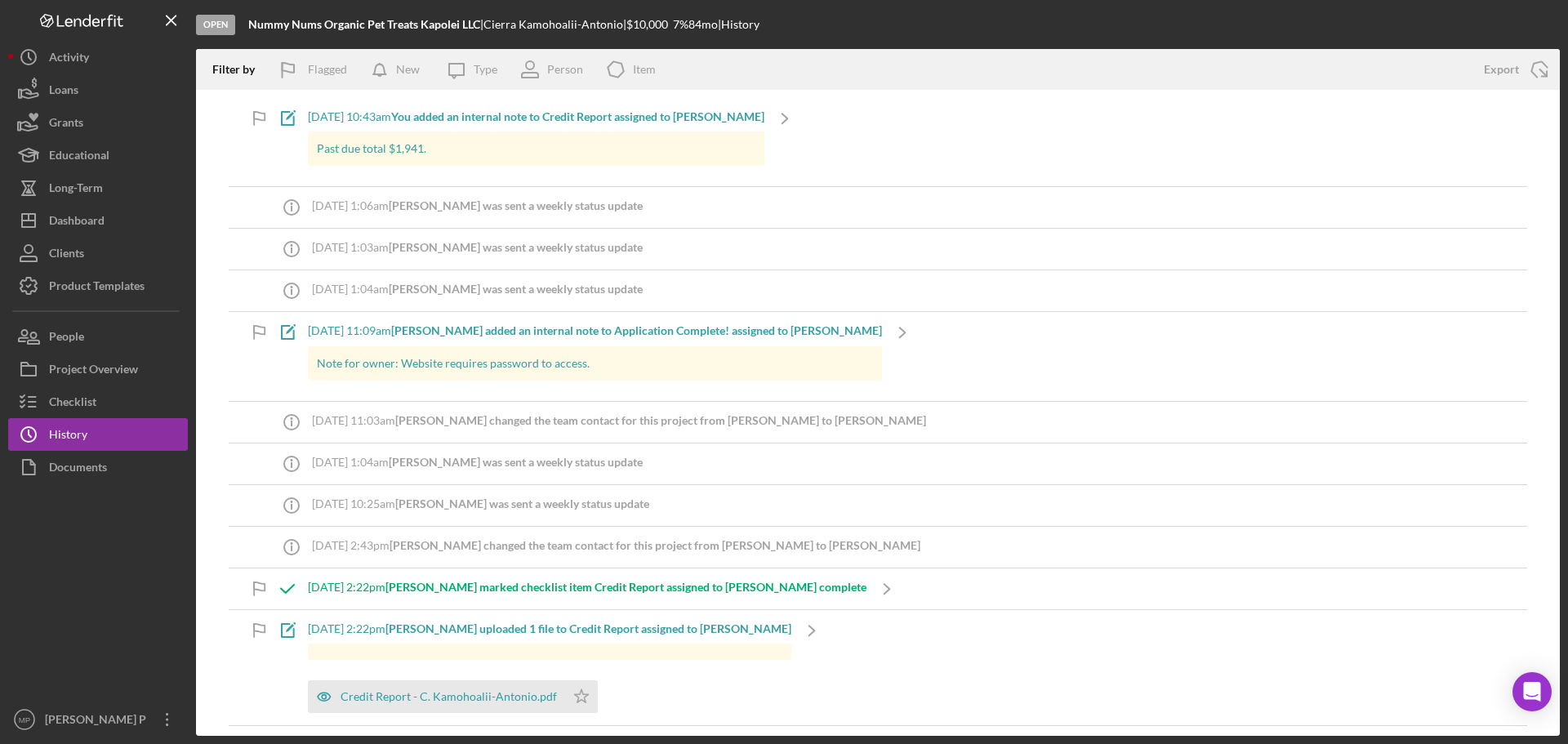
click at [394, 332] on div "[DATE] 11:09am [PERSON_NAME] added an internal note to Application Complete! as…" at bounding box center [595, 331] width 574 height 13
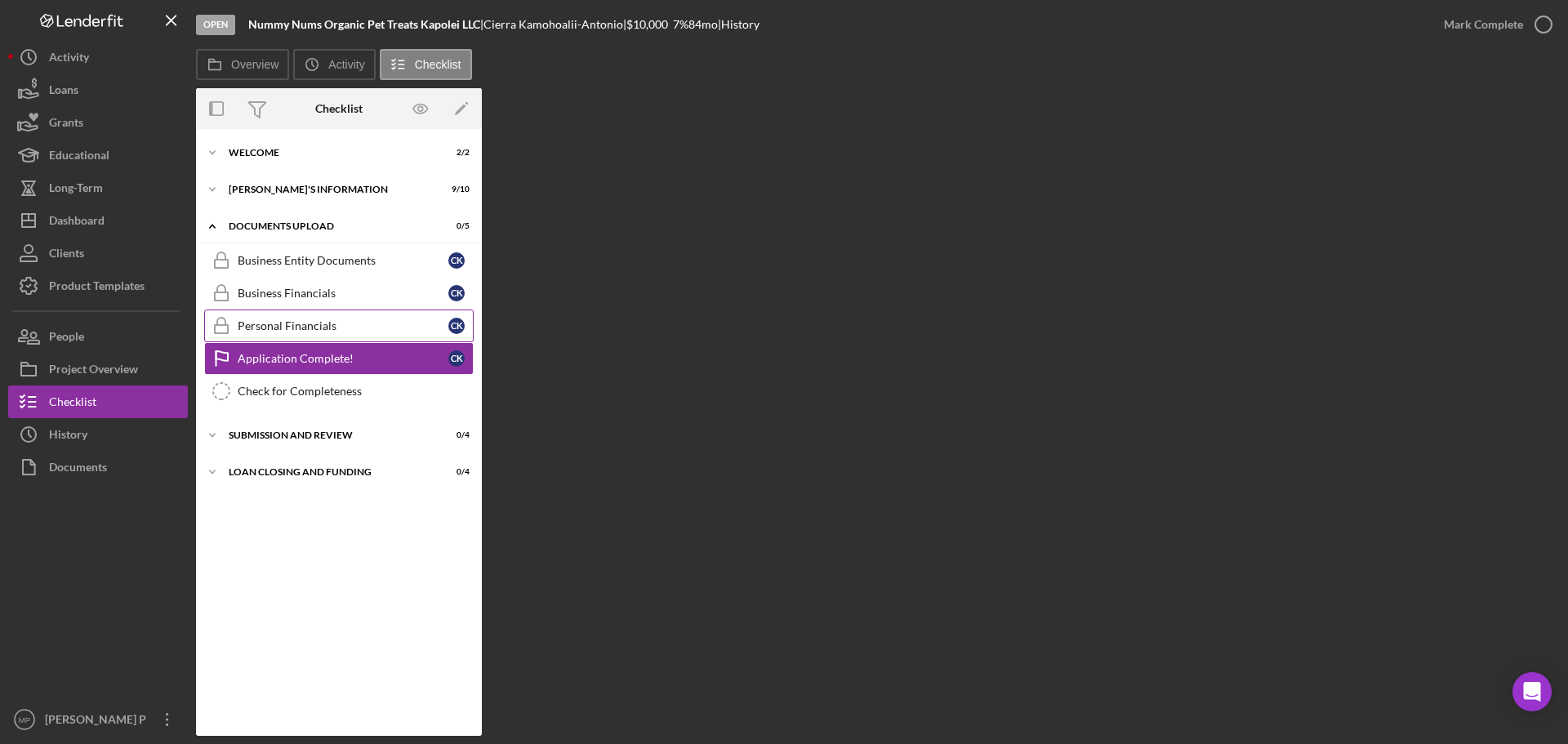
click at [287, 328] on div "Personal Financials" at bounding box center [343, 326] width 211 height 13
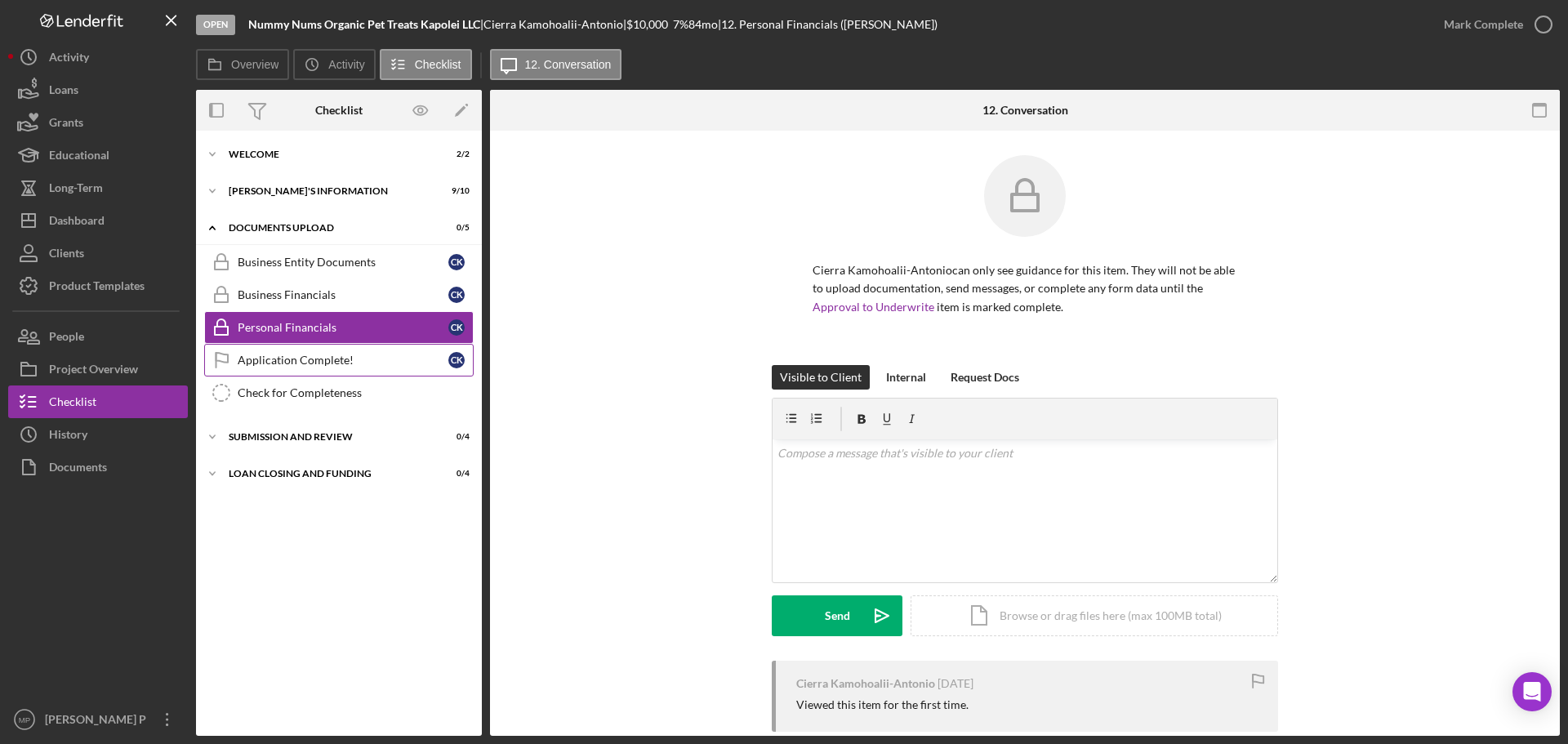
click at [299, 361] on div "Application Complete!" at bounding box center [343, 360] width 211 height 13
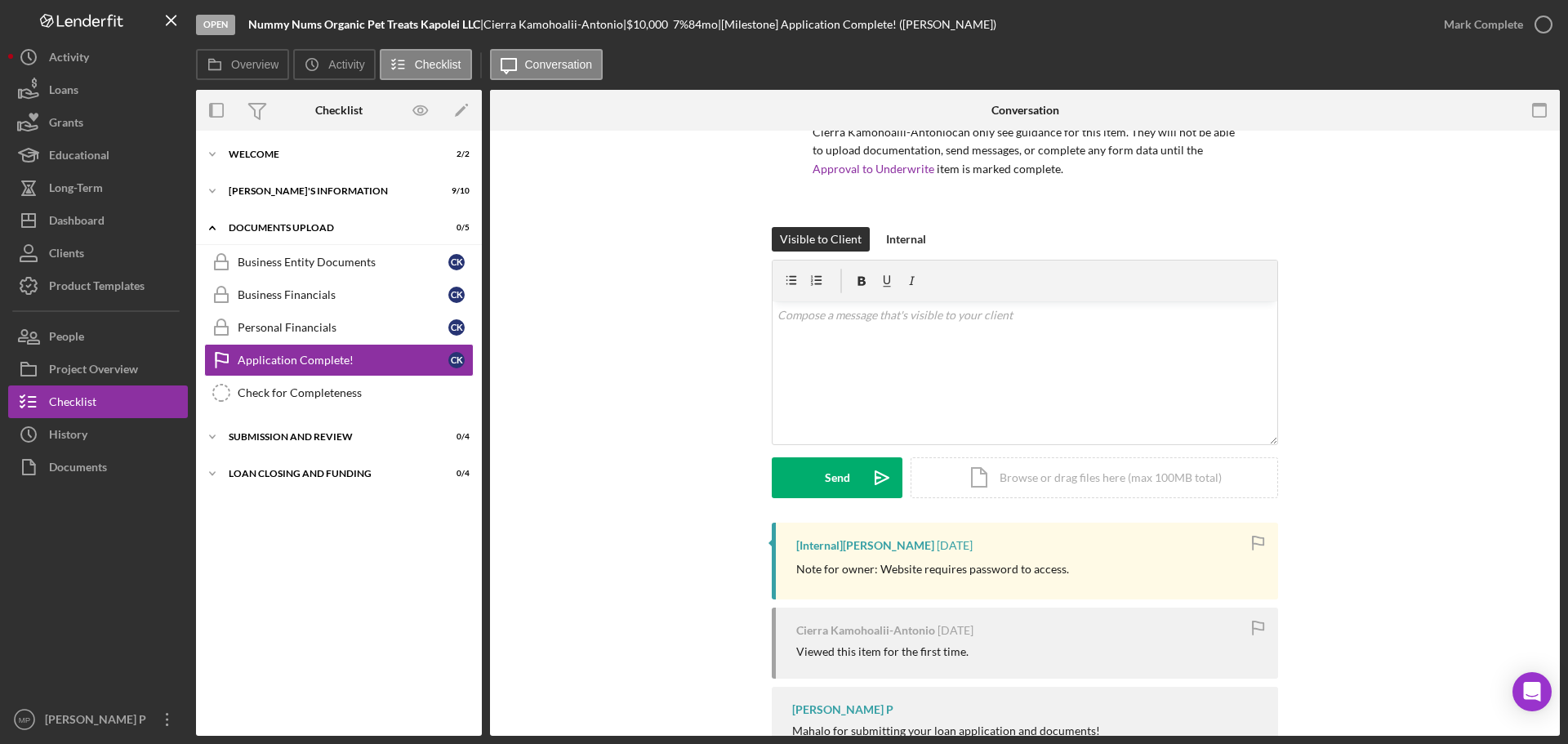
scroll to position [163, 0]
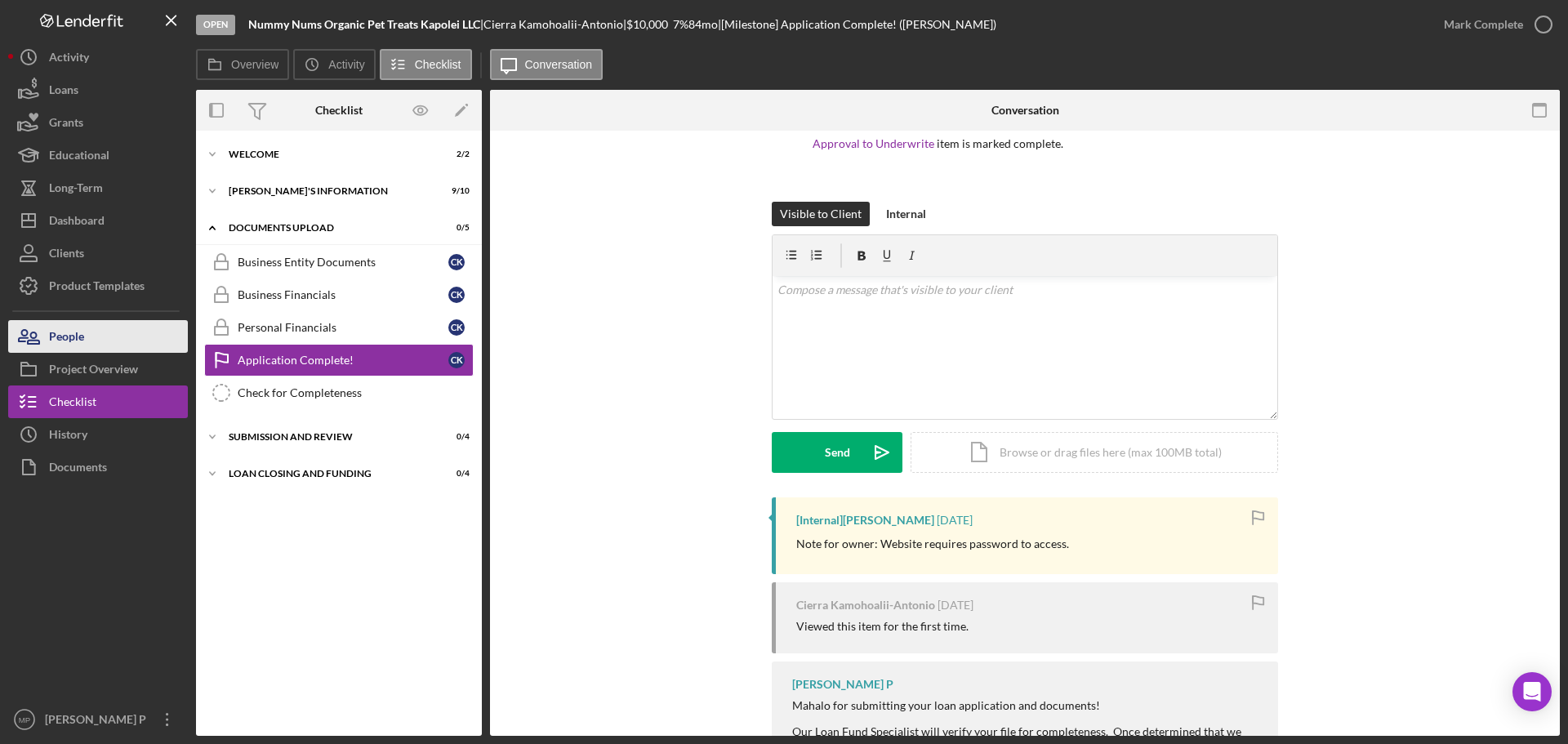
click at [67, 347] on div "People" at bounding box center [66, 338] width 35 height 37
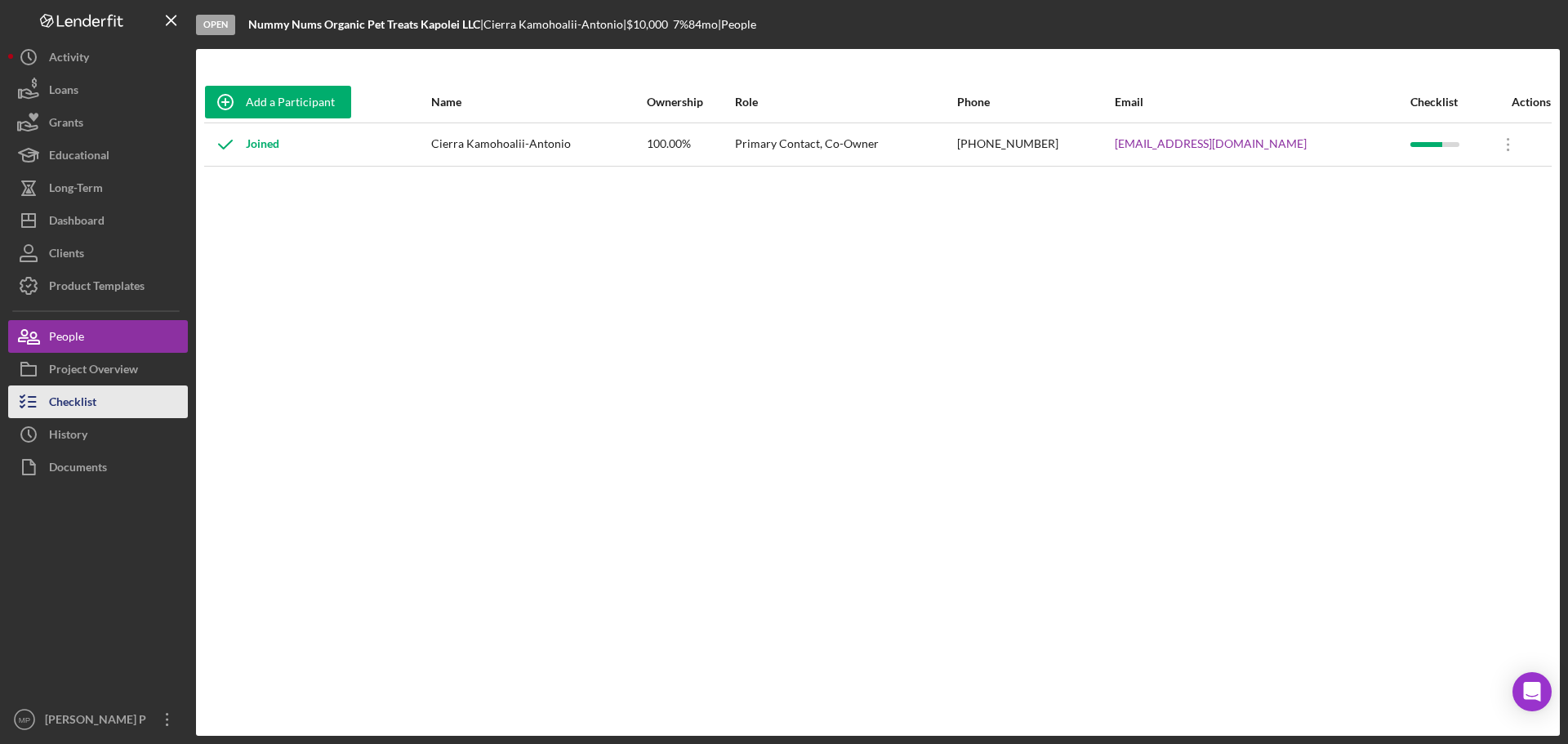
click at [99, 399] on button "Checklist" at bounding box center [97, 402] width 179 height 33
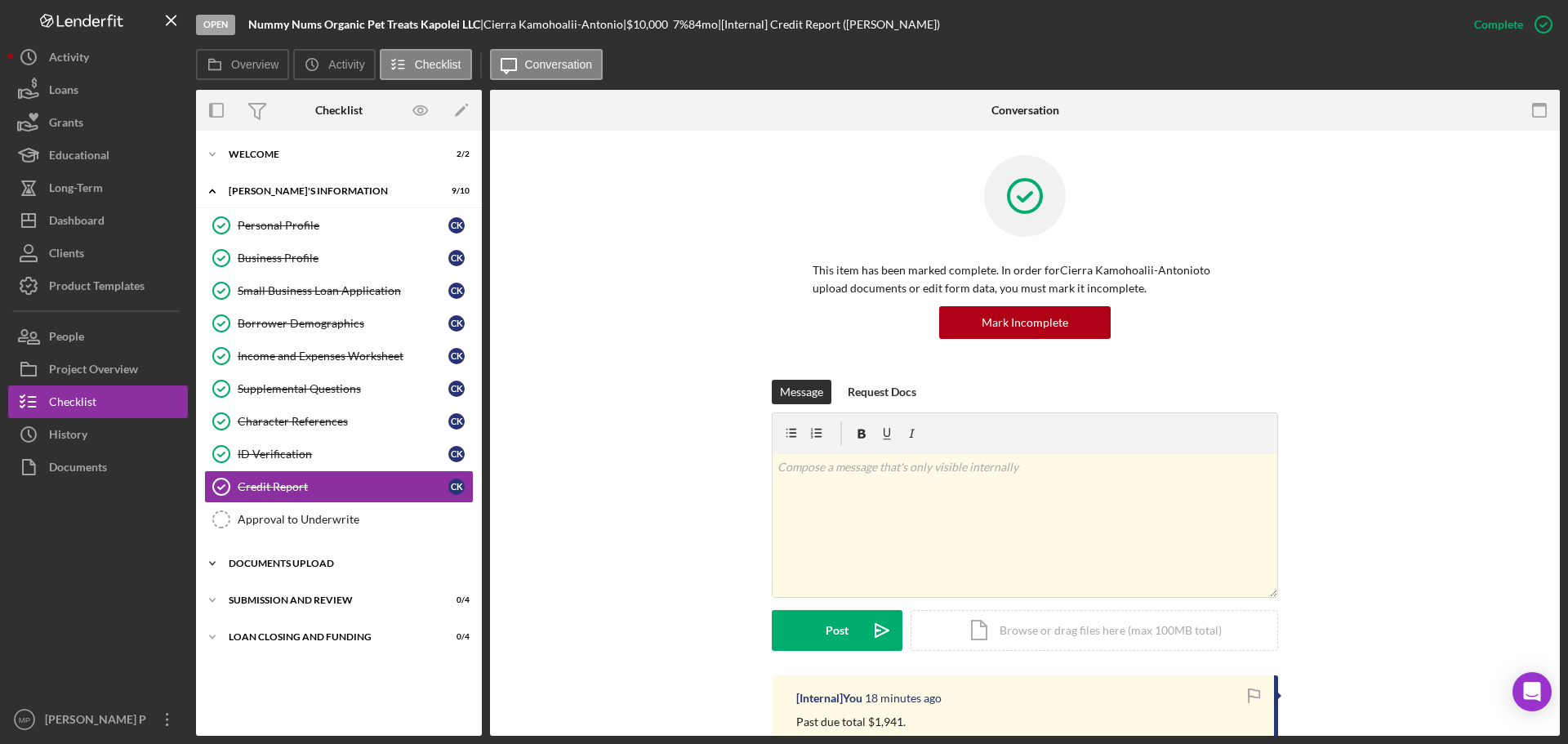
click at [320, 564] on div "DOCUMENTS UPLOAD" at bounding box center [345, 564] width 233 height 10
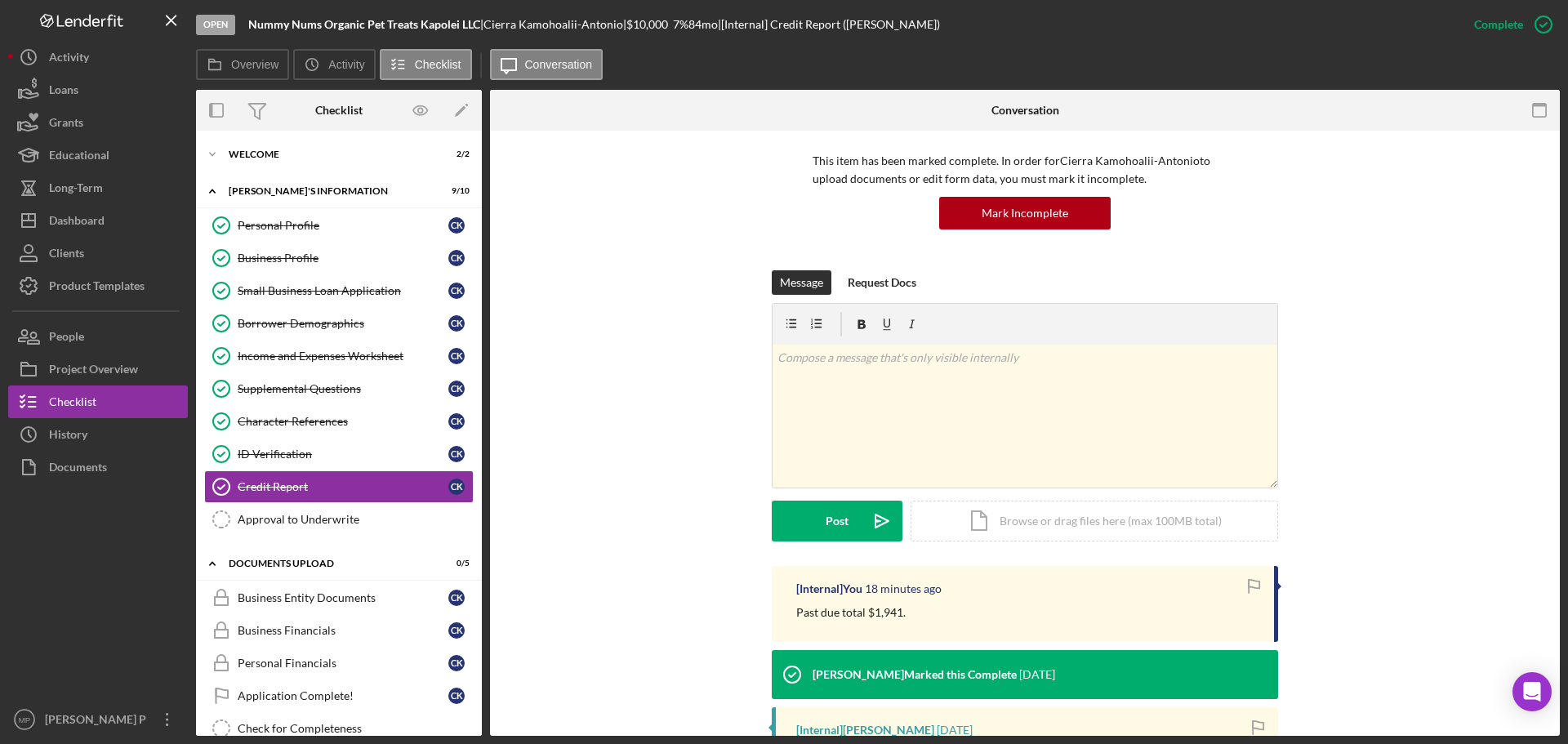
scroll to position [82, 0]
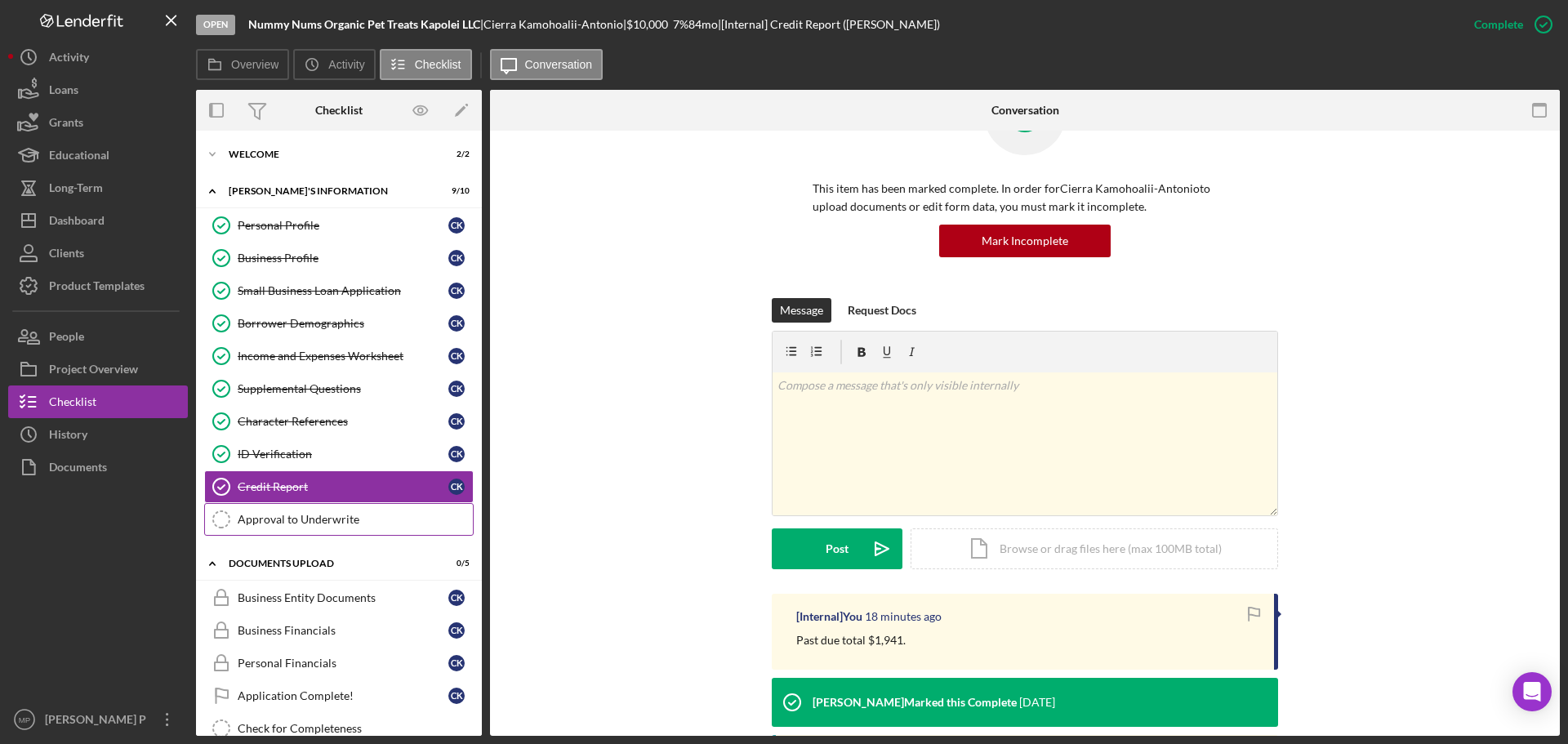
click at [337, 529] on link "Approval to Underwrite Approval to Underwrite" at bounding box center [339, 519] width 270 height 33
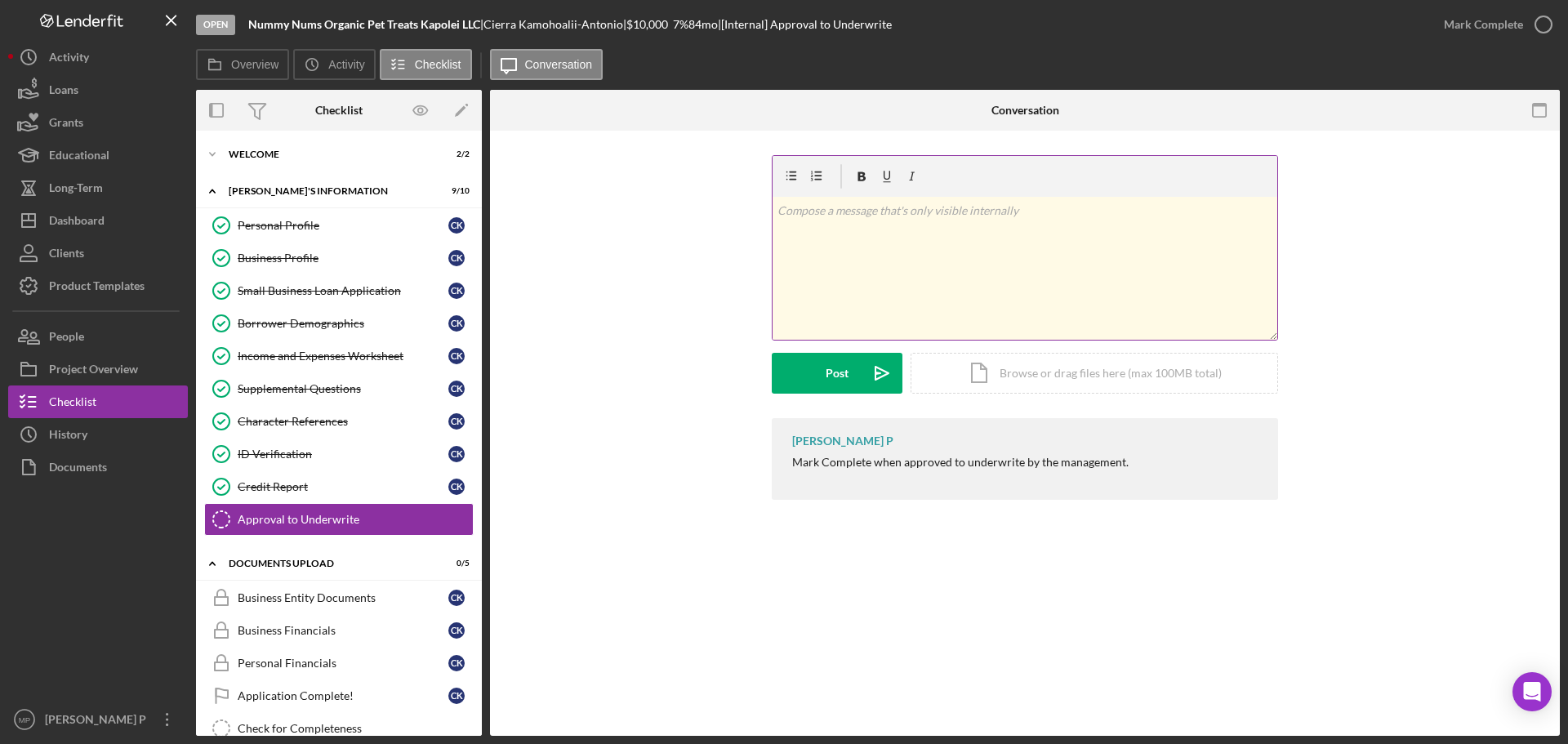
click at [837, 207] on p at bounding box center [1025, 210] width 495 height 18
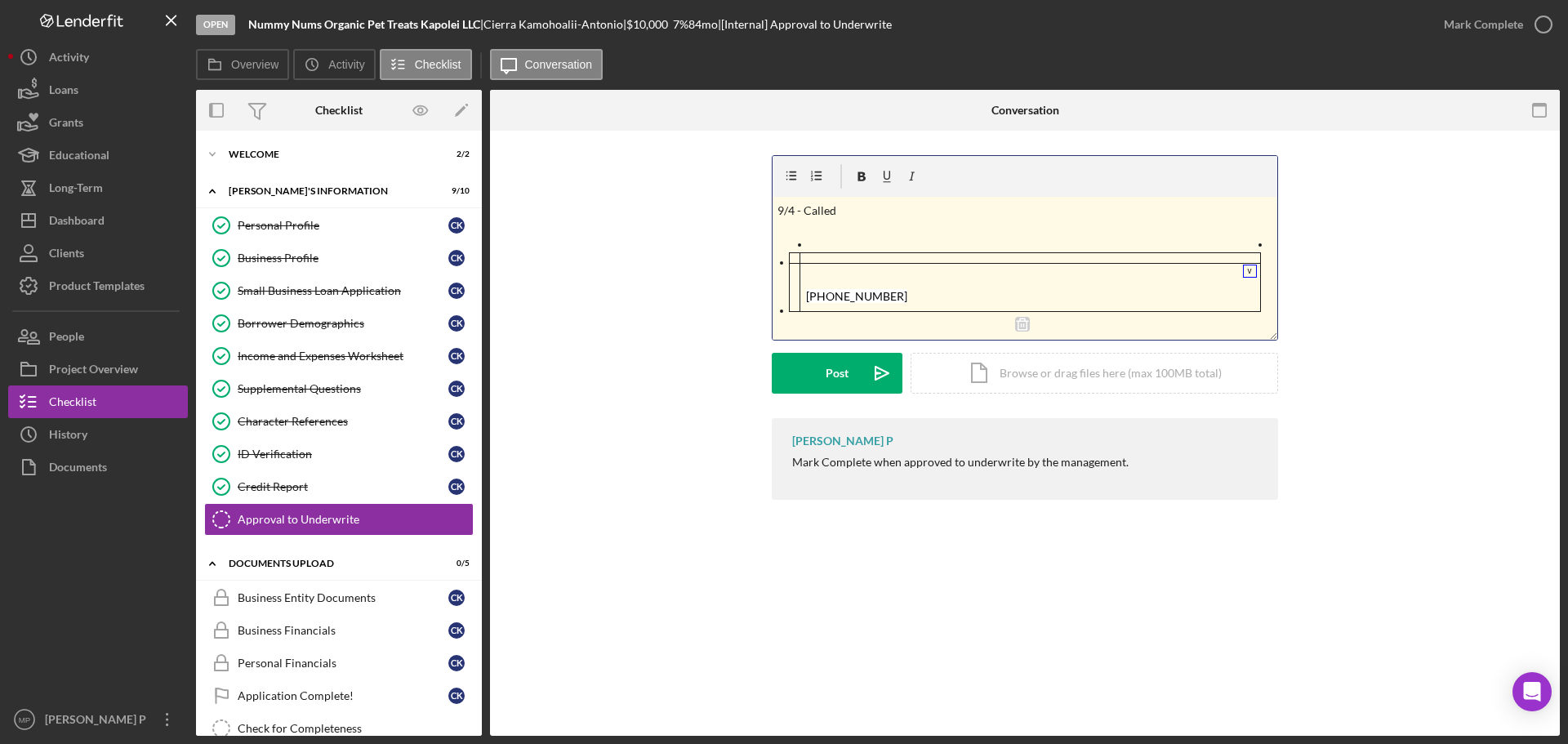
click at [862, 208] on p "9/4 - Called" at bounding box center [1025, 210] width 495 height 18
drag, startPoint x: 832, startPoint y: 256, endPoint x: 965, endPoint y: 307, distance: 142.4
click at [965, 307] on div "v Color teal Color pink Remove color Add row above Add row below Add column bef…" at bounding box center [1024, 248] width 506 height 185
click at [977, 316] on div "v Color teal Color pink Remove color Add row above Add row below Add column bef…" at bounding box center [1025, 268] width 505 height 143
drag, startPoint x: 936, startPoint y: 209, endPoint x: 757, endPoint y: 212, distance: 179.0
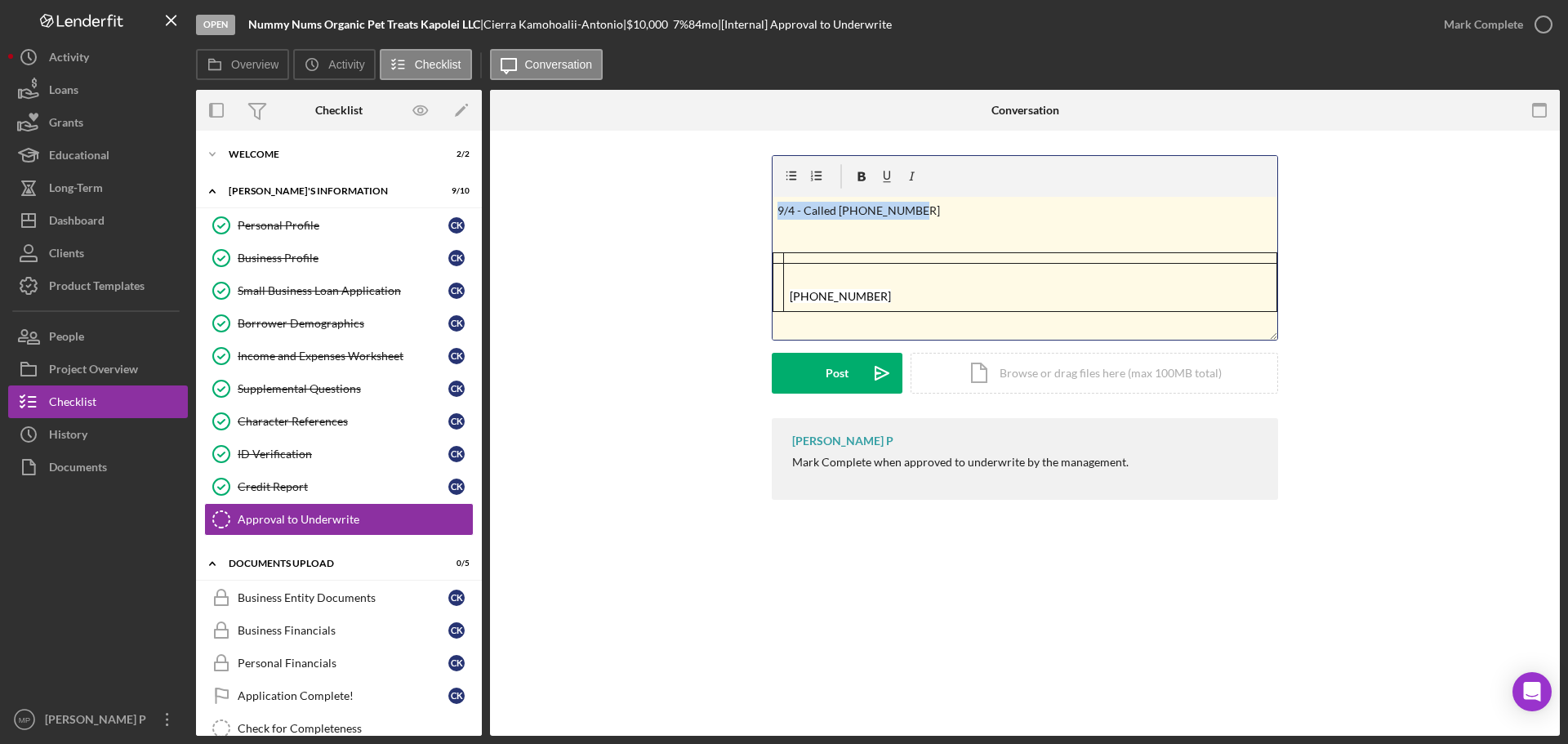
click at [761, 212] on div "v Color teal Color pink Remove color Add row above Add row below Add column bef…" at bounding box center [1024, 286] width 1021 height 263
click at [336, 485] on div "Credit Report" at bounding box center [343, 487] width 211 height 13
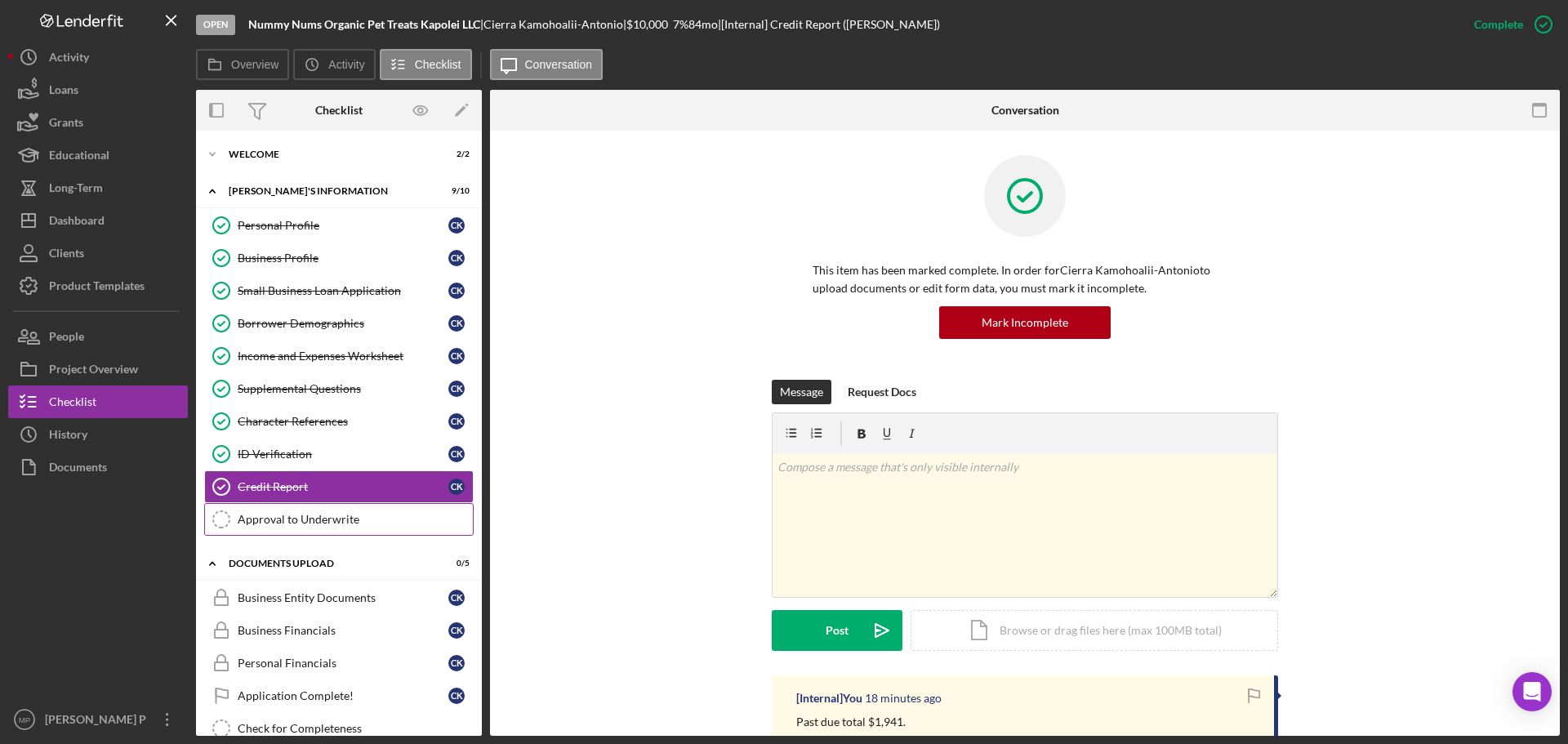
click at [306, 513] on div "Approval to Underwrite" at bounding box center [356, 519] width 235 height 13
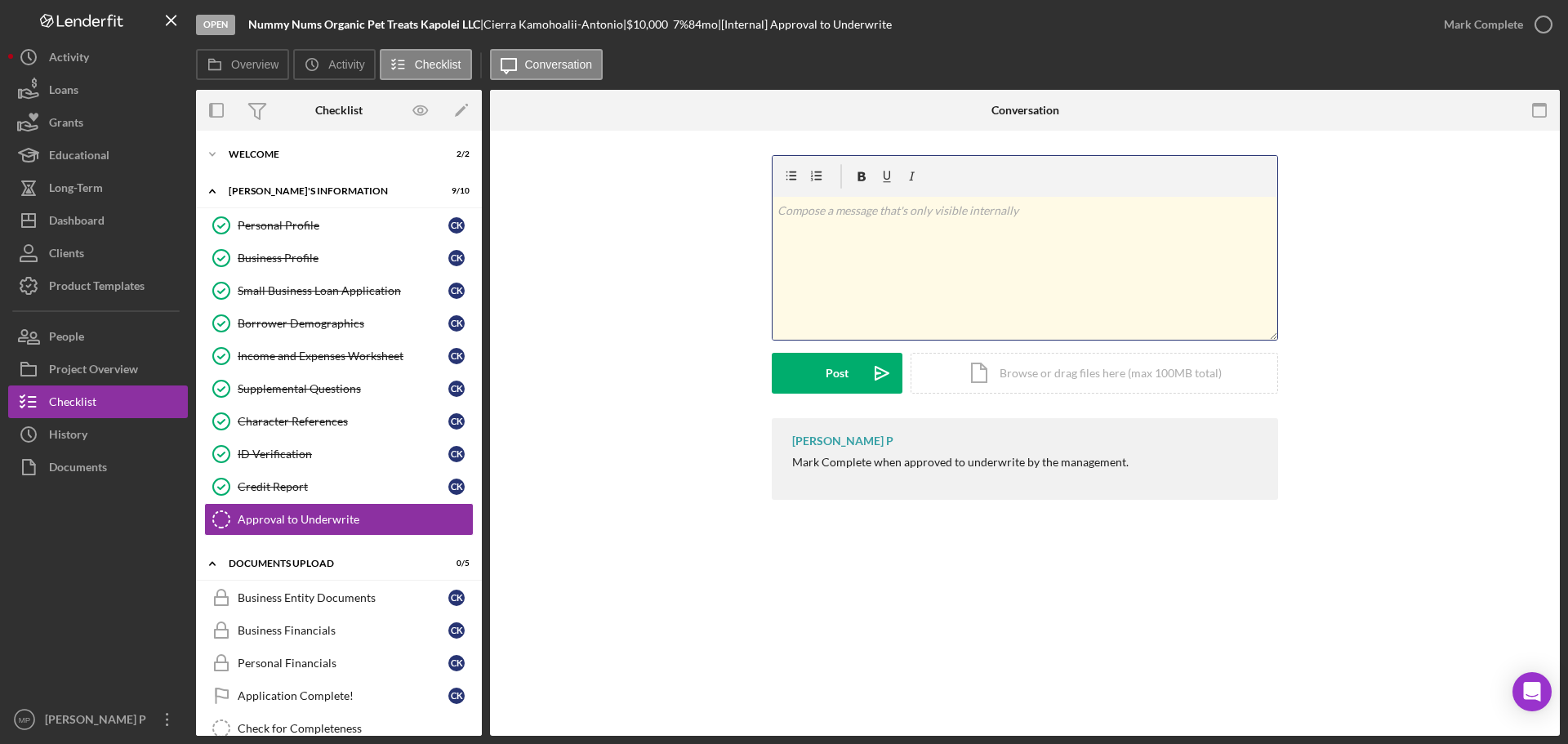
click at [857, 232] on div "v Color teal Color pink Remove color Add row above Add row below Add column bef…" at bounding box center [1025, 268] width 505 height 143
paste div
click at [833, 378] on div "Post" at bounding box center [837, 373] width 23 height 40
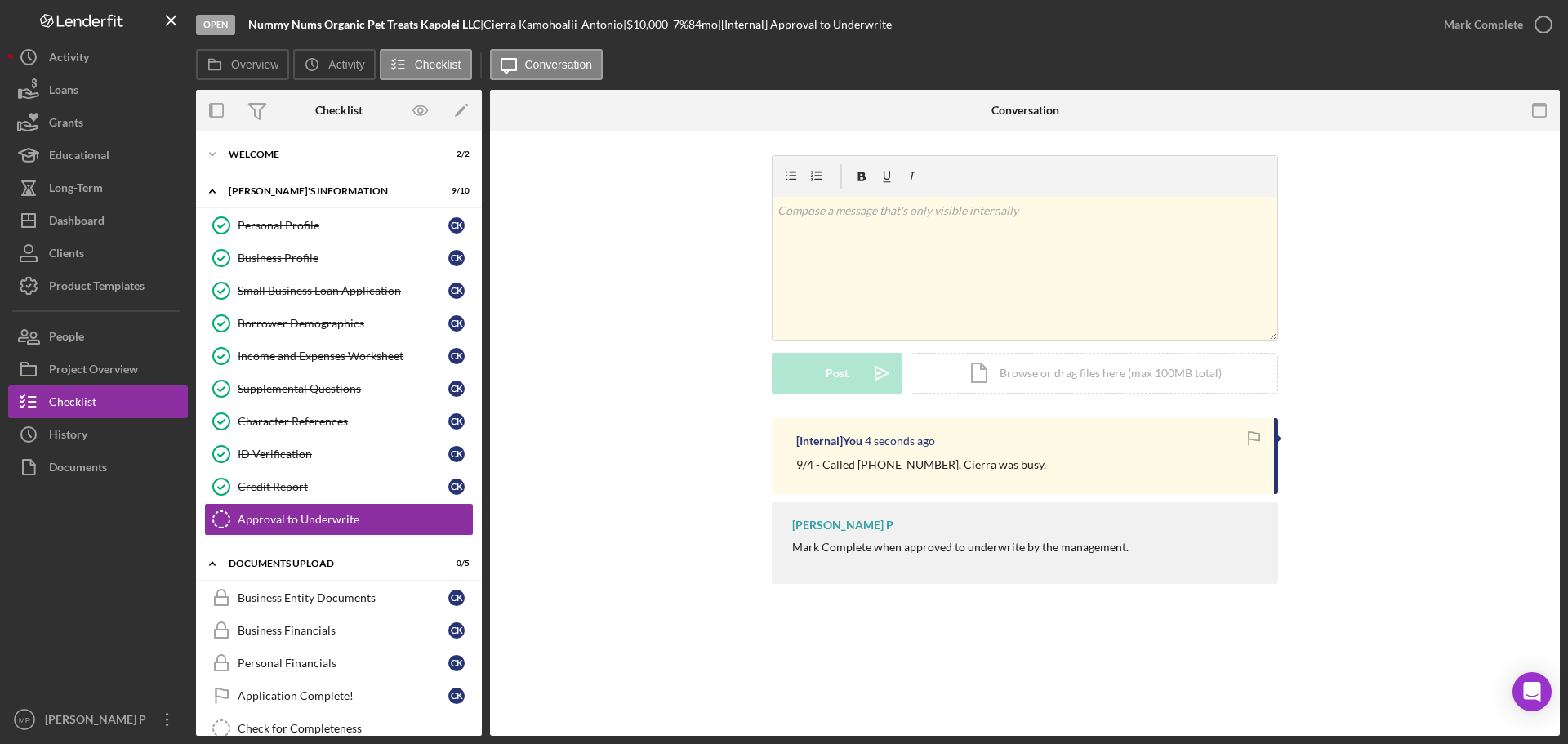
click at [1044, 466] on div "9/4 - Called [PHONE_NUMBER], Cierra was busy." at bounding box center [1026, 465] width 462 height 18
drag, startPoint x: 1025, startPoint y: 464, endPoint x: 788, endPoint y: 465, distance: 237.0
click at [788, 465] on div "[Internal] You 5 seconds ago 9/4 - Called [PHONE_NUMBER], [PERSON_NAME] was bus…" at bounding box center [1024, 456] width 506 height 76
copy p "9/4 - Called [PHONE_NUMBER], Cierra was busy."
click at [1038, 476] on div "[Internal] You 38 seconds ago 9/4 - Called [PHONE_NUMBER], [PERSON_NAME] was bu…" at bounding box center [1024, 456] width 506 height 76
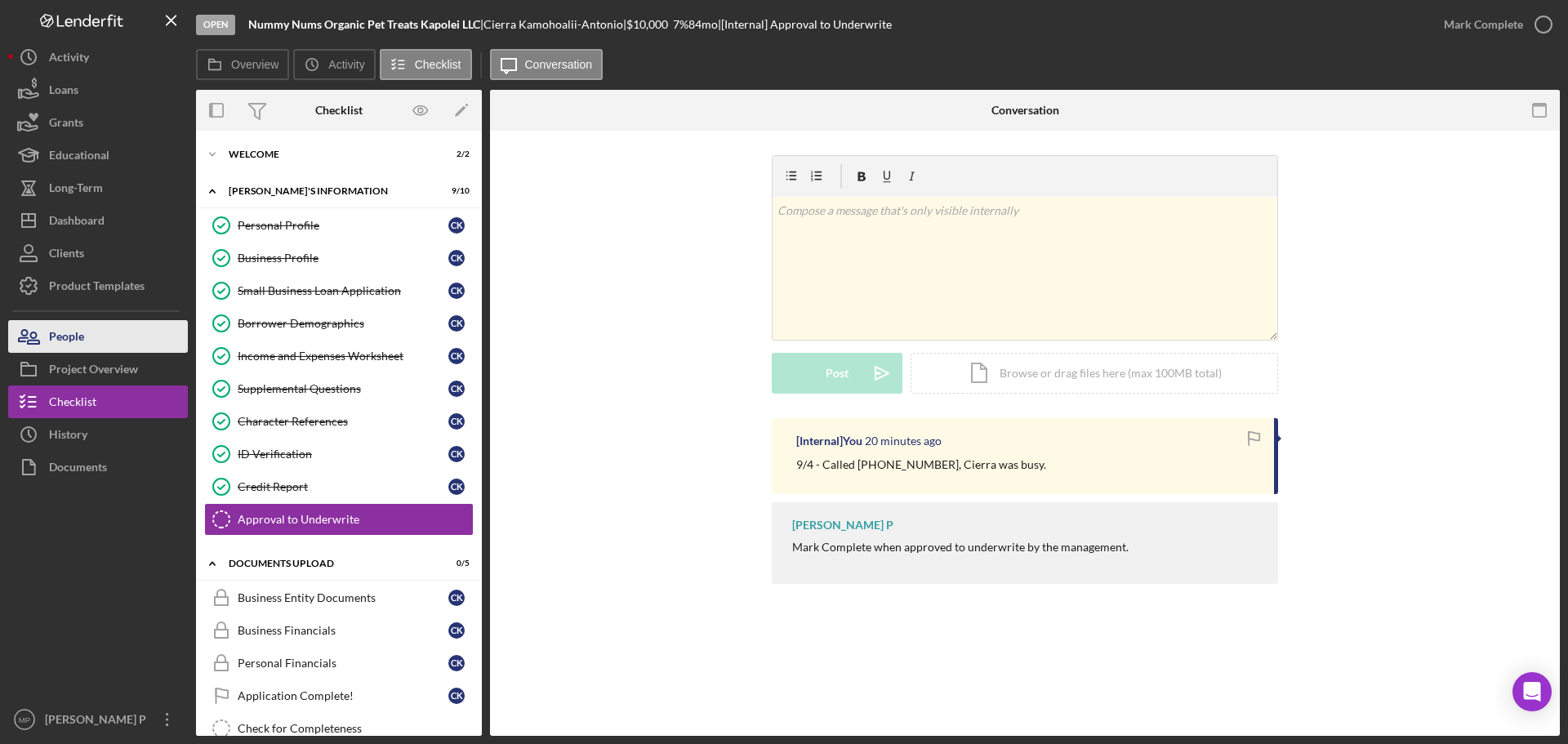
drag, startPoint x: 59, startPoint y: 581, endPoint x: 187, endPoint y: 323, distance: 288.0
click at [59, 581] on div at bounding box center [97, 594] width 179 height 220
